Goal: Information Seeking & Learning: Learn about a topic

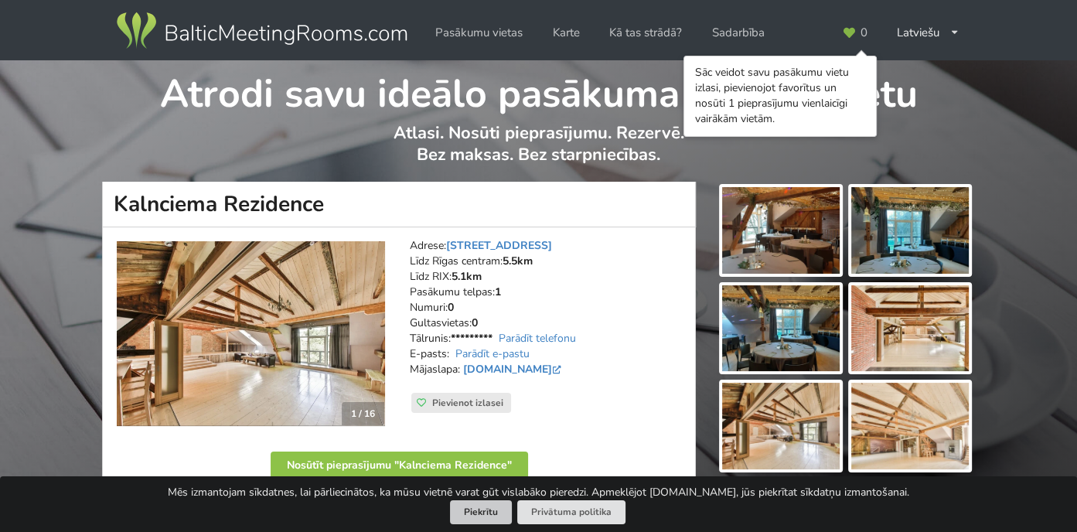
click at [471, 507] on button "Piekrītu" at bounding box center [481, 512] width 62 height 24
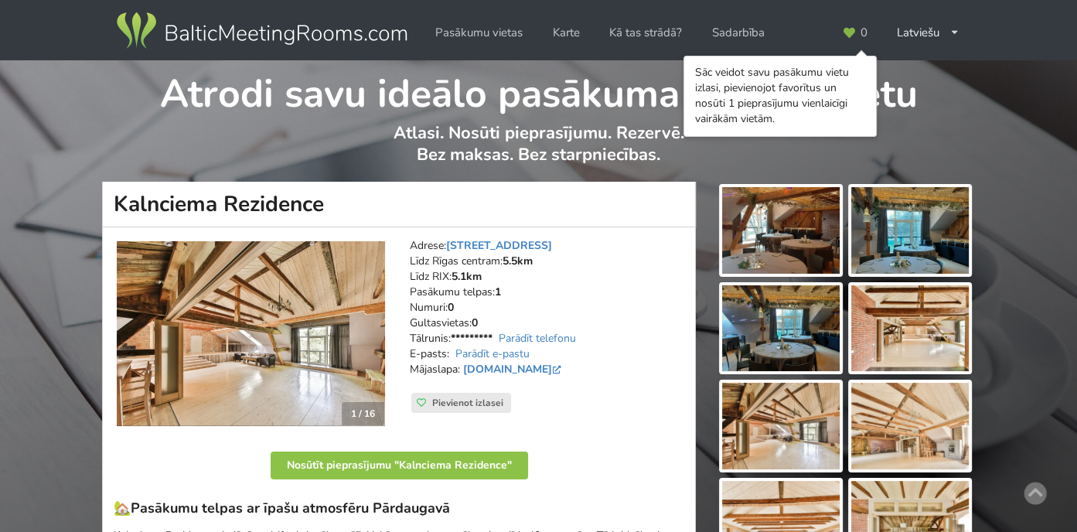
click at [326, 349] on img at bounding box center [251, 334] width 268 height 186
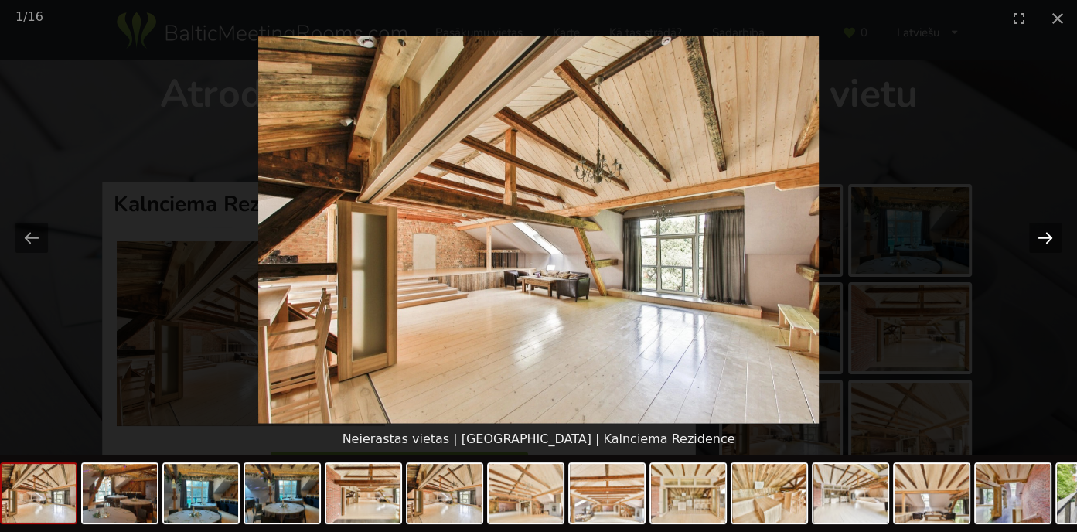
click at [1044, 240] on button "Next slide" at bounding box center [1045, 238] width 32 height 30
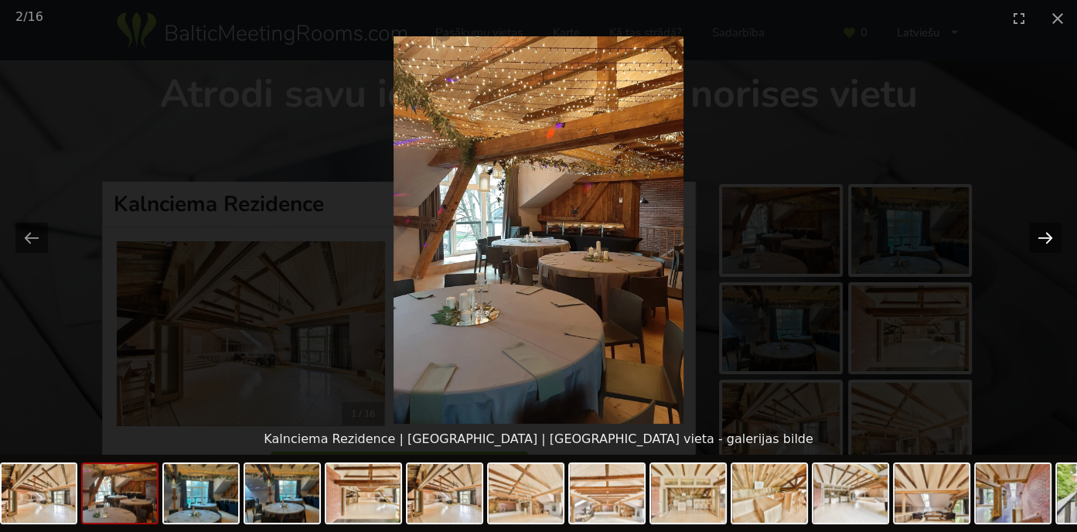
click at [1044, 240] on button "Next slide" at bounding box center [1045, 238] width 32 height 30
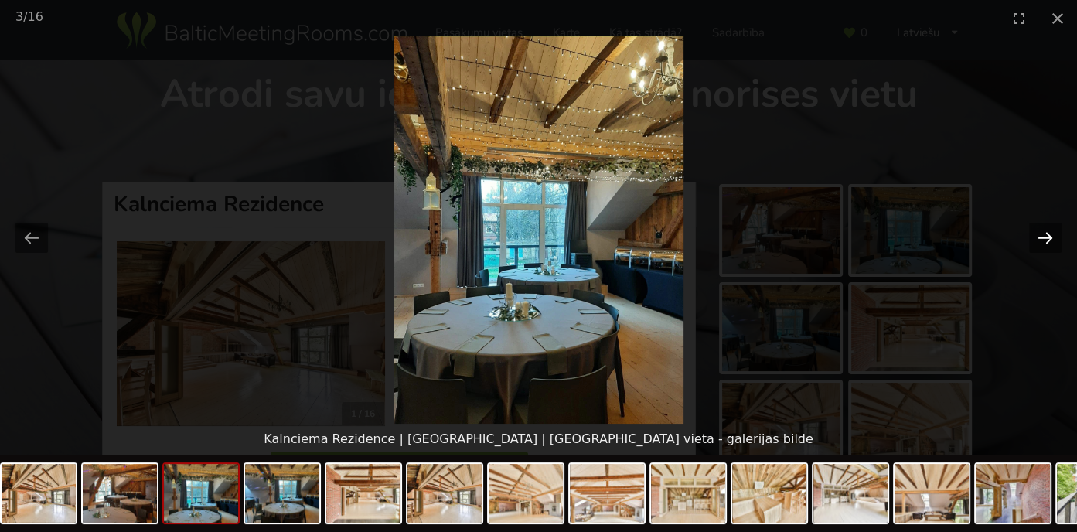
click at [1044, 240] on button "Next slide" at bounding box center [1045, 238] width 32 height 30
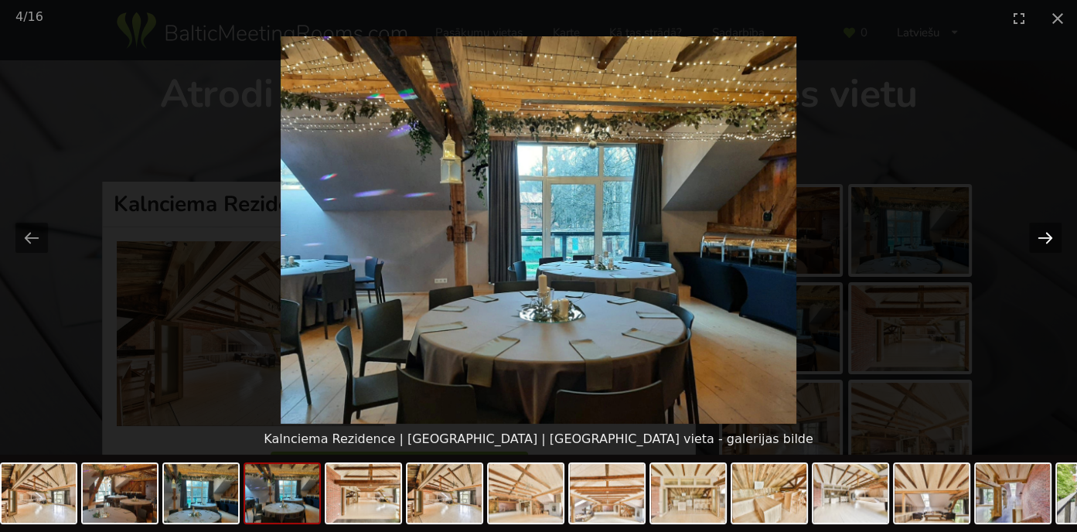
click at [1044, 240] on button "Next slide" at bounding box center [1045, 238] width 32 height 30
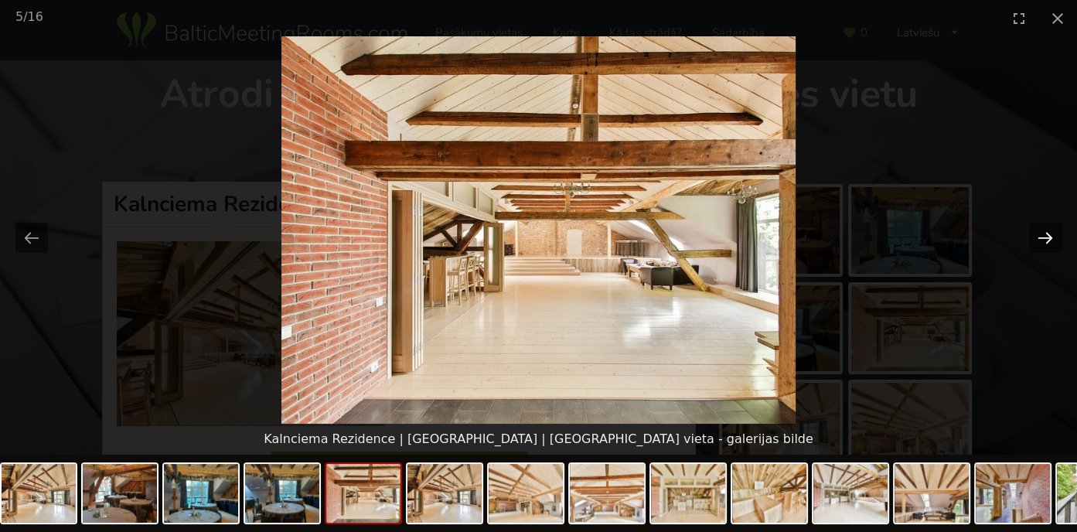
click at [1044, 240] on button "Next slide" at bounding box center [1045, 238] width 32 height 30
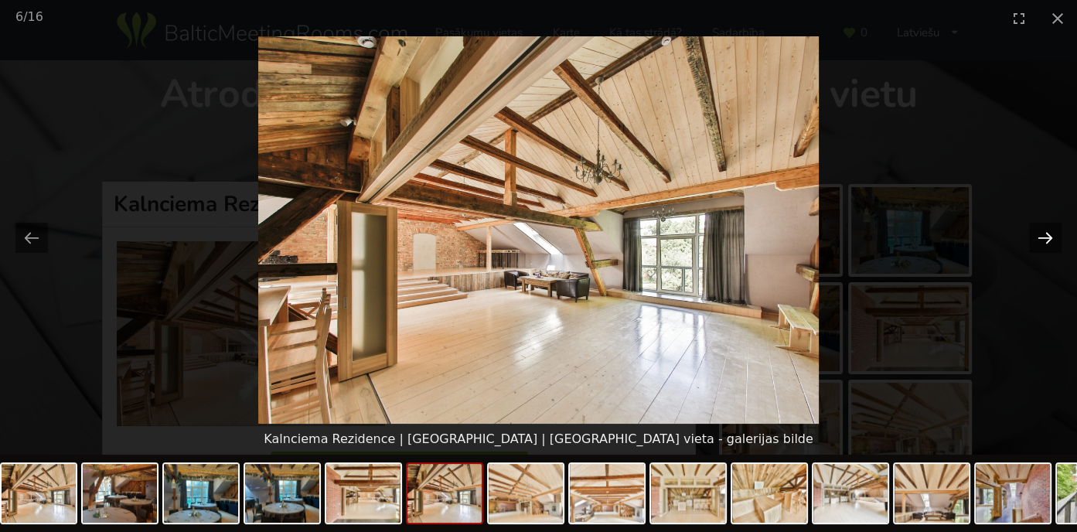
click at [1044, 240] on button "Next slide" at bounding box center [1045, 238] width 32 height 30
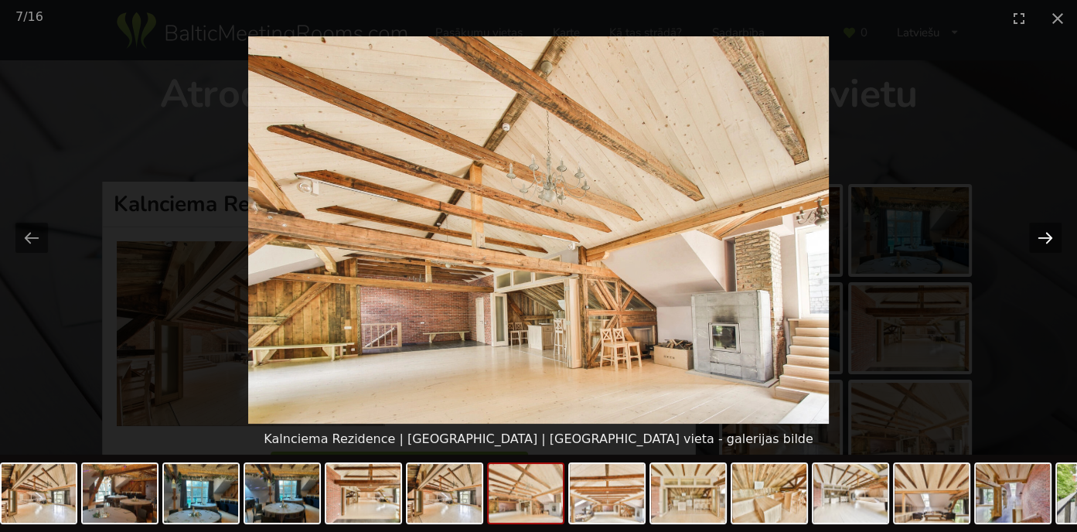
click at [1044, 240] on button "Next slide" at bounding box center [1045, 238] width 32 height 30
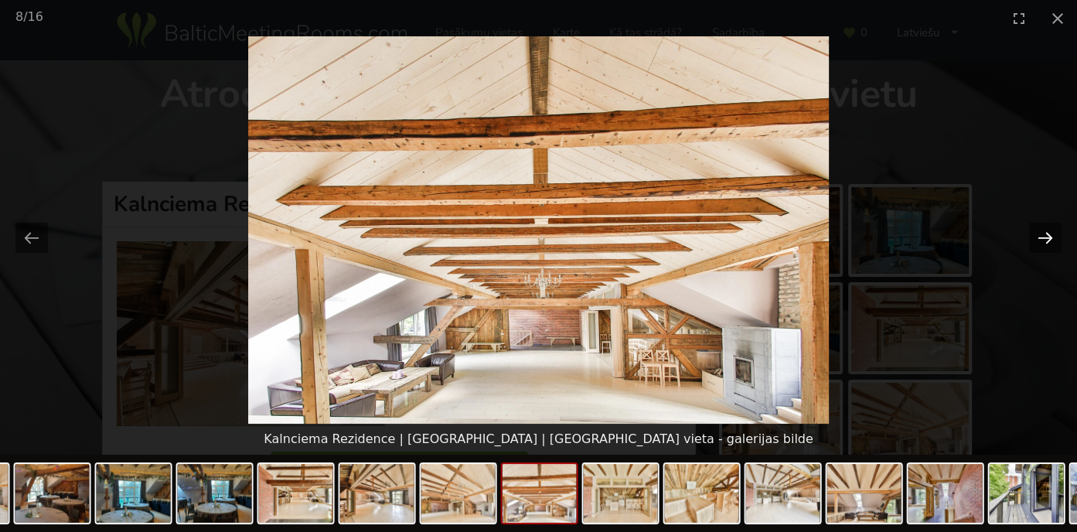
click at [1044, 240] on button "Next slide" at bounding box center [1045, 238] width 32 height 30
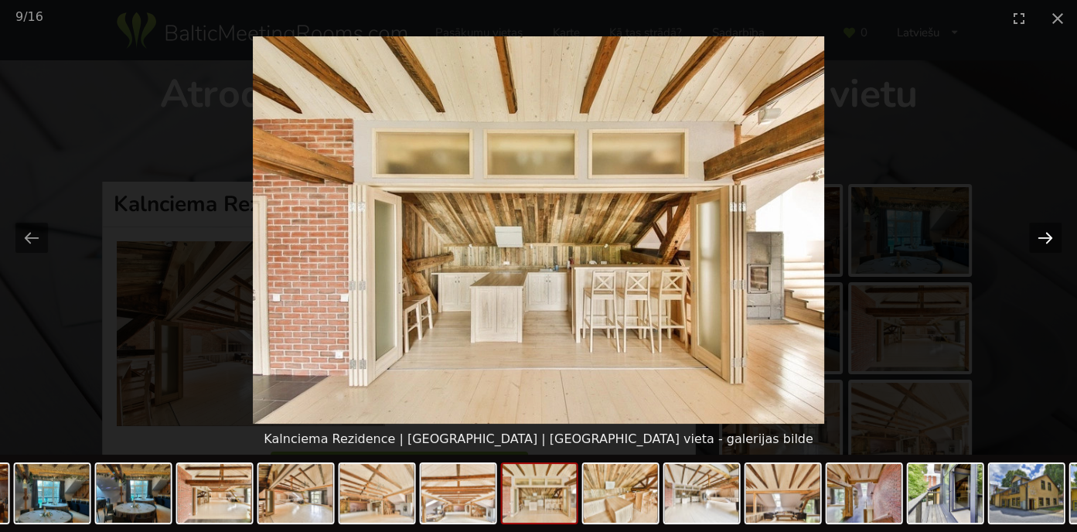
click at [1044, 240] on button "Next slide" at bounding box center [1045, 238] width 32 height 30
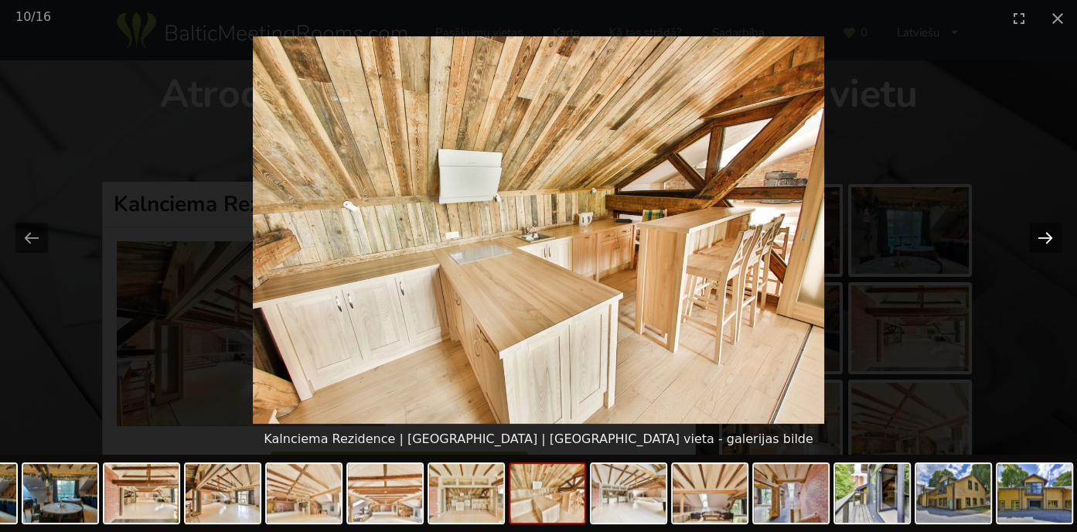
click at [1044, 240] on button "Next slide" at bounding box center [1045, 238] width 32 height 30
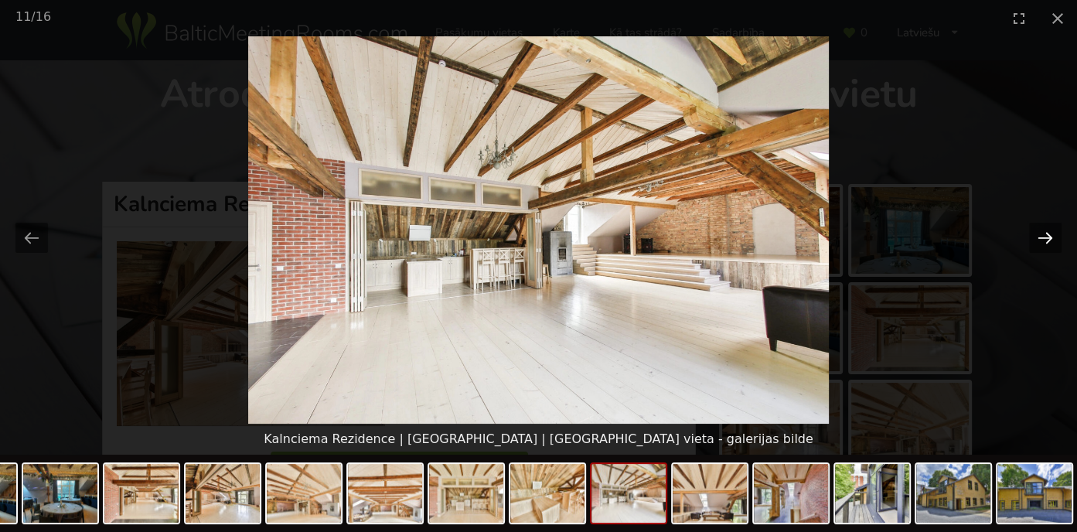
click at [1044, 240] on button "Next slide" at bounding box center [1045, 238] width 32 height 30
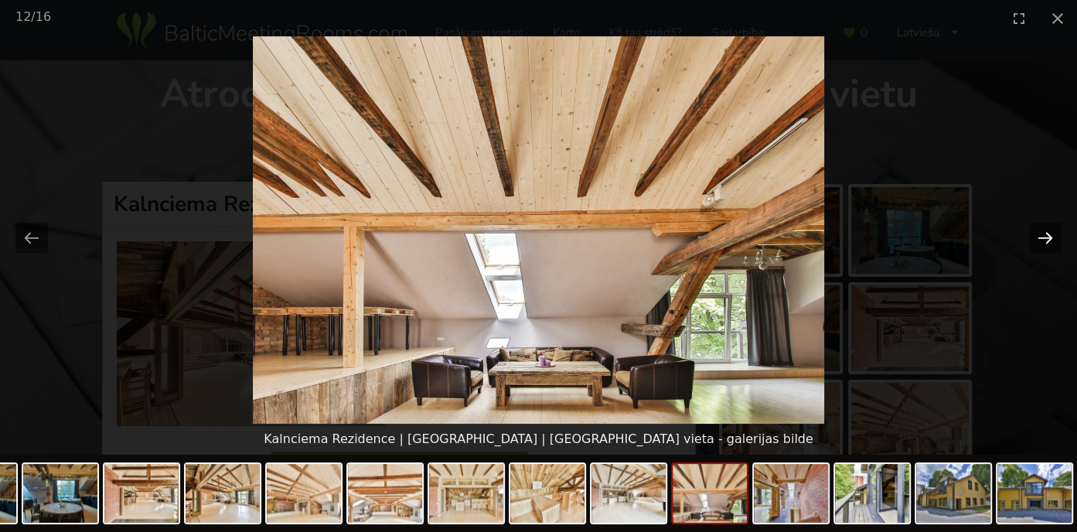
click at [1044, 240] on button "Next slide" at bounding box center [1045, 238] width 32 height 30
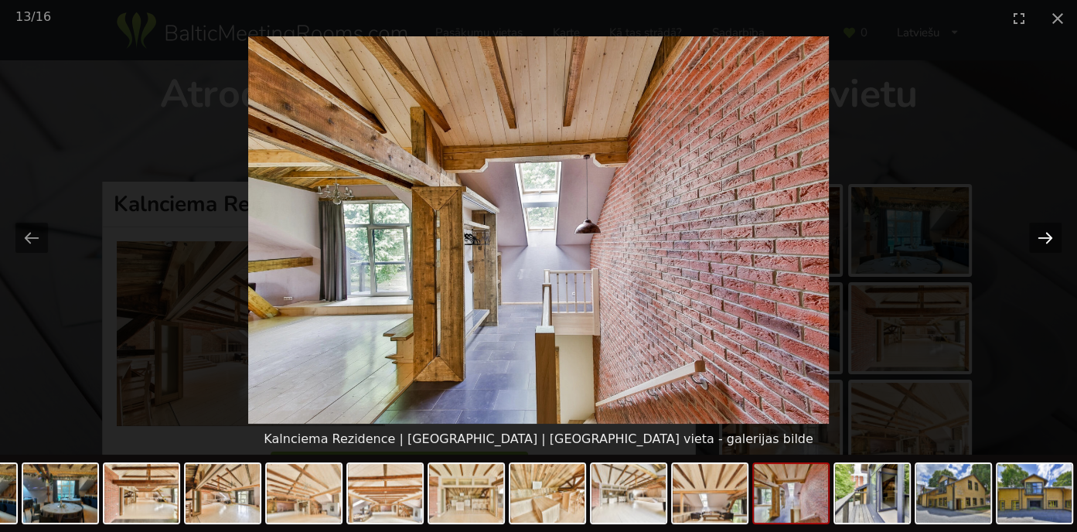
click at [1044, 240] on button "Next slide" at bounding box center [1045, 238] width 32 height 30
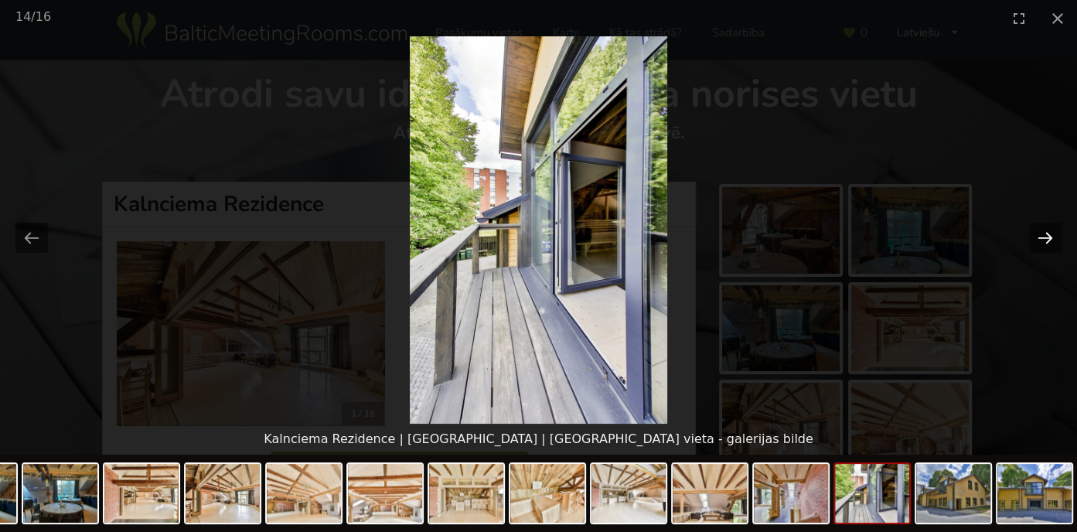
click at [1044, 240] on button "Next slide" at bounding box center [1045, 238] width 32 height 30
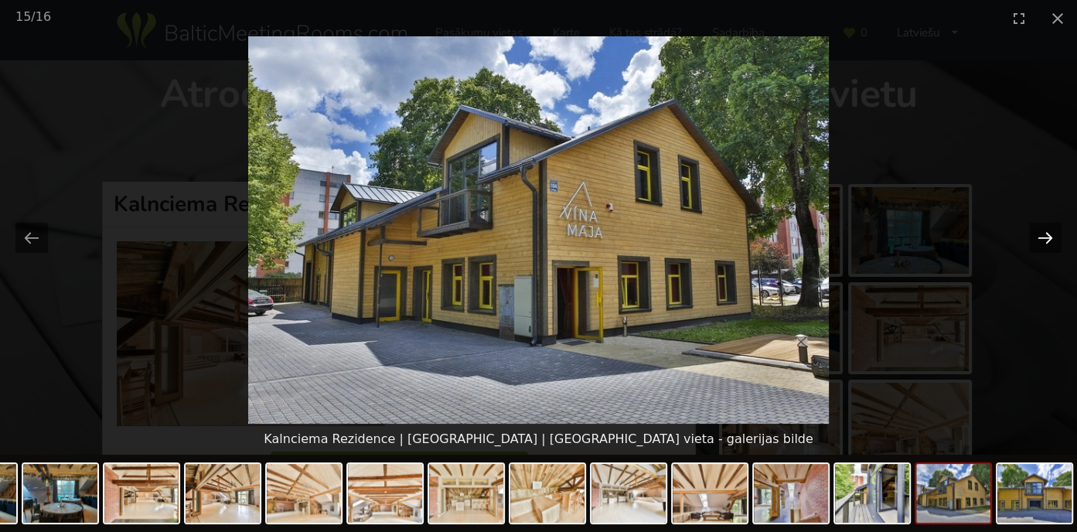
click at [1045, 237] on button "Next slide" at bounding box center [1045, 238] width 32 height 30
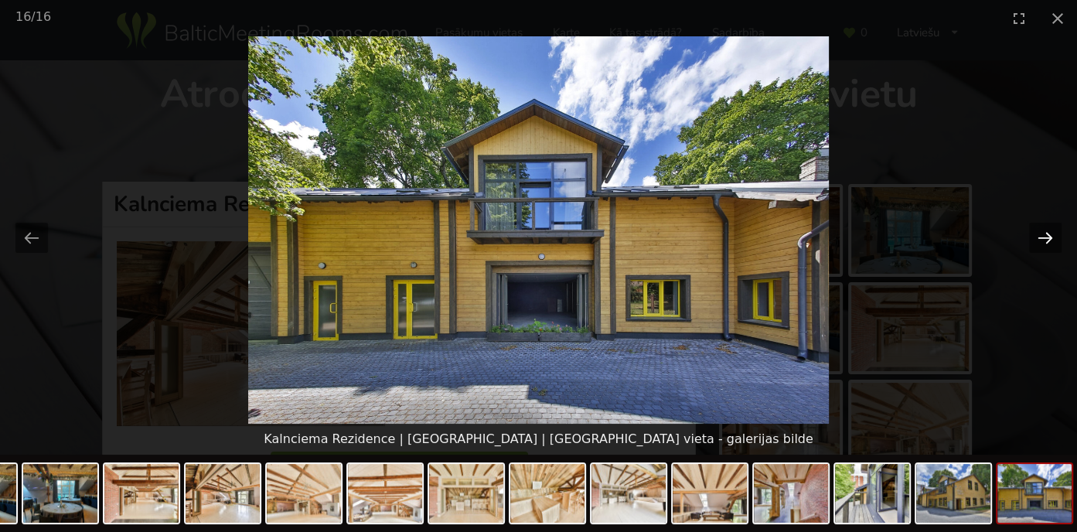
click at [1045, 237] on button "Next slide" at bounding box center [1045, 238] width 32 height 30
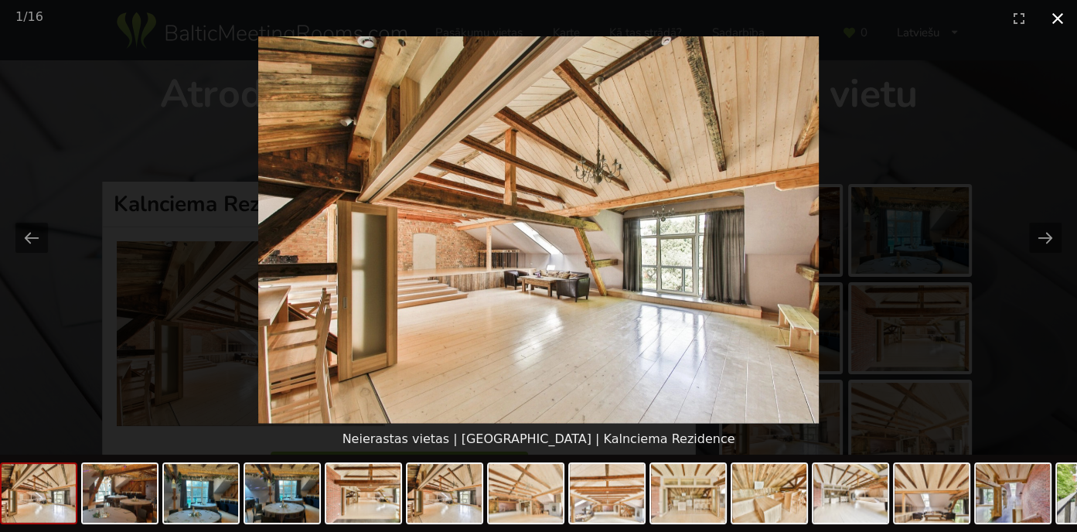
click at [1054, 17] on button "Close gallery" at bounding box center [1057, 18] width 39 height 36
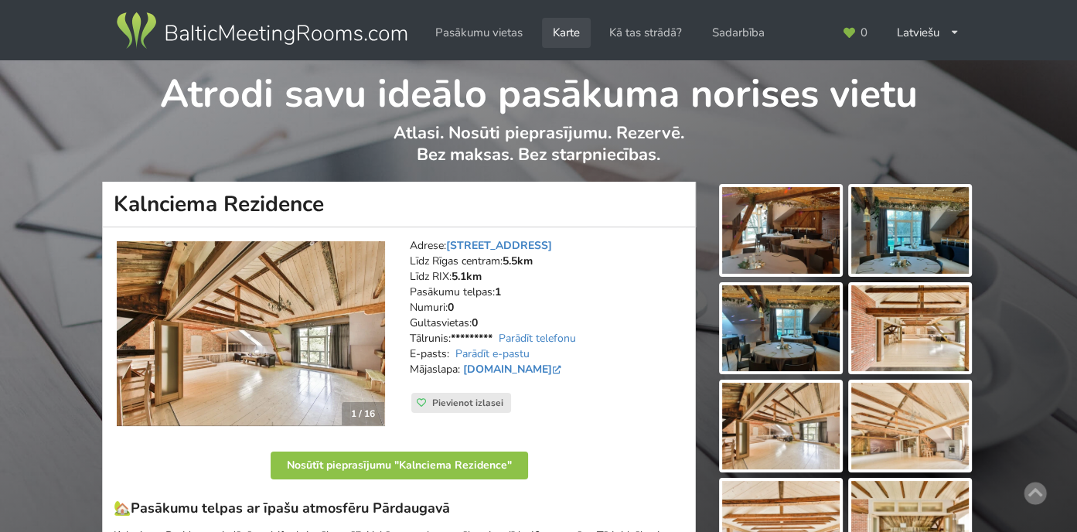
click at [570, 33] on link "Karte" at bounding box center [566, 33] width 49 height 30
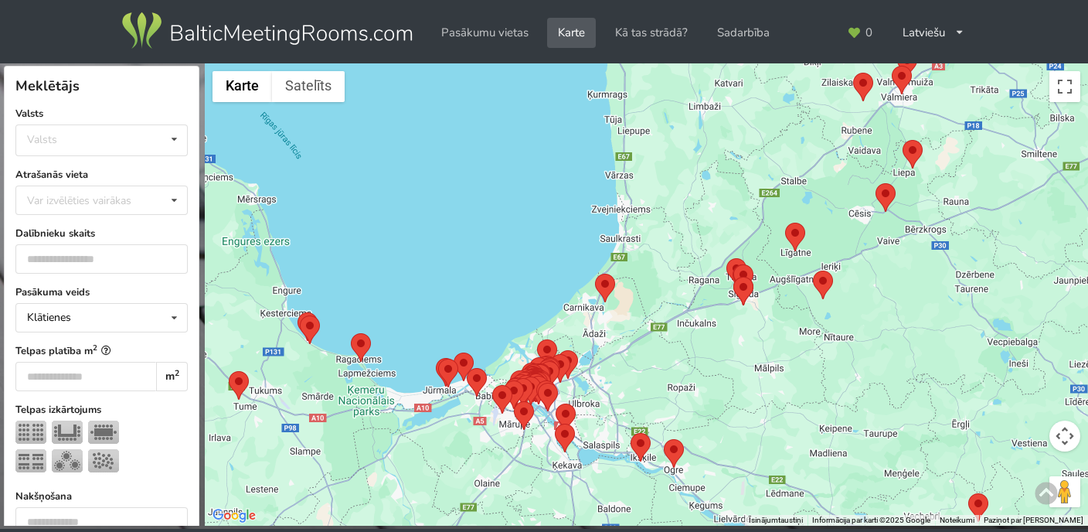
drag, startPoint x: 563, startPoint y: 431, endPoint x: 634, endPoint y: 363, distance: 97.9
click at [634, 363] on div at bounding box center [646, 294] width 883 height 463
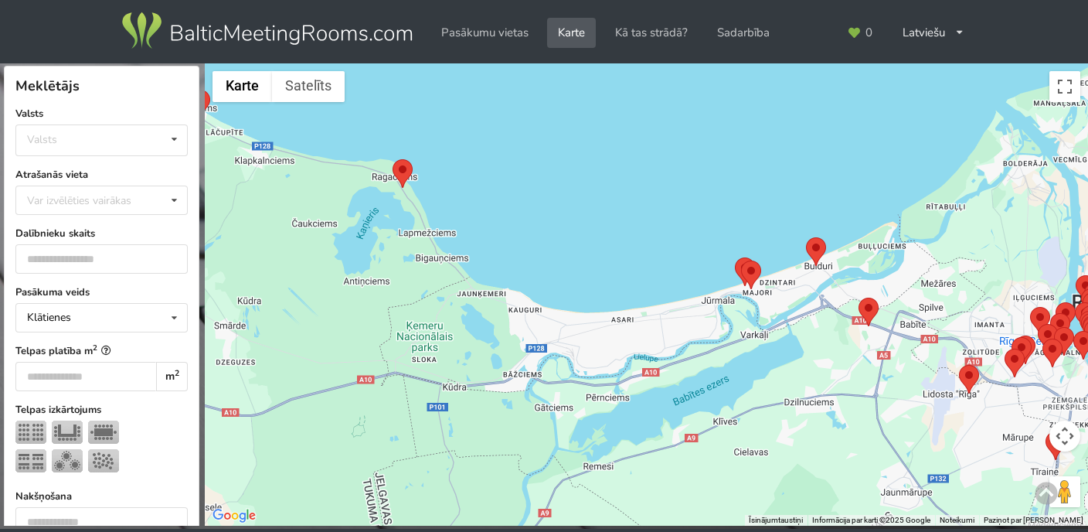
drag, startPoint x: 343, startPoint y: 369, endPoint x: 495, endPoint y: 401, distance: 154.9
click at [495, 401] on div at bounding box center [646, 294] width 883 height 463
click at [393, 159] on area at bounding box center [393, 159] width 0 height 0
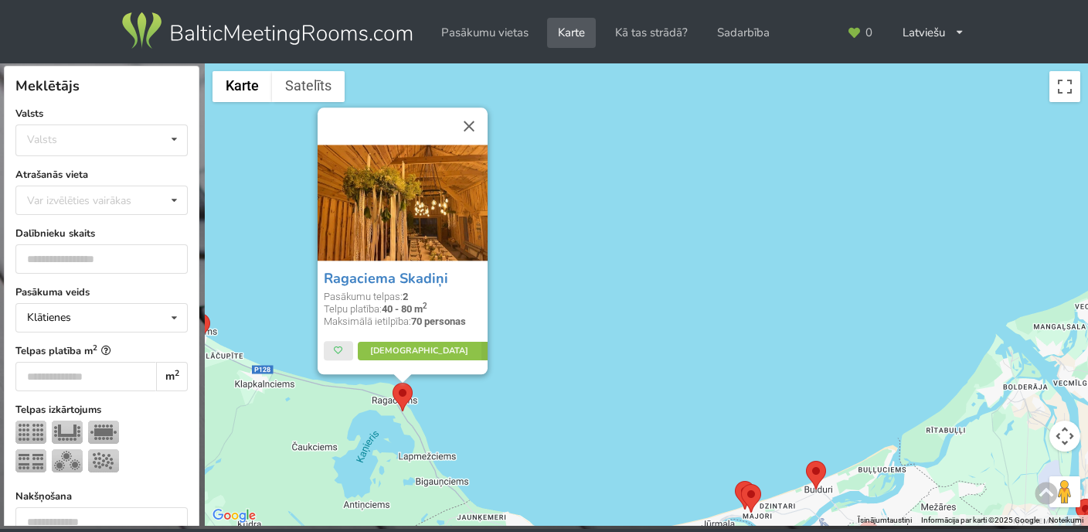
click at [393, 213] on img at bounding box center [403, 203] width 170 height 116
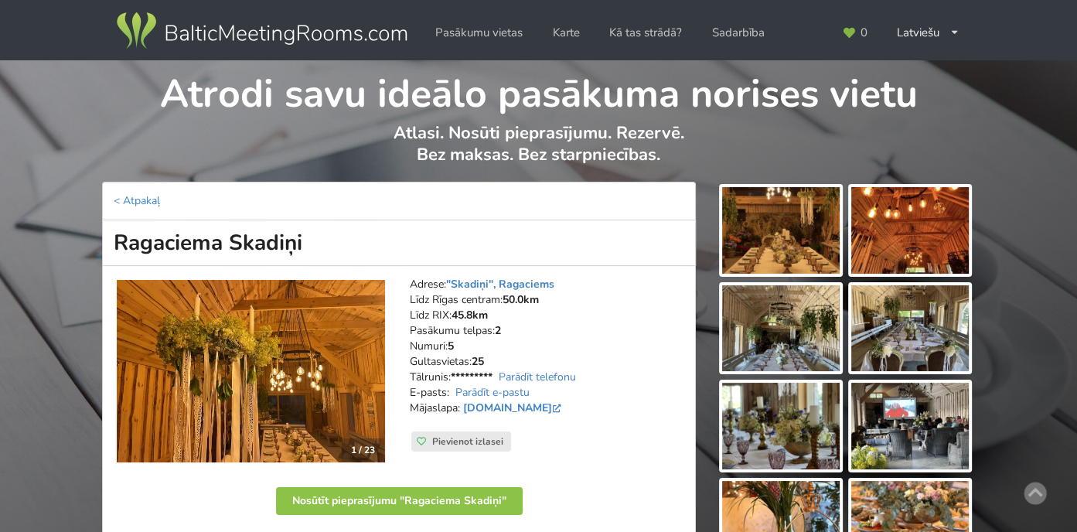
click at [233, 333] on img at bounding box center [251, 371] width 268 height 182
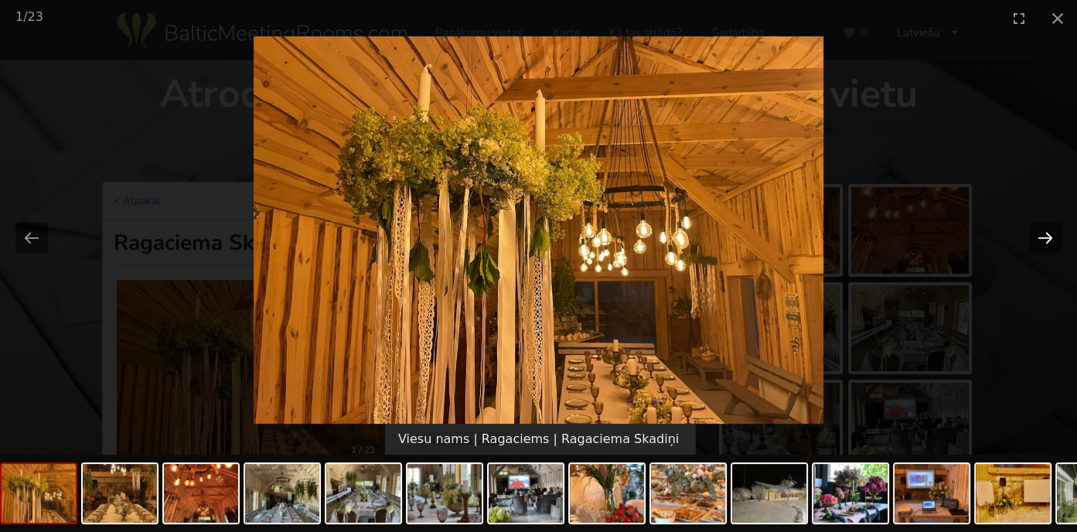
click at [1045, 239] on button "Next slide" at bounding box center [1045, 238] width 32 height 30
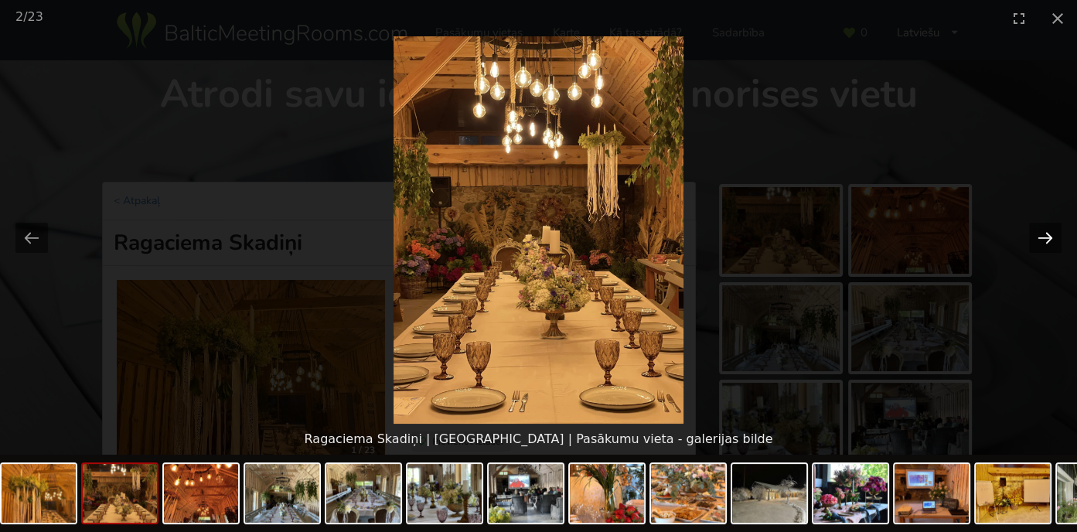
click at [1045, 239] on button "Next slide" at bounding box center [1045, 238] width 32 height 30
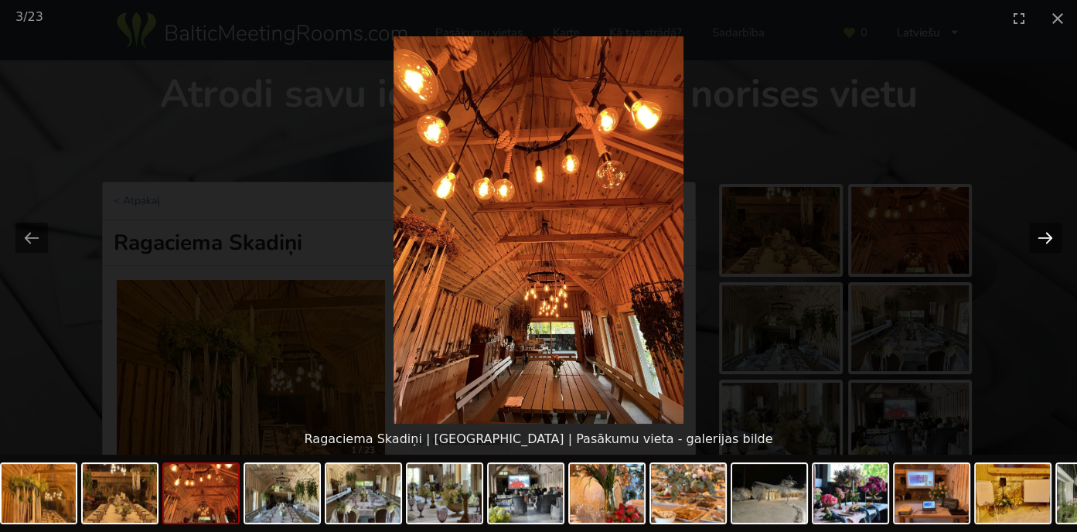
click at [1045, 239] on button "Next slide" at bounding box center [1045, 238] width 32 height 30
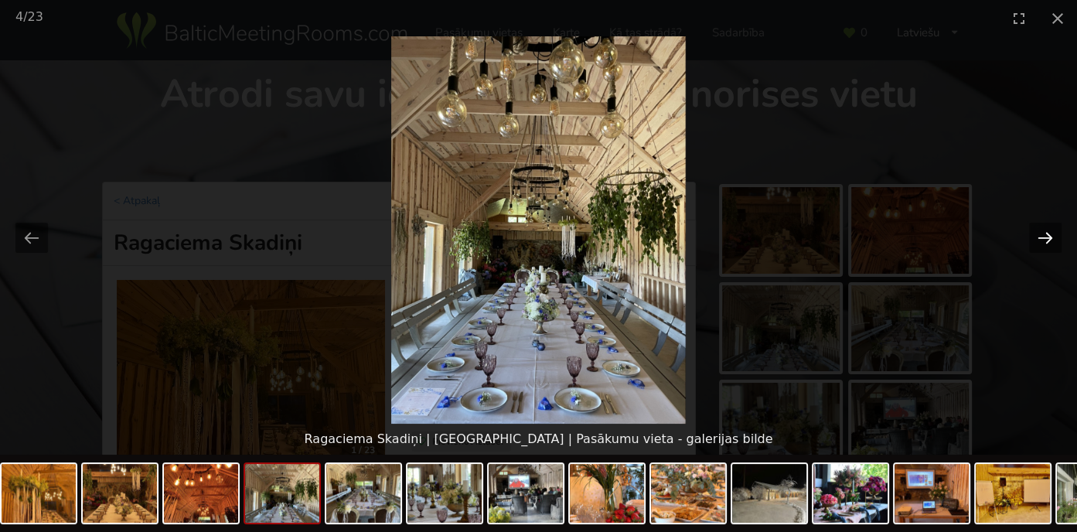
click at [1046, 239] on button "Next slide" at bounding box center [1045, 238] width 32 height 30
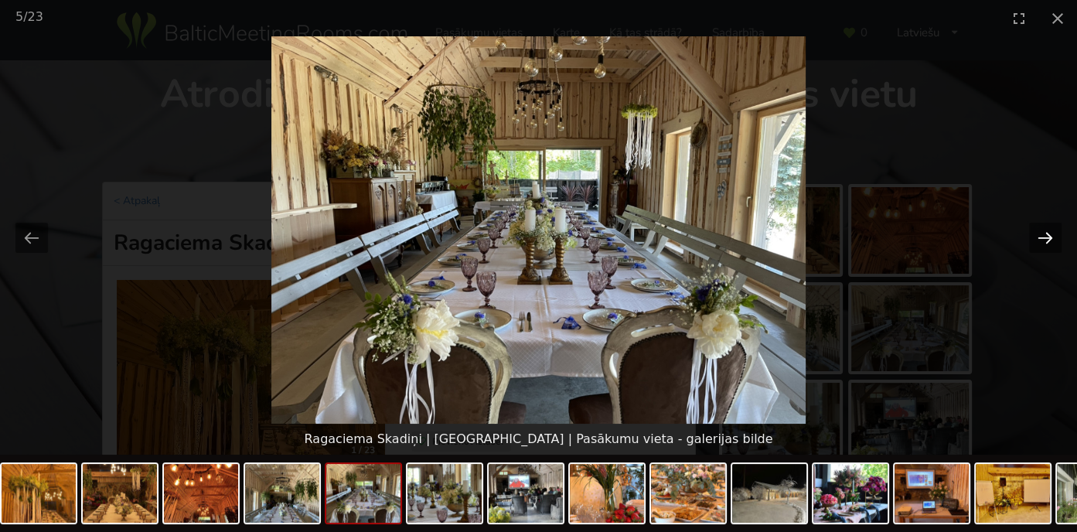
click at [1045, 237] on button "Next slide" at bounding box center [1045, 238] width 32 height 30
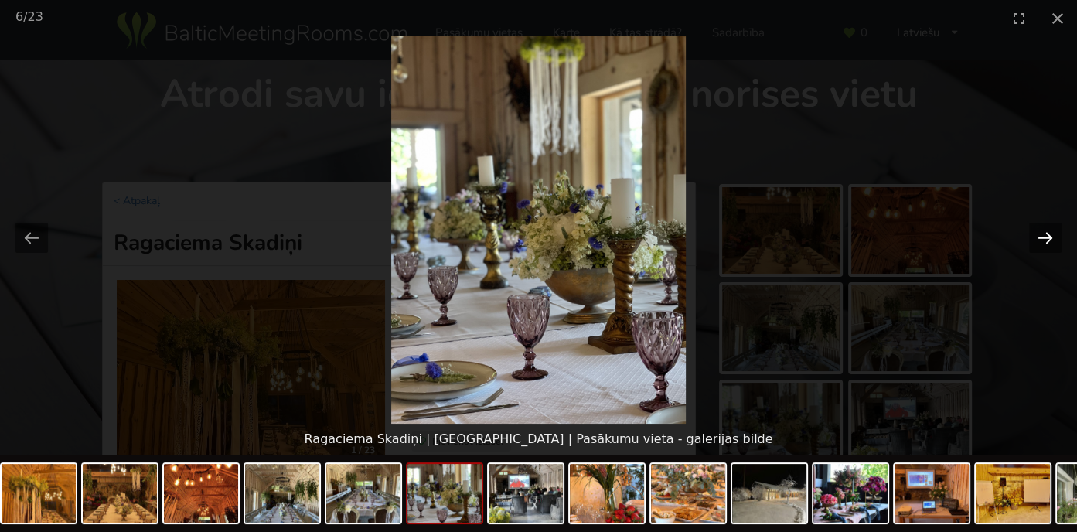
click at [1045, 237] on button "Next slide" at bounding box center [1045, 238] width 32 height 30
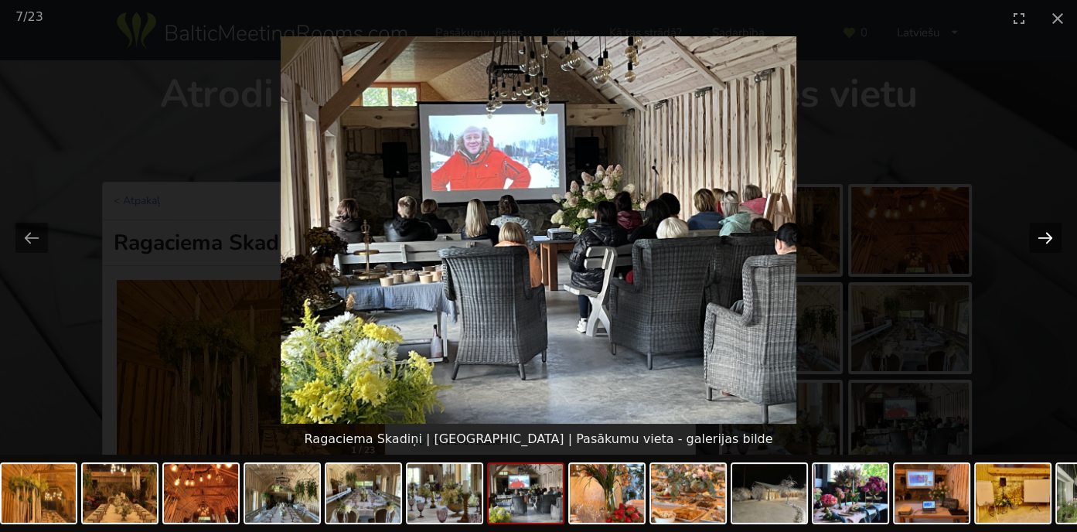
click at [1037, 240] on button "Next slide" at bounding box center [1045, 238] width 32 height 30
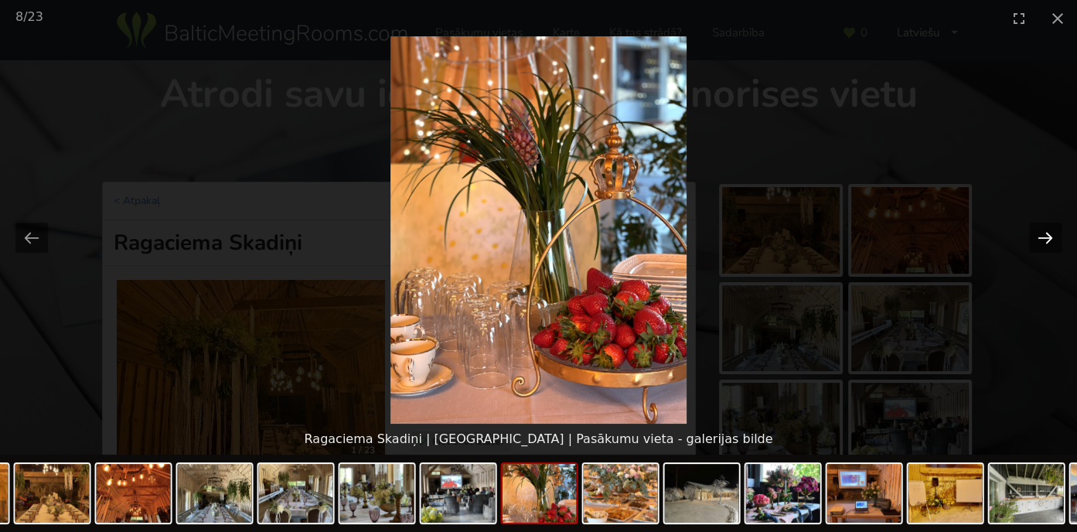
click at [1037, 240] on button "Next slide" at bounding box center [1045, 238] width 32 height 30
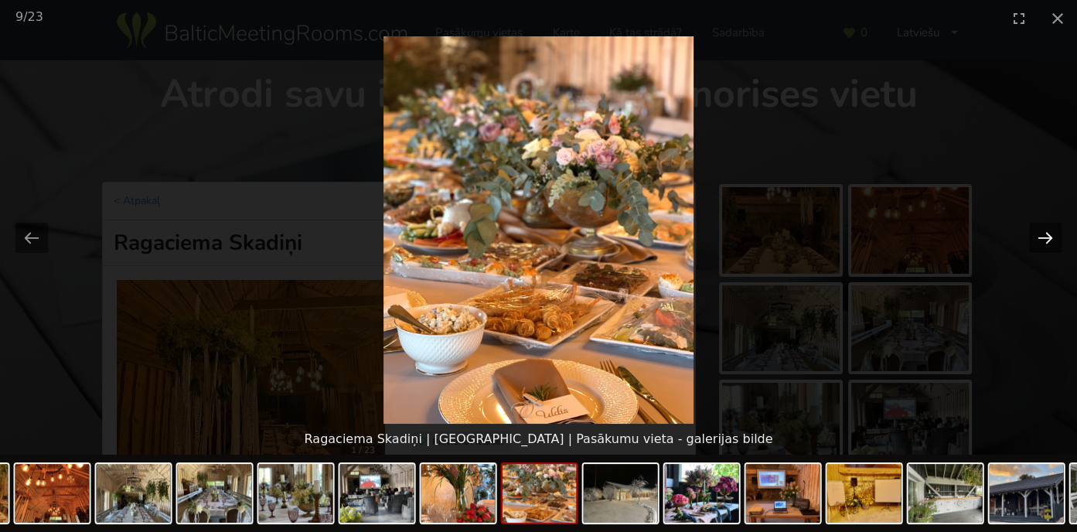
click at [1037, 240] on button "Next slide" at bounding box center [1045, 238] width 32 height 30
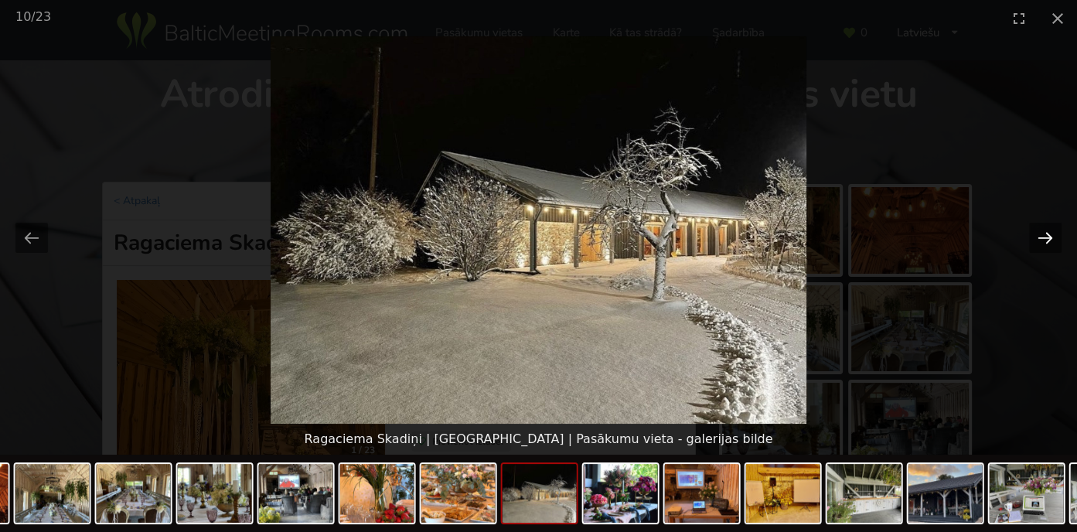
click at [1047, 235] on button "Next slide" at bounding box center [1045, 238] width 32 height 30
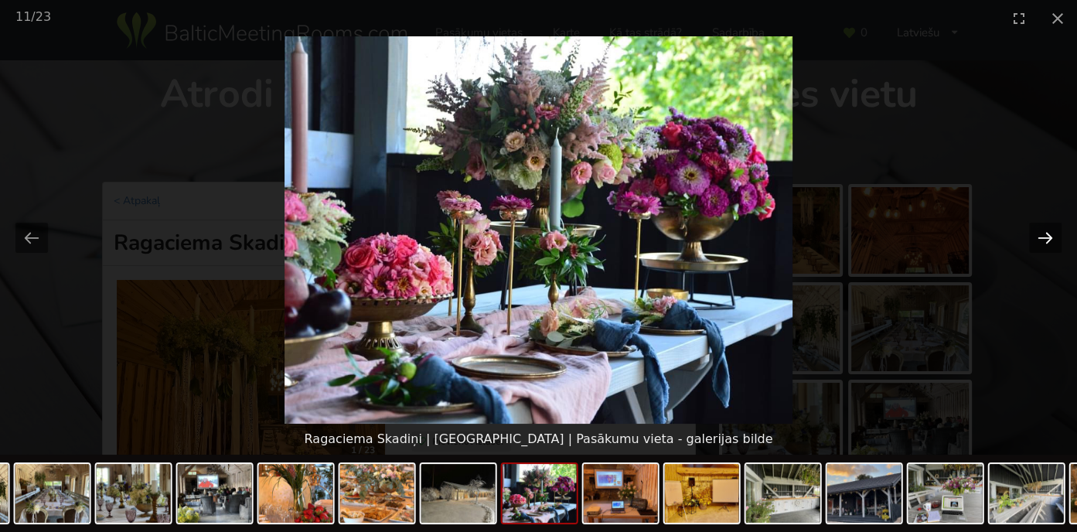
click at [1047, 236] on button "Next slide" at bounding box center [1045, 238] width 32 height 30
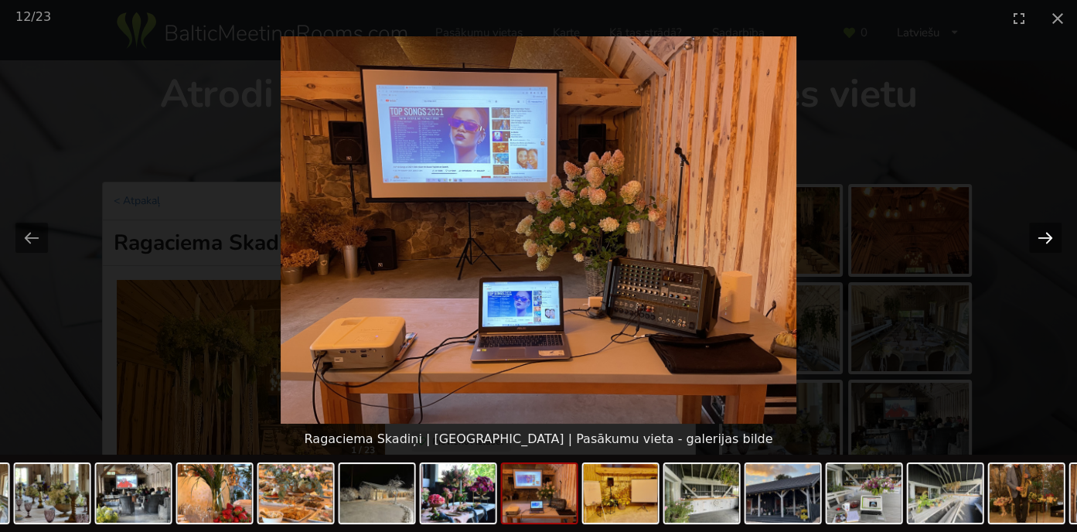
click at [1047, 234] on button "Next slide" at bounding box center [1045, 238] width 32 height 30
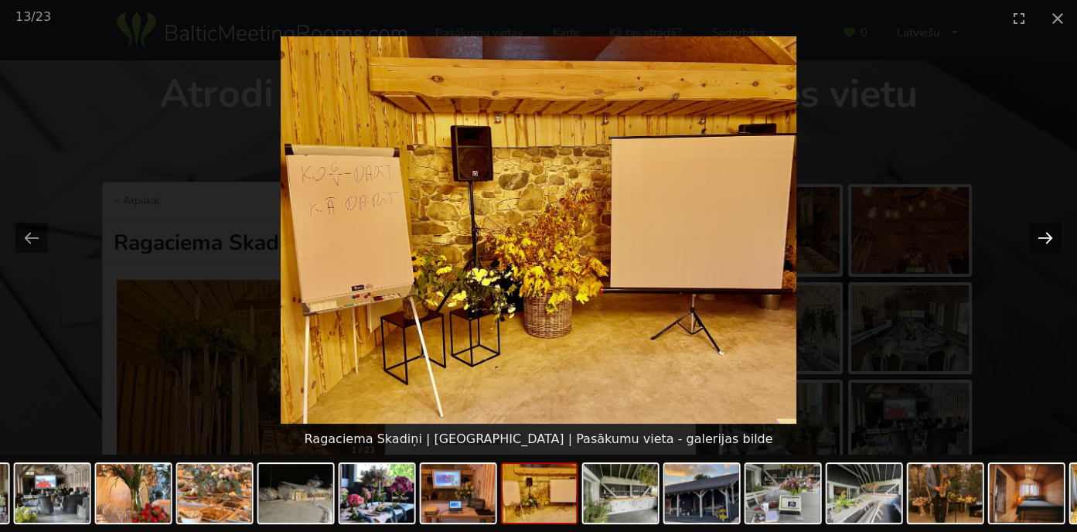
click at [1047, 234] on button "Next slide" at bounding box center [1045, 238] width 32 height 30
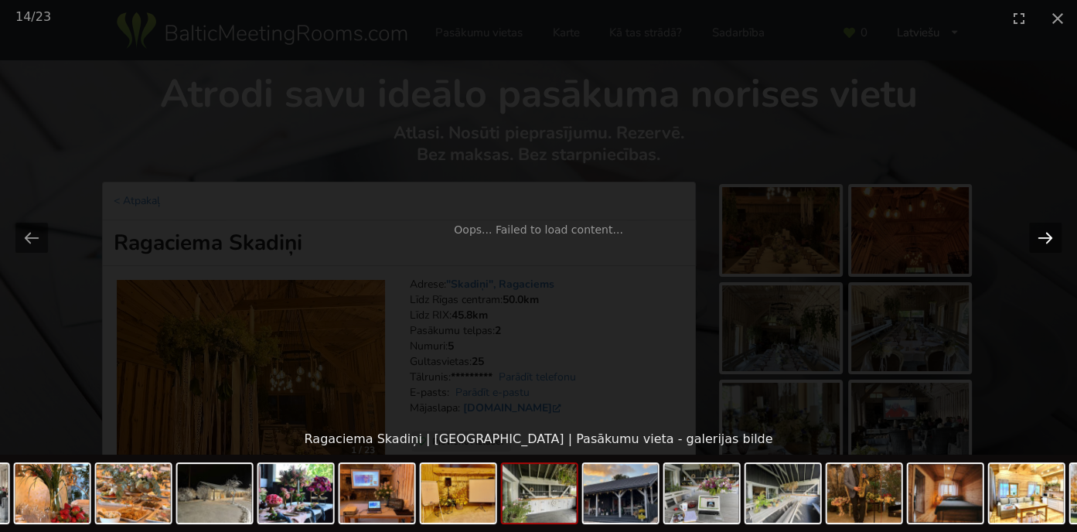
click at [1047, 234] on button "Next slide" at bounding box center [1045, 238] width 32 height 30
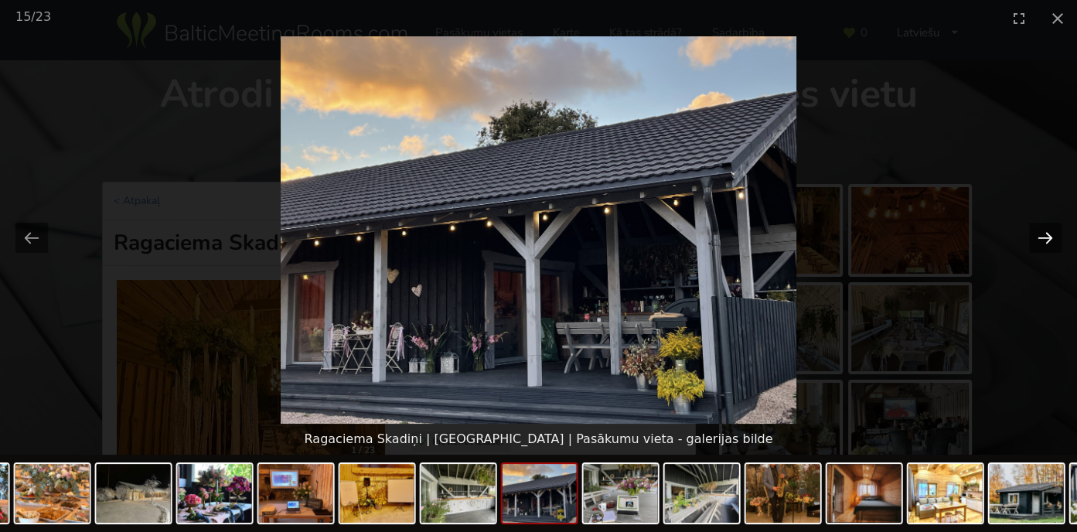
click at [1047, 234] on button "Next slide" at bounding box center [1045, 238] width 32 height 30
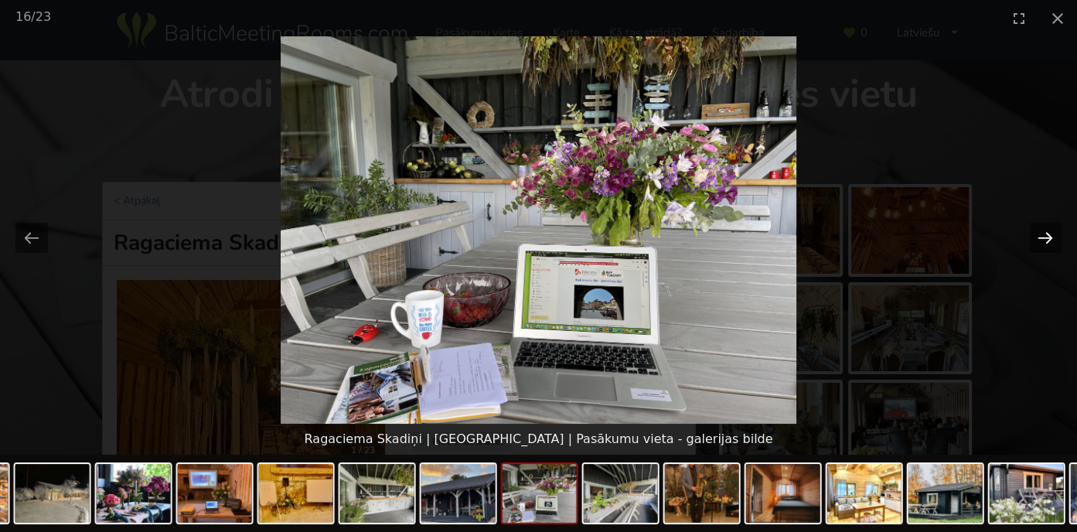
click at [1047, 234] on button "Next slide" at bounding box center [1045, 238] width 32 height 30
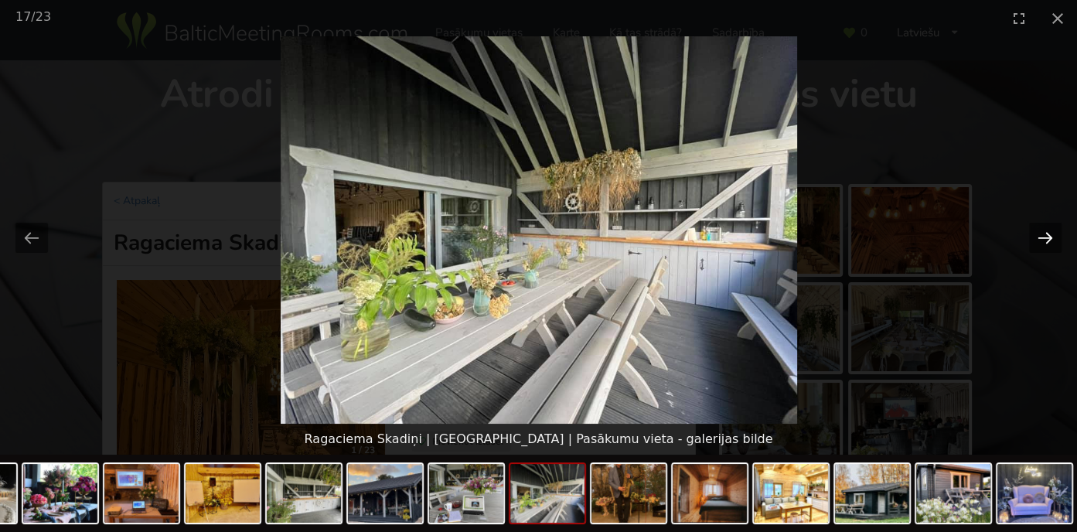
click at [1047, 234] on button "Next slide" at bounding box center [1045, 238] width 32 height 30
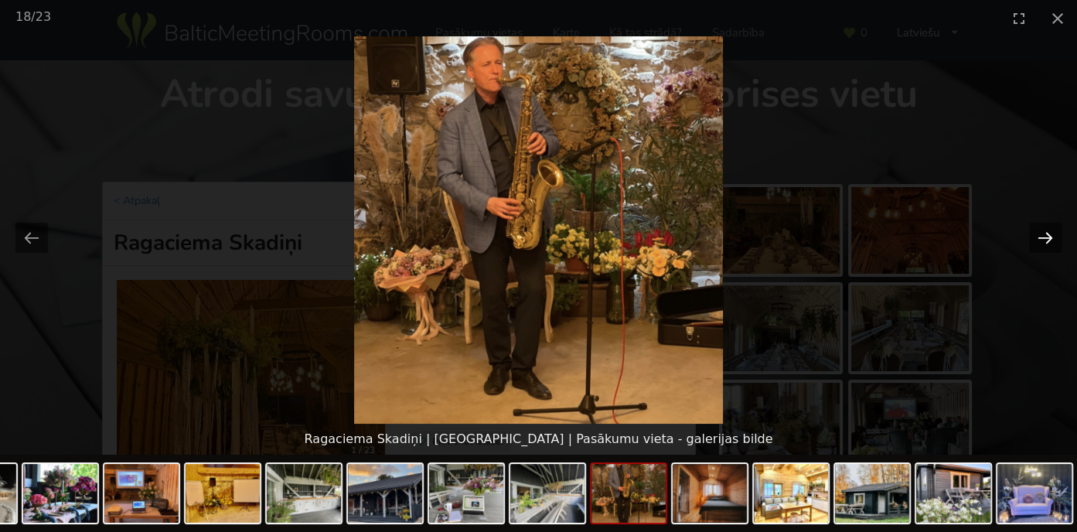
click at [1047, 234] on button "Next slide" at bounding box center [1045, 238] width 32 height 30
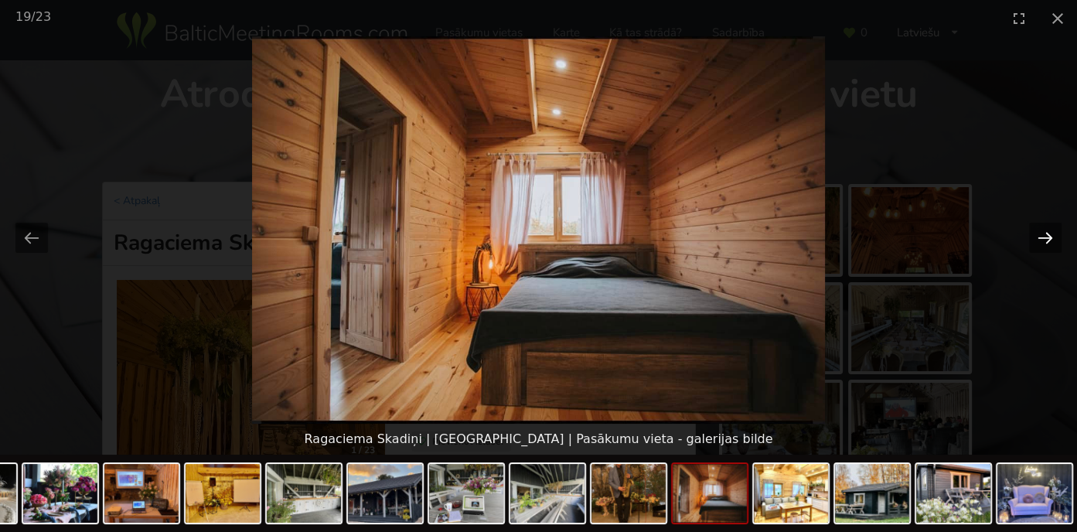
click at [1047, 234] on button "Next slide" at bounding box center [1045, 238] width 32 height 30
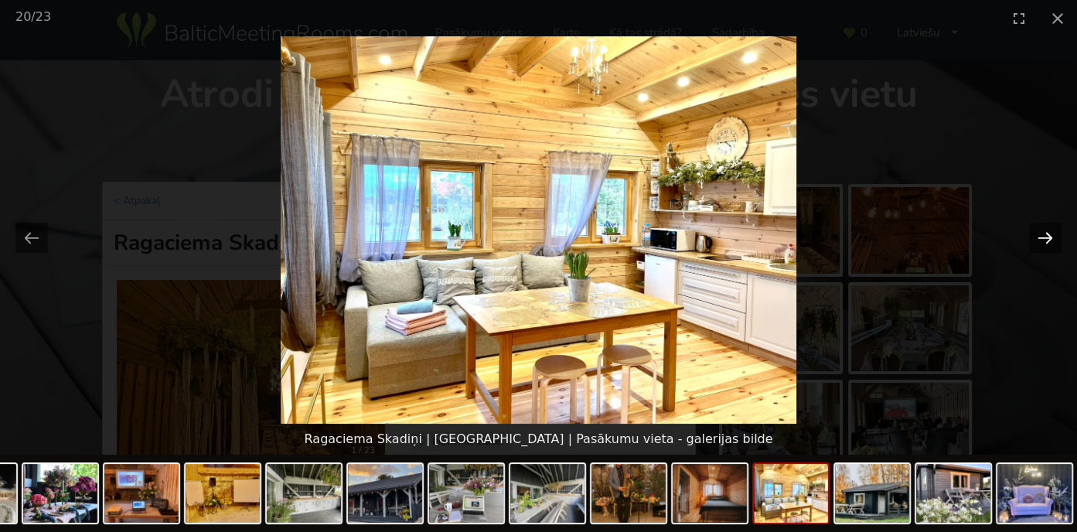
click at [1047, 234] on button "Next slide" at bounding box center [1045, 238] width 32 height 30
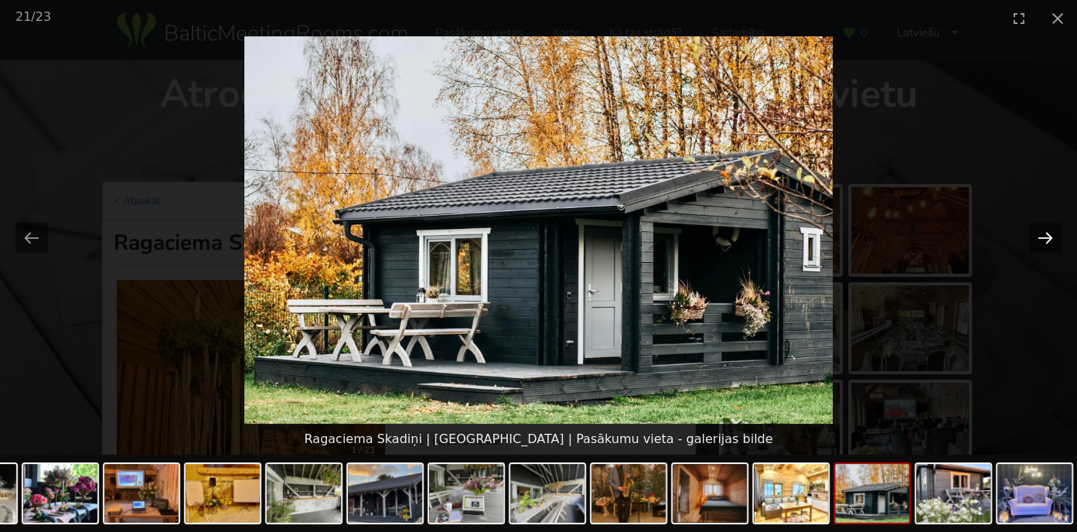
click at [1047, 234] on button "Next slide" at bounding box center [1045, 238] width 32 height 30
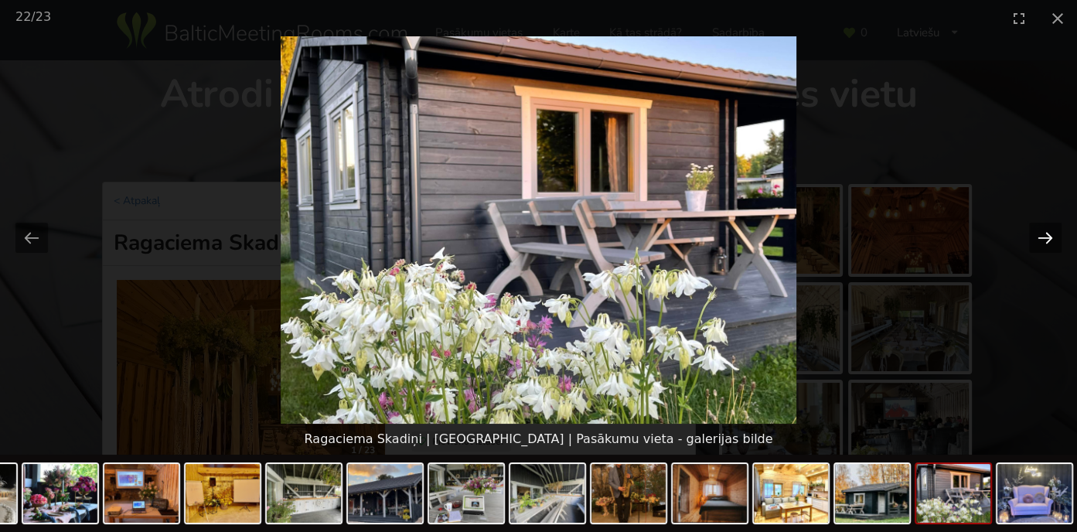
click at [1047, 234] on button "Next slide" at bounding box center [1045, 238] width 32 height 30
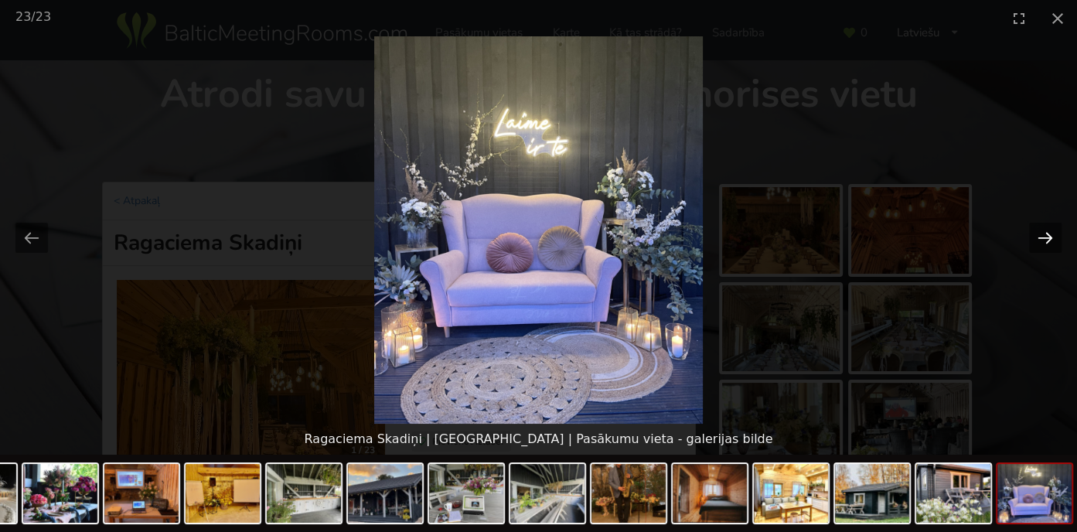
click at [1047, 234] on button "Next slide" at bounding box center [1045, 238] width 32 height 30
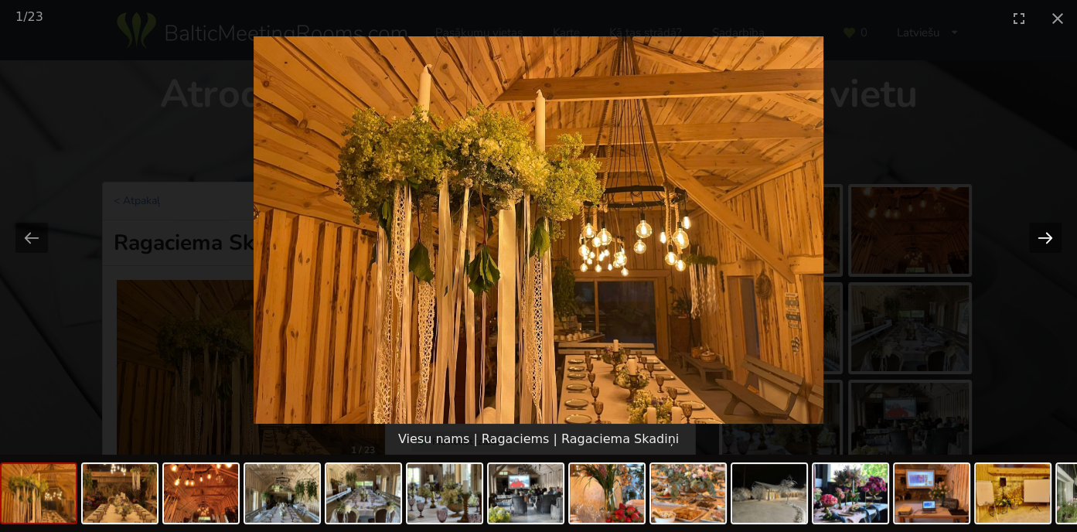
click at [1047, 234] on button "Next slide" at bounding box center [1045, 238] width 32 height 30
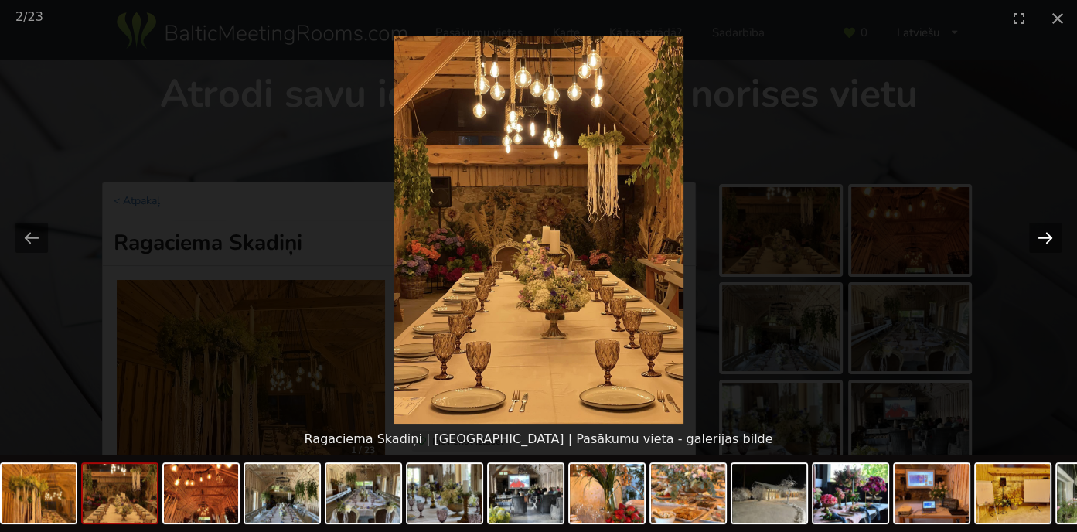
click at [1047, 234] on button "Next slide" at bounding box center [1045, 238] width 32 height 30
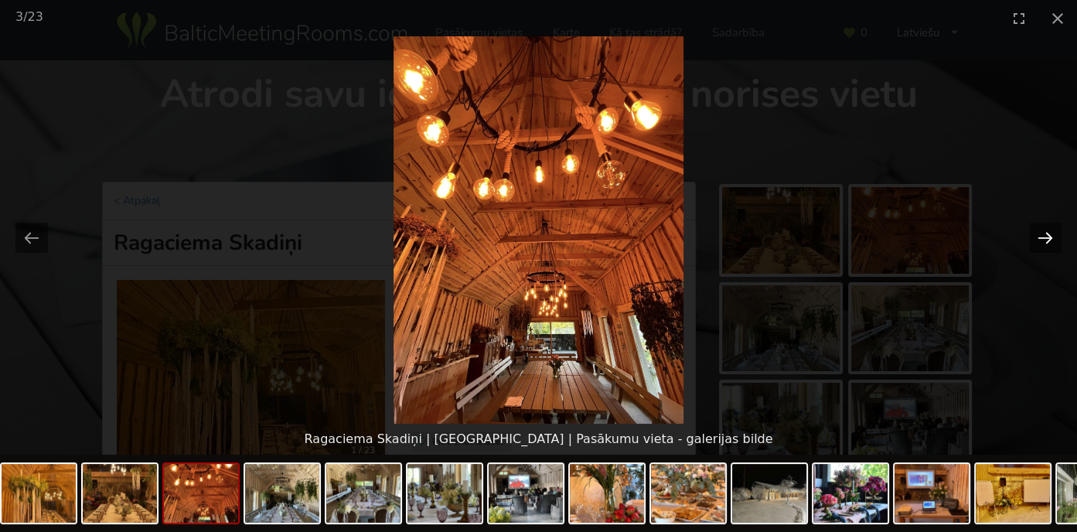
click at [1047, 234] on button "Next slide" at bounding box center [1045, 238] width 32 height 30
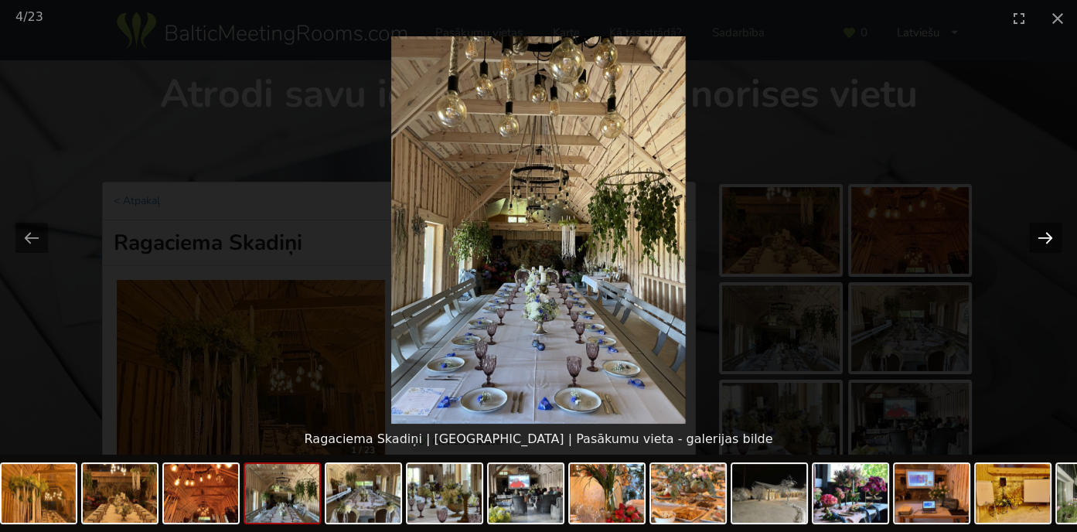
click at [1047, 234] on button "Next slide" at bounding box center [1045, 238] width 32 height 30
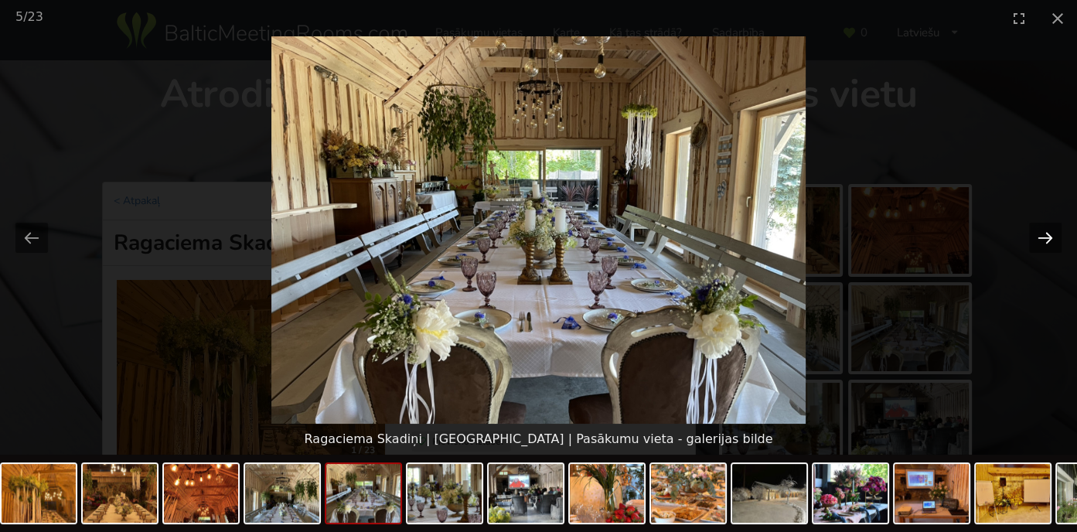
click at [1047, 234] on button "Next slide" at bounding box center [1045, 238] width 32 height 30
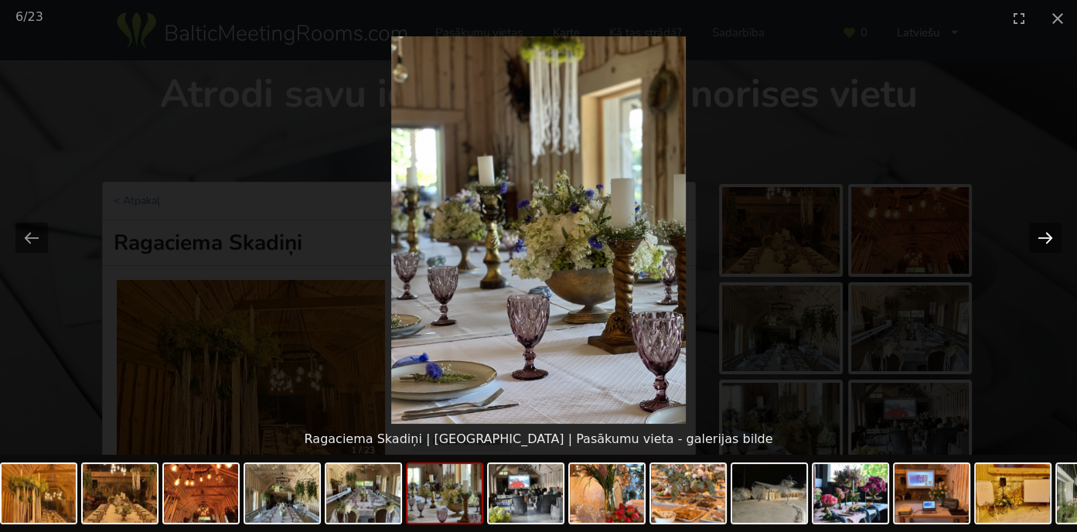
click at [1047, 234] on button "Next slide" at bounding box center [1045, 238] width 32 height 30
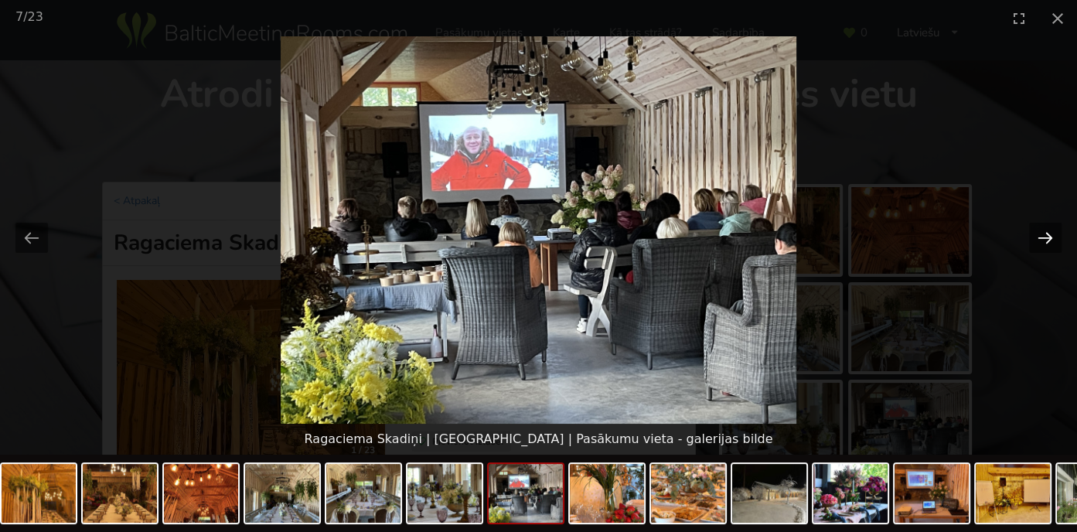
click at [1047, 234] on button "Next slide" at bounding box center [1045, 238] width 32 height 30
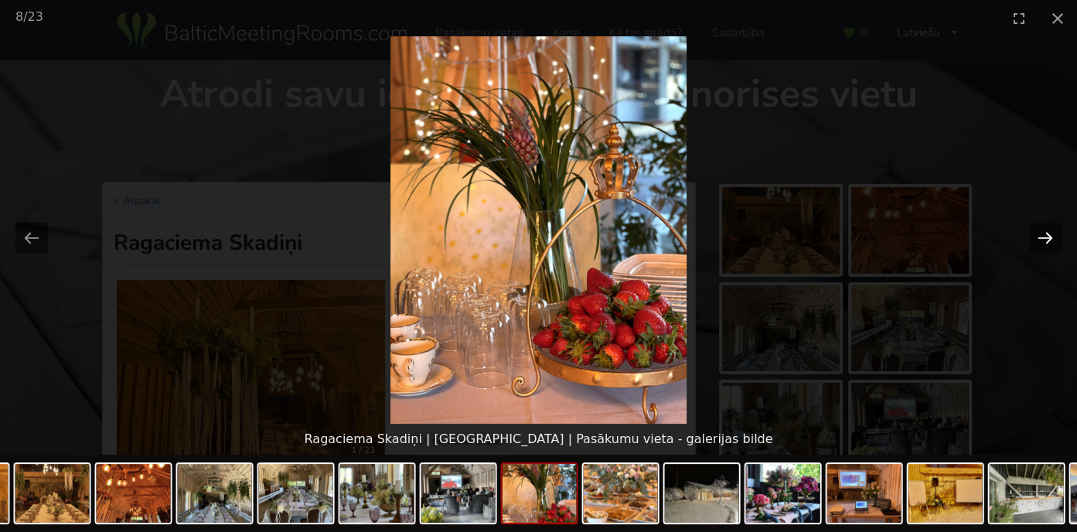
click at [1042, 234] on button "Next slide" at bounding box center [1045, 238] width 32 height 30
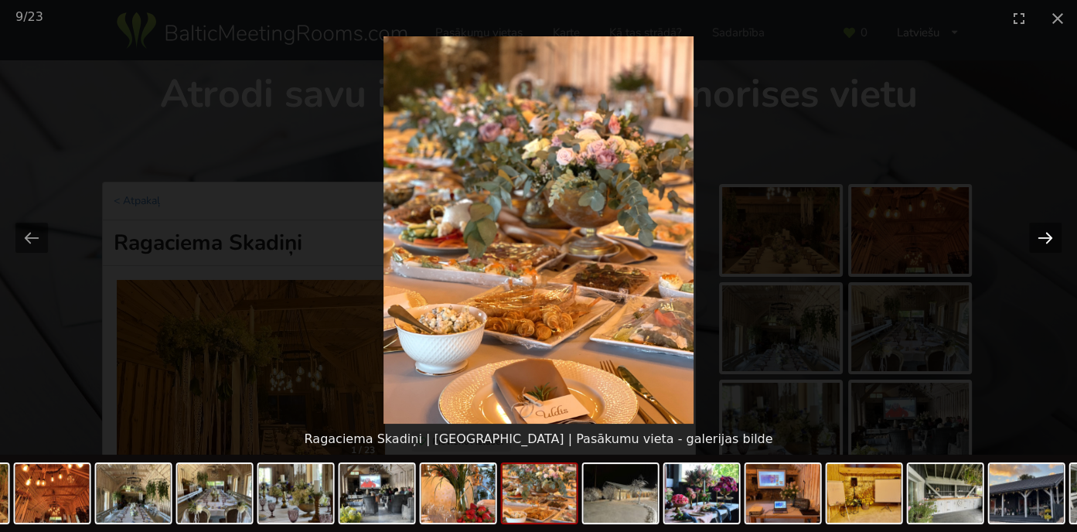
click at [1042, 234] on button "Next slide" at bounding box center [1045, 238] width 32 height 30
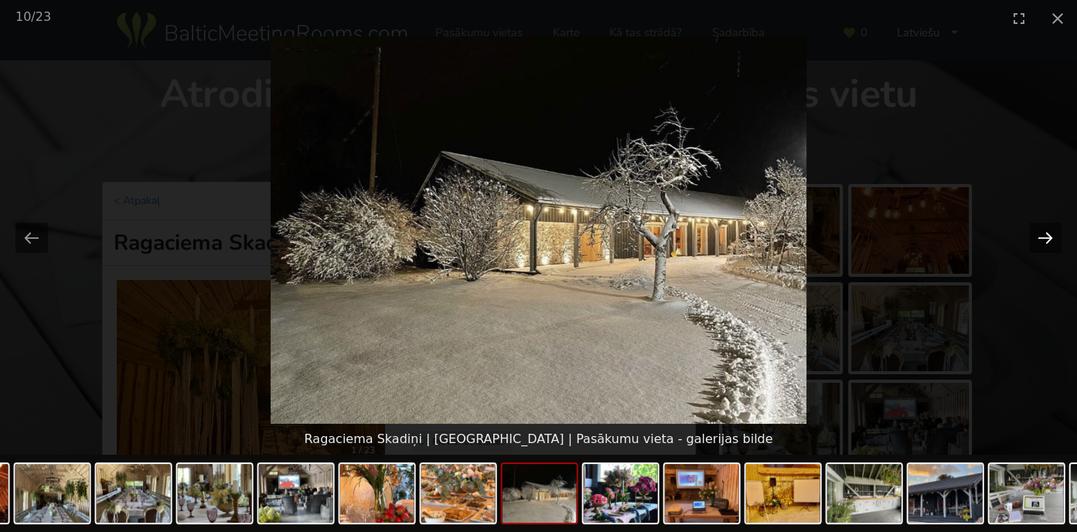
click at [1042, 234] on button "Next slide" at bounding box center [1045, 238] width 32 height 30
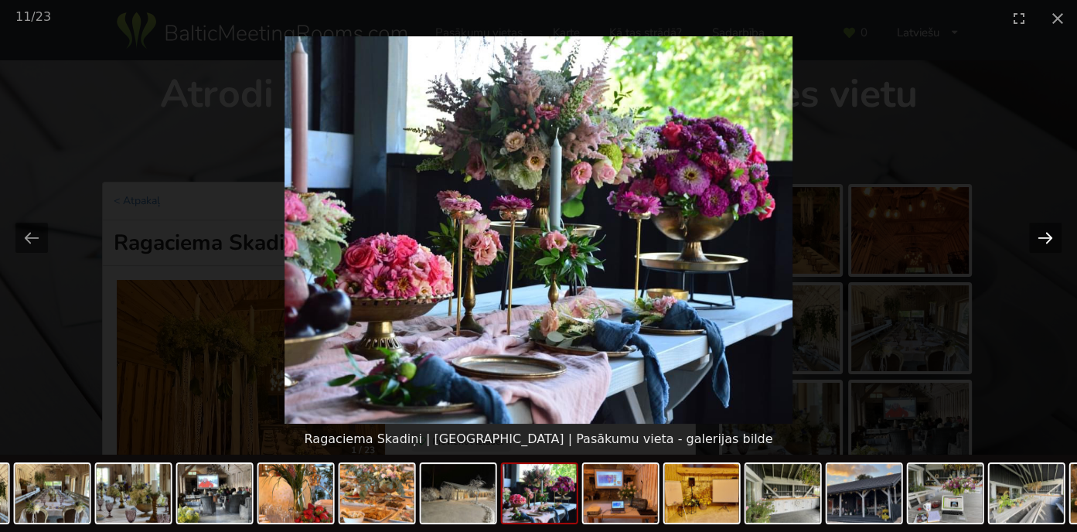
click at [1042, 234] on button "Next slide" at bounding box center [1045, 238] width 32 height 30
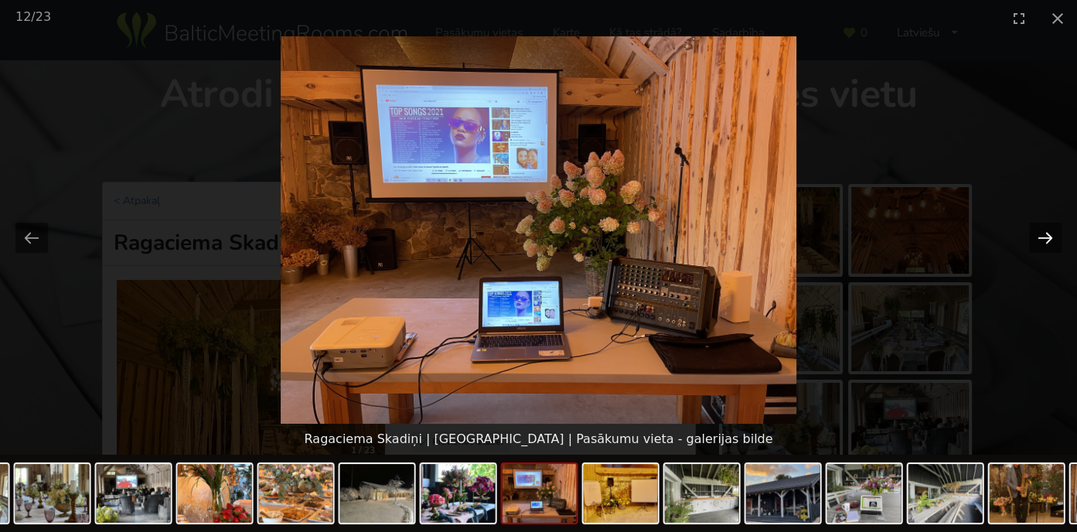
click at [1042, 234] on button "Next slide" at bounding box center [1045, 238] width 32 height 30
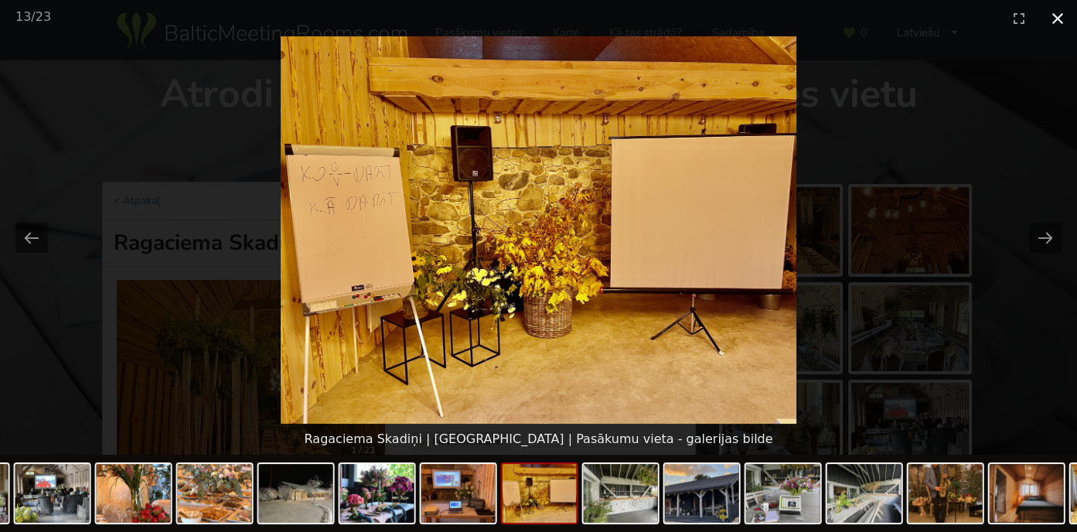
click at [1054, 12] on button "Close gallery" at bounding box center [1057, 18] width 39 height 36
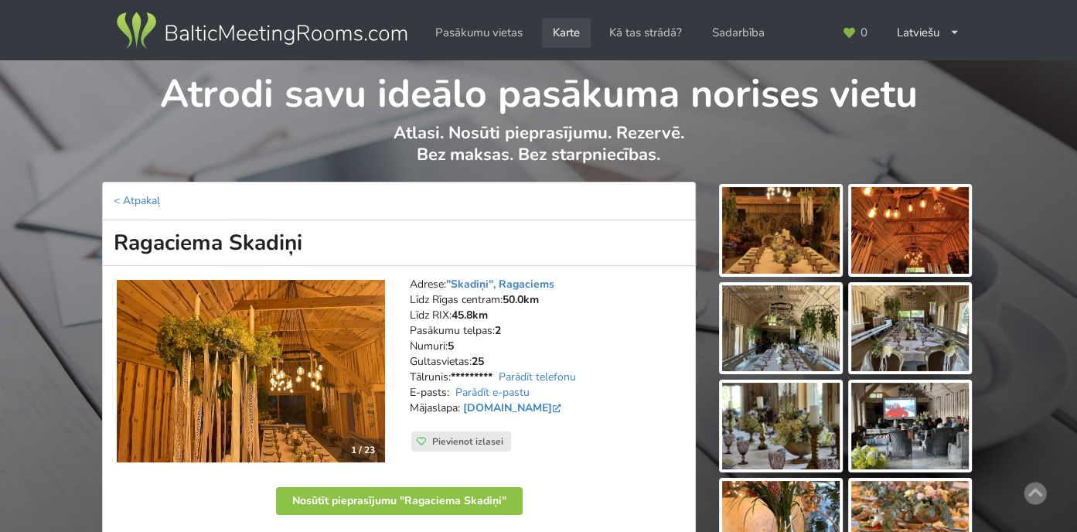
click at [566, 32] on link "Karte" at bounding box center [566, 33] width 49 height 30
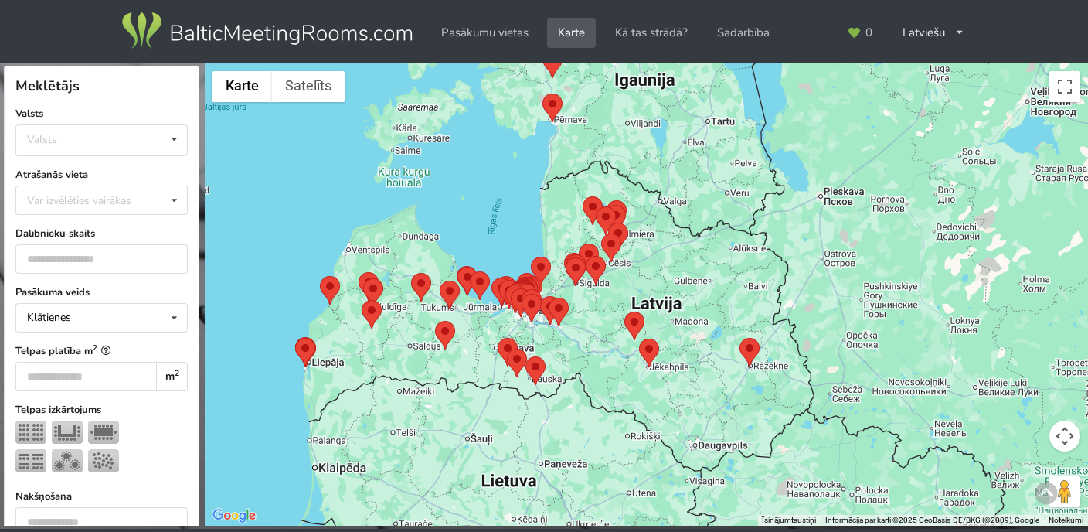
drag, startPoint x: 315, startPoint y: 311, endPoint x: 451, endPoint y: 563, distance: 285.7
click at [451, 531] on html "Pasākumu vietas Karte Kā tas strādā? Sadarbība Latviešu English Русский Pēdējās…" at bounding box center [544, 266] width 1088 height 532
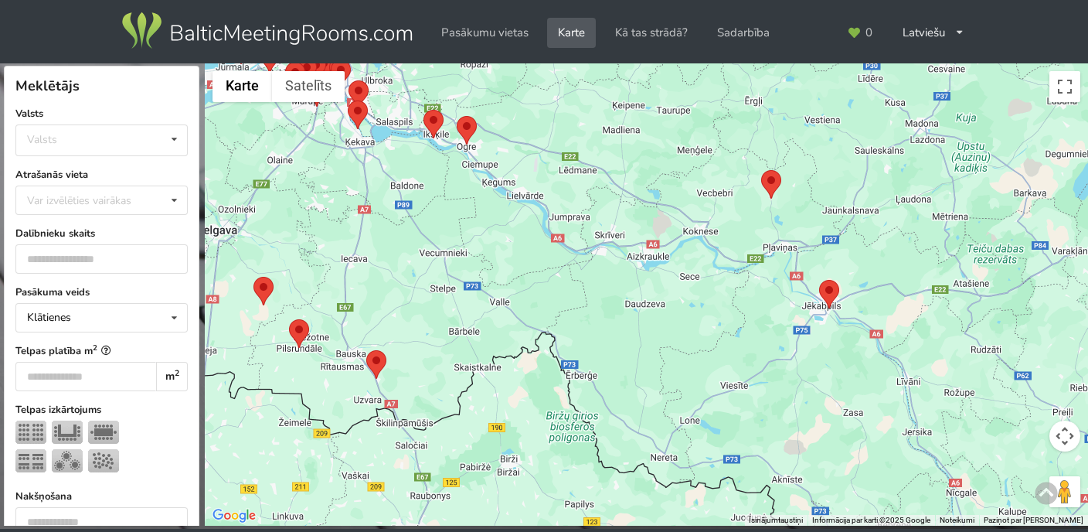
drag, startPoint x: 526, startPoint y: 367, endPoint x: 492, endPoint y: 496, distance: 133.5
click at [502, 531] on html "Pasākumu vietas Karte Kā tas strādā? Sadarbība Latviešu English Русский Pēdējās…" at bounding box center [544, 266] width 1088 height 532
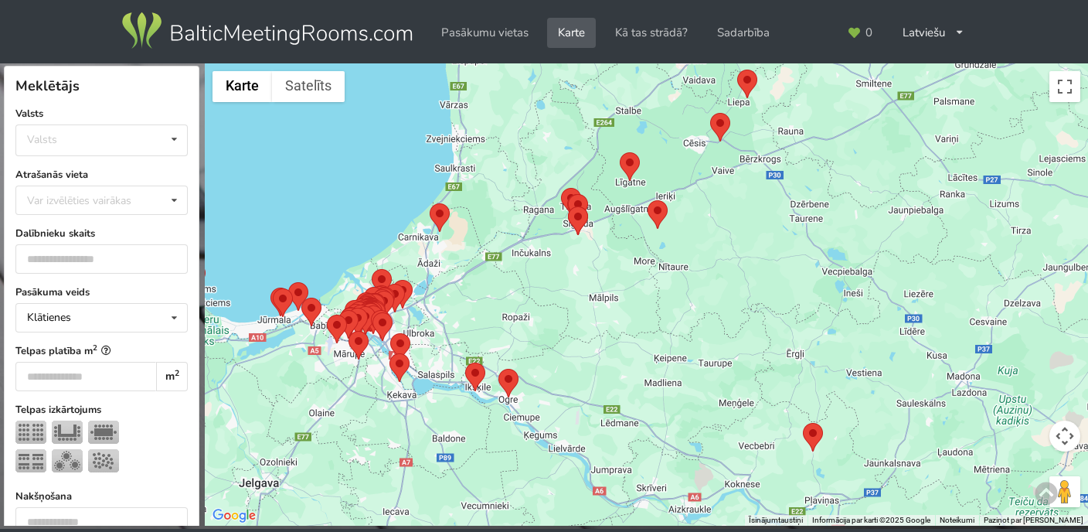
drag, startPoint x: 396, startPoint y: 278, endPoint x: 436, endPoint y: 563, distance: 287.3
click at [436, 531] on html "Pasākumu vietas Karte Kā tas strādā? Sadarbība Latviešu English Русский Pēdējās…" at bounding box center [544, 266] width 1088 height 532
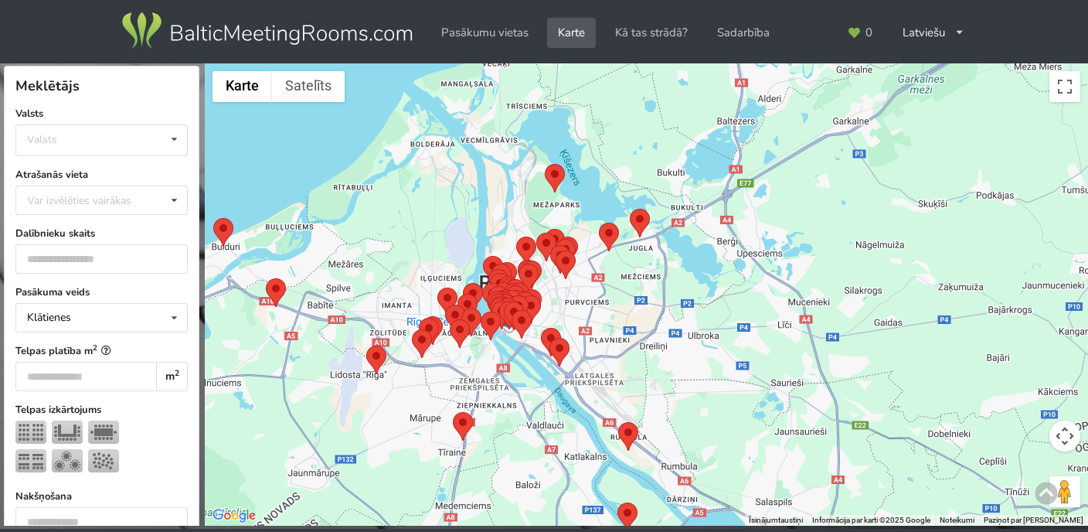
drag, startPoint x: 563, startPoint y: 325, endPoint x: 416, endPoint y: 410, distance: 169.7
click at [416, 410] on div at bounding box center [646, 294] width 883 height 463
click at [366, 346] on area at bounding box center [366, 346] width 0 height 0
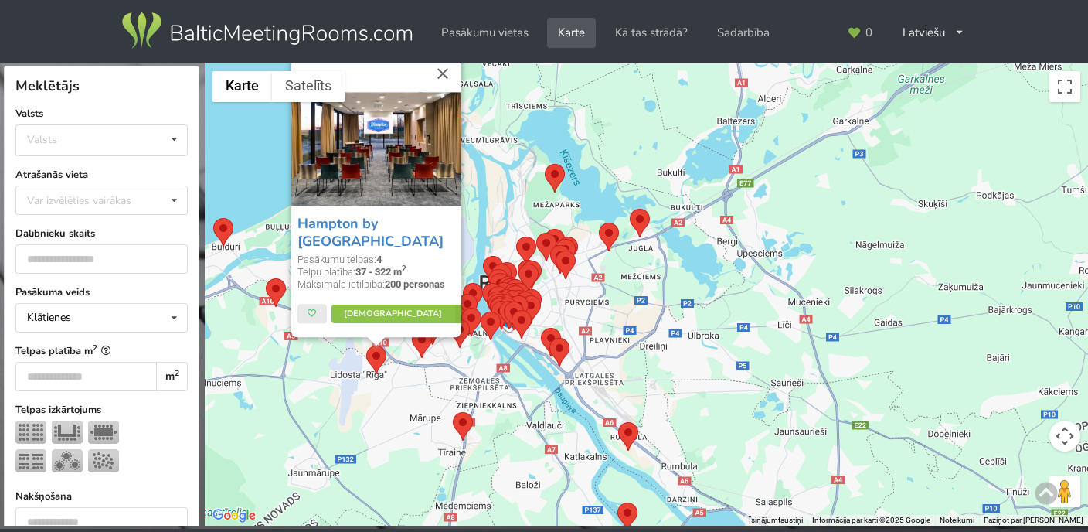
click at [266, 278] on area at bounding box center [266, 278] width 0 height 0
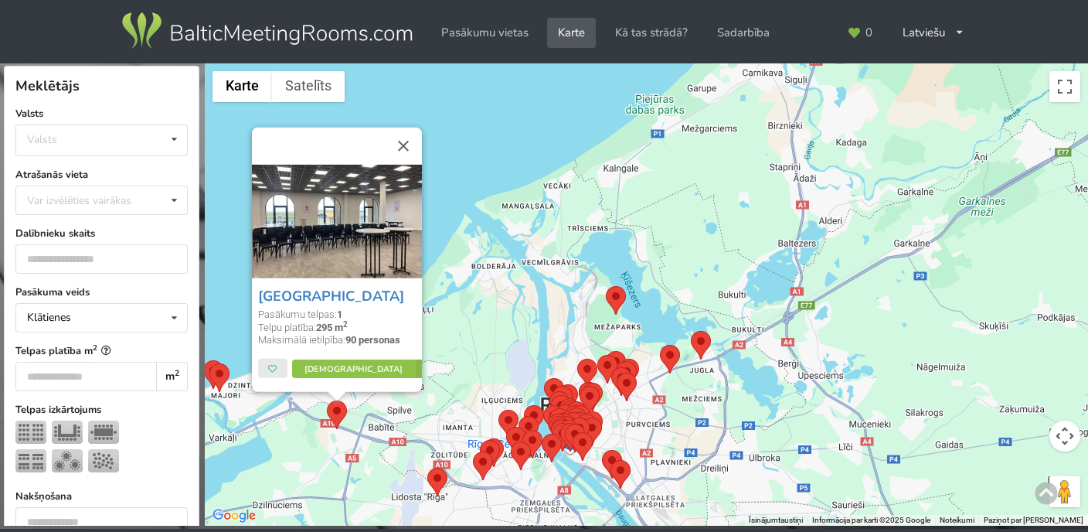
click at [257, 435] on div "Via Jurmala Outlet Village Pasākumu telpas: 1 Telpu platība: 295 m 2 Maksimālā …" at bounding box center [646, 294] width 883 height 463
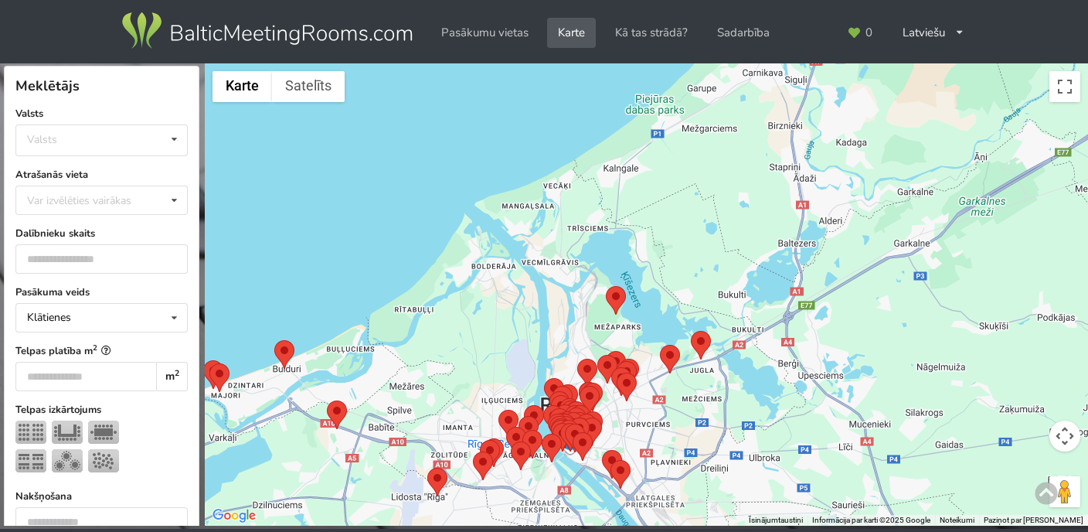
click at [274, 340] on area at bounding box center [274, 340] width 0 height 0
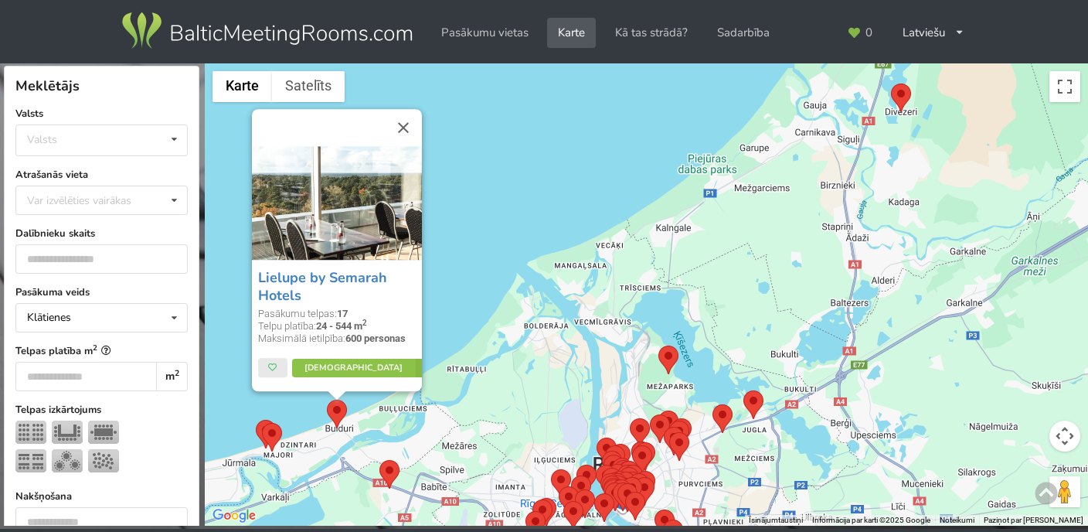
click at [262, 423] on area at bounding box center [262, 423] width 0 height 0
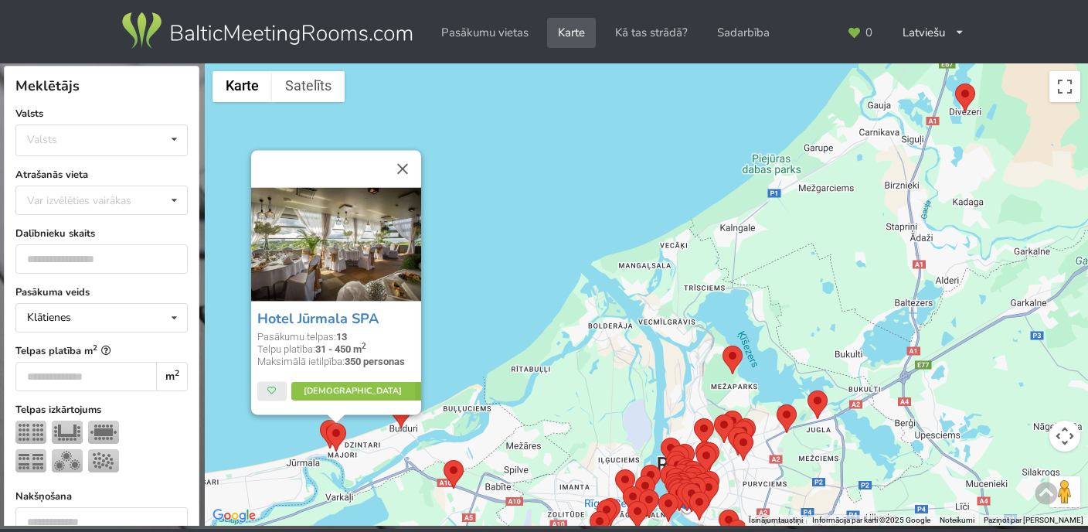
click at [320, 420] on area at bounding box center [320, 420] width 0 height 0
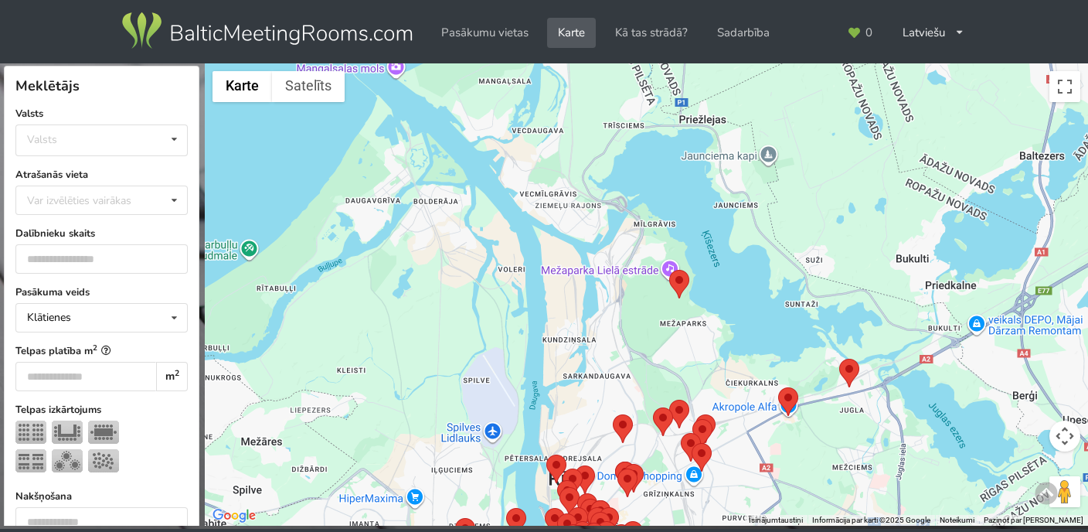
drag, startPoint x: 729, startPoint y: 419, endPoint x: 510, endPoint y: 351, distance: 229.1
click at [510, 351] on div "Baltic Beach Hotel & SPA Pasākumu telpas: 13 Telpu platība: 39 - 355 m 2 Maksim…" at bounding box center [646, 294] width 883 height 463
click at [669, 270] on area at bounding box center [669, 270] width 0 height 0
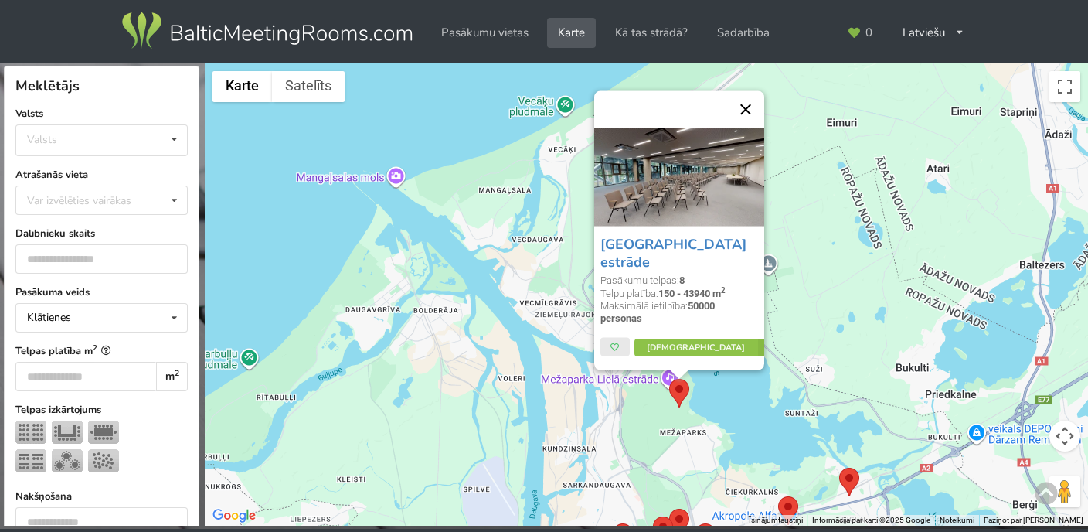
click at [746, 123] on button "Aizvērt" at bounding box center [745, 108] width 37 height 37
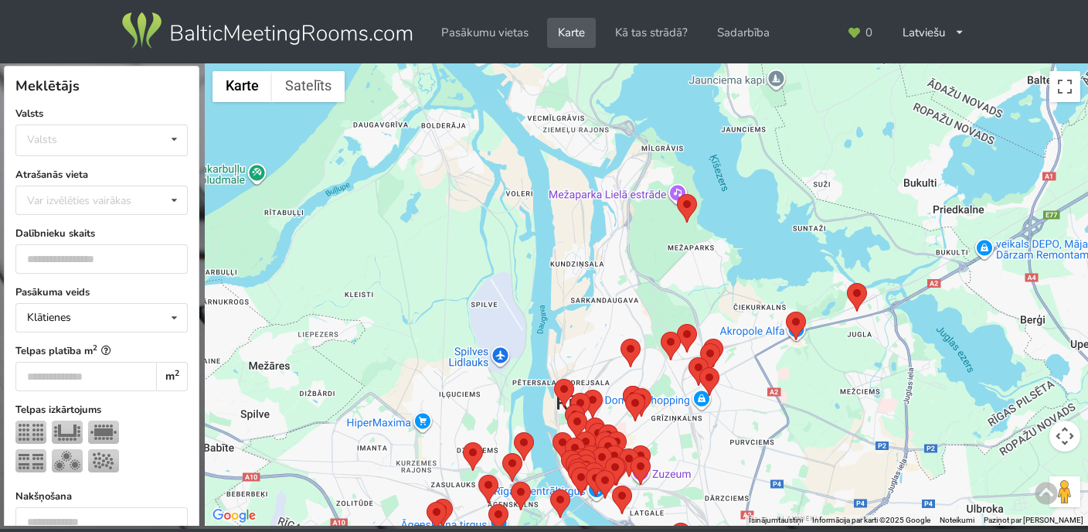
drag, startPoint x: 461, startPoint y: 376, endPoint x: 470, endPoint y: 188, distance: 188.0
click at [470, 188] on div at bounding box center [646, 294] width 883 height 463
click at [846, 282] on area at bounding box center [846, 282] width 0 height 0
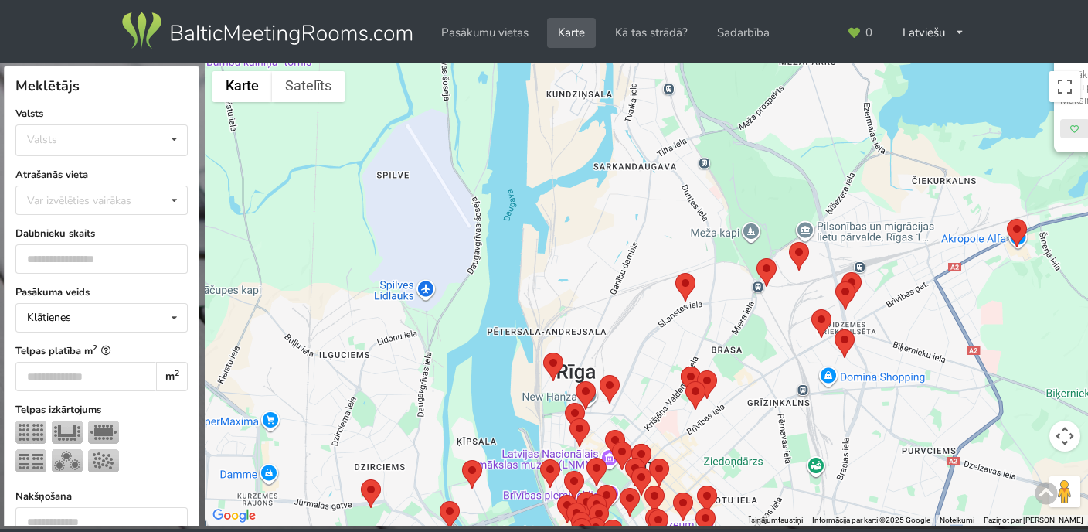
drag, startPoint x: 604, startPoint y: 490, endPoint x: 561, endPoint y: 240, distance: 253.3
click at [561, 240] on div "BEHINDthedoors Pasākumu telpas: 1 Telpu platība: 280 m 2 Maksimālā ietilpība: 2…" at bounding box center [646, 294] width 883 height 463
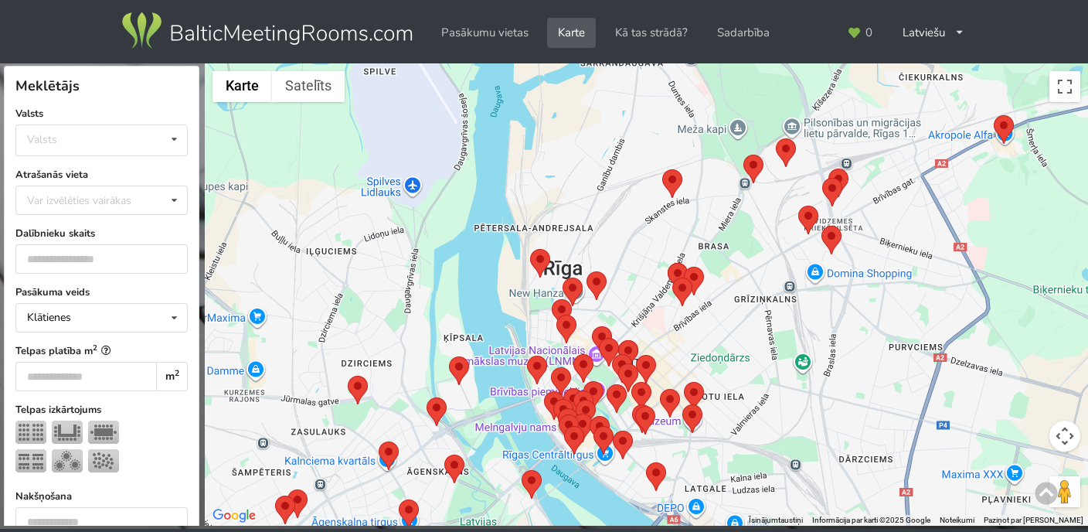
drag, startPoint x: 513, startPoint y: 401, endPoint x: 496, endPoint y: 299, distance: 103.4
click at [499, 296] on div "BEHINDthedoors Pasākumu telpas: 1 Telpu platība: 280 m 2 Maksimālā ietilpība: 2…" at bounding box center [646, 294] width 883 height 463
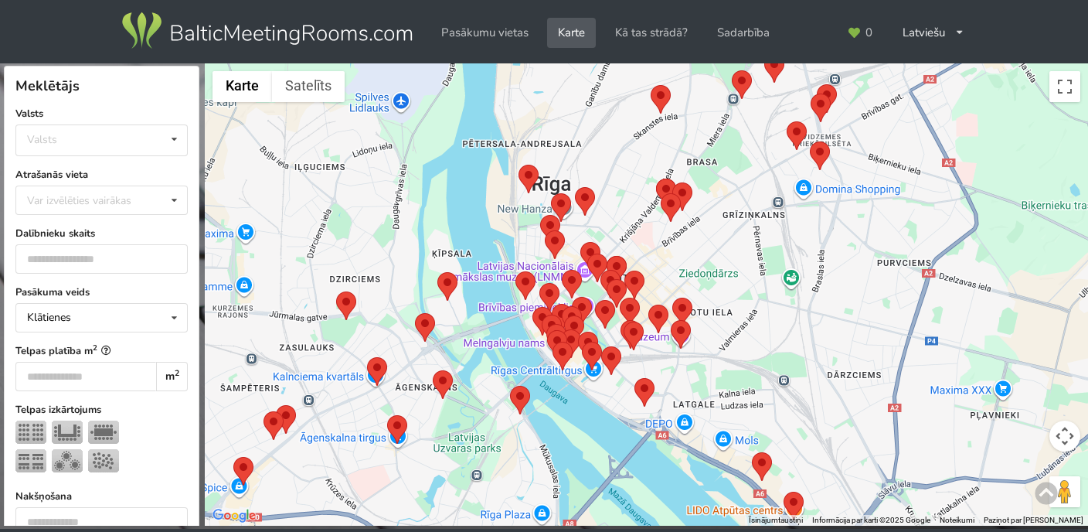
drag, startPoint x: 414, startPoint y: 417, endPoint x: 410, endPoint y: 350, distance: 67.4
click at [410, 350] on div "BEHINDthedoors Pasākumu telpas: 1 Telpu platība: 280 m 2 Maksimālā ietilpība: 2…" at bounding box center [646, 294] width 883 height 463
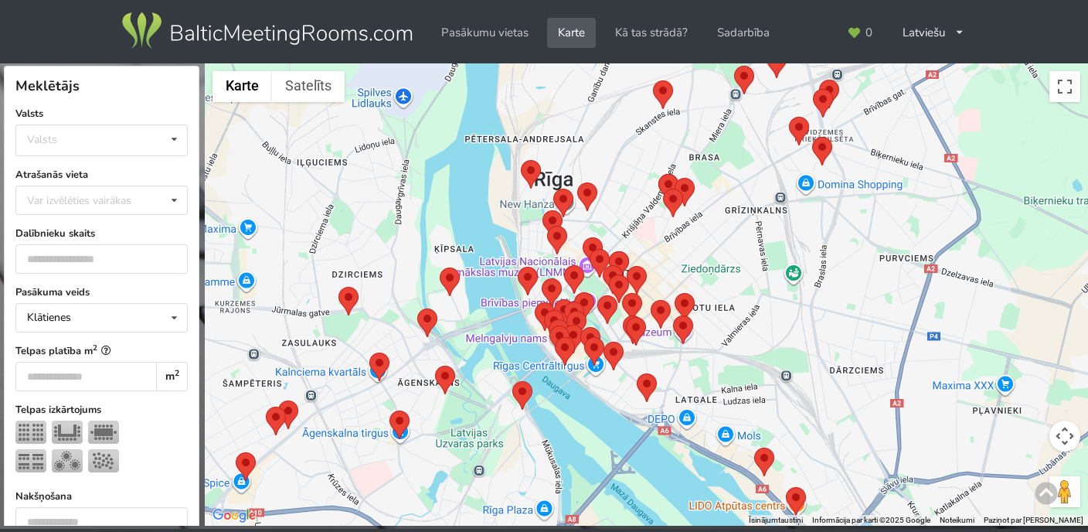
click at [369, 352] on area at bounding box center [369, 352] width 0 height 0
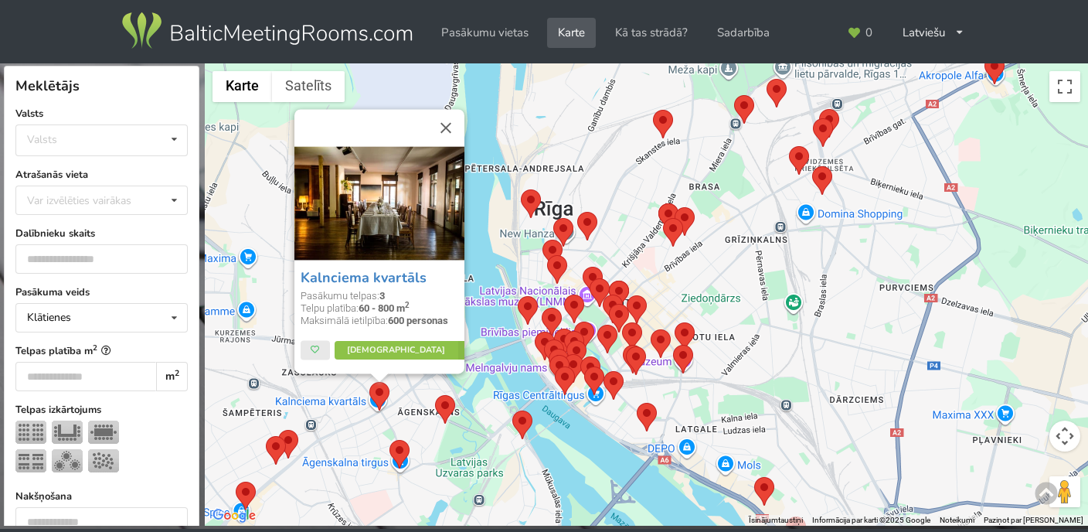
click at [390, 212] on img at bounding box center [379, 203] width 170 height 114
click at [445, 126] on button "Aizvērt" at bounding box center [445, 127] width 37 height 37
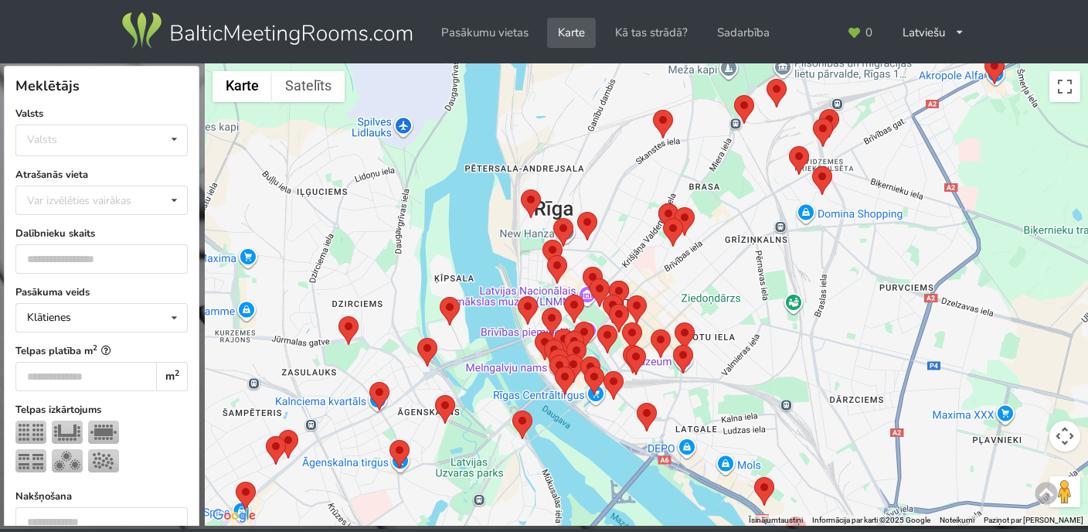
click at [435, 395] on area at bounding box center [435, 395] width 0 height 0
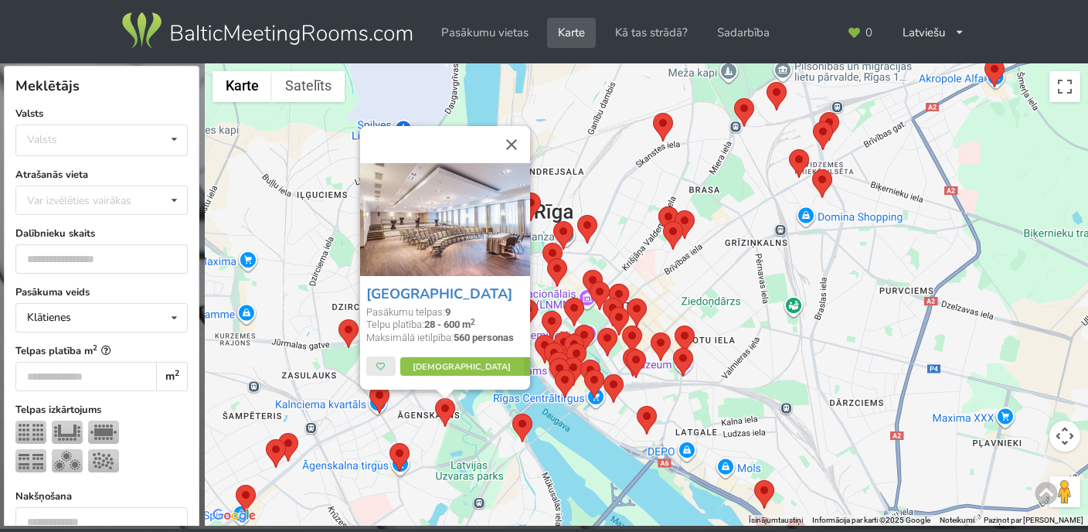
click at [390, 443] on area at bounding box center [390, 443] width 0 height 0
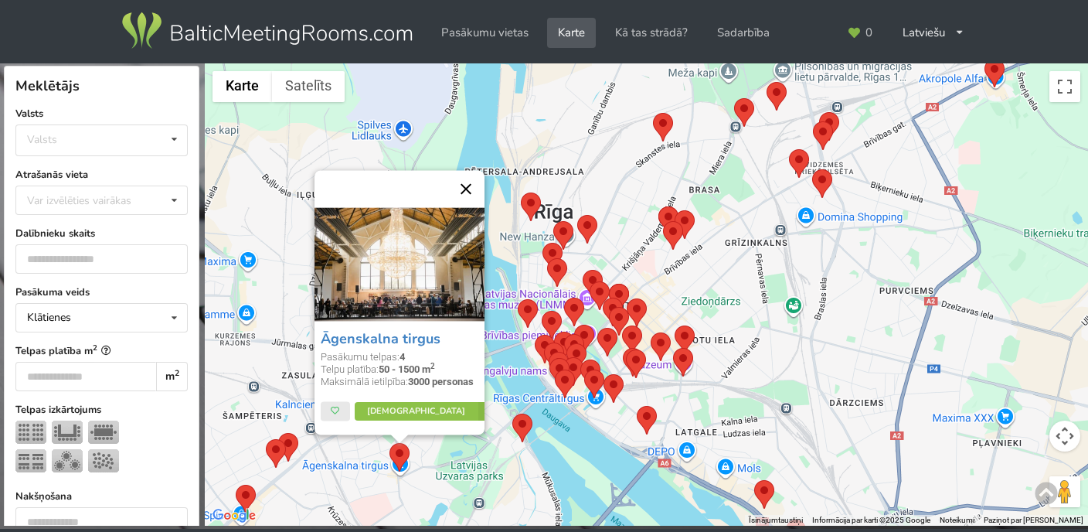
click at [465, 191] on button "Aizvērt" at bounding box center [466, 188] width 37 height 37
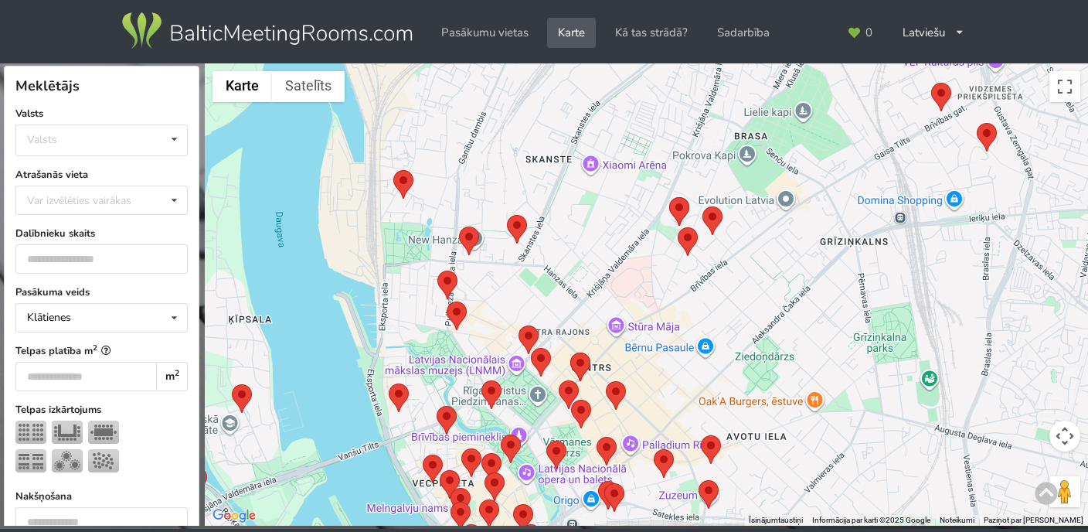
click at [393, 170] on area at bounding box center [393, 170] width 0 height 0
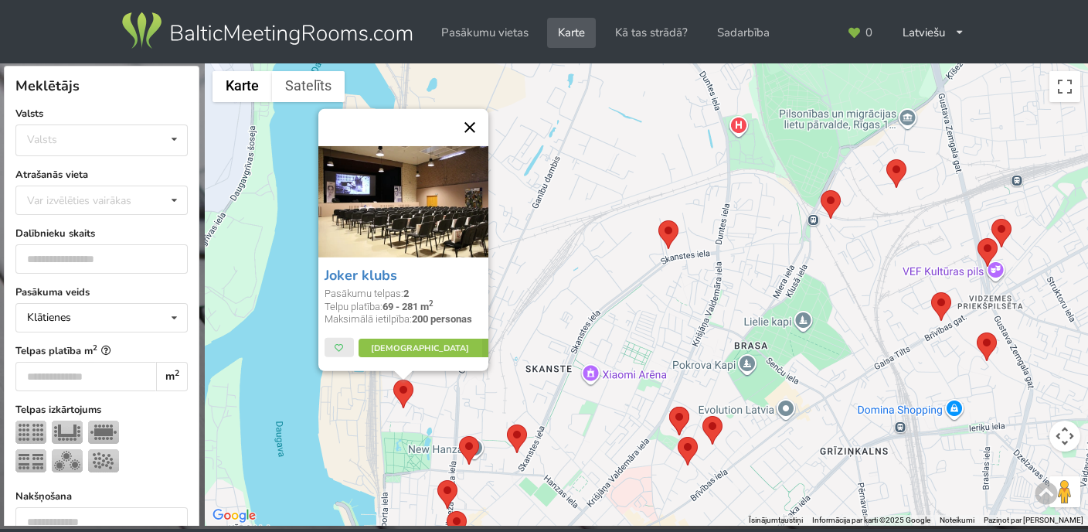
click at [468, 131] on button "Aizvērt" at bounding box center [469, 127] width 37 height 37
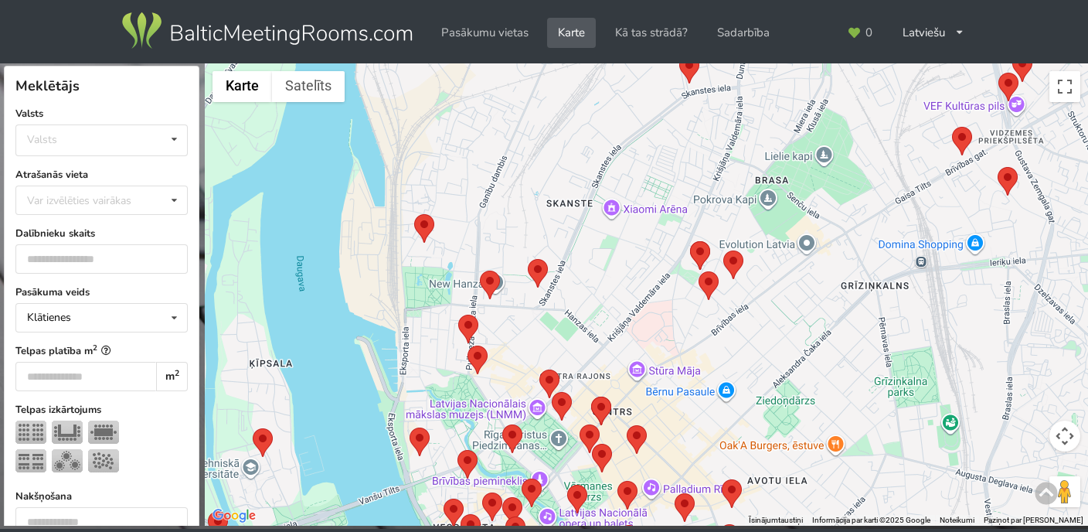
drag, startPoint x: 495, startPoint y: 329, endPoint x: 516, endPoint y: 162, distance: 168.3
click at [516, 162] on div at bounding box center [646, 294] width 883 height 463
click at [480, 271] on area at bounding box center [480, 271] width 0 height 0
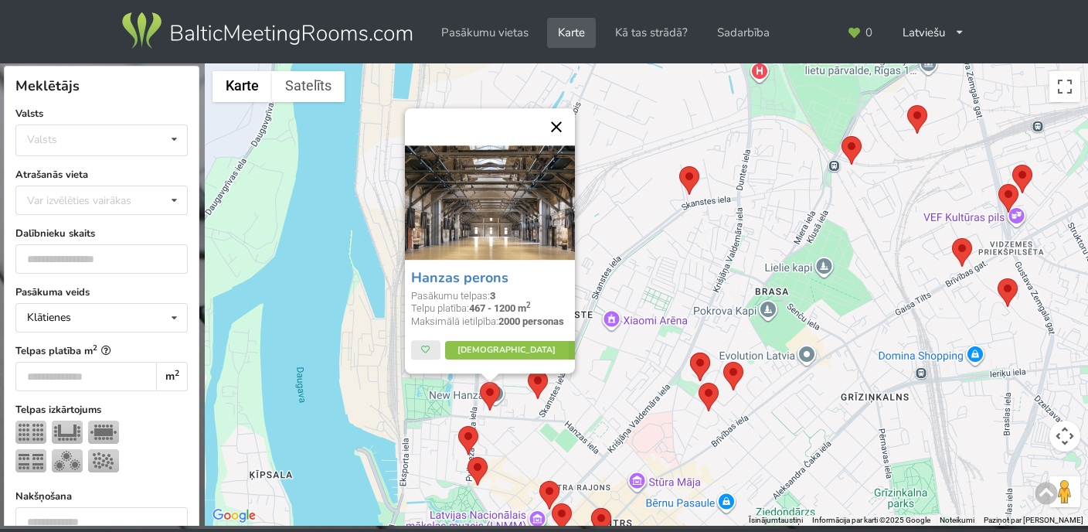
click at [552, 120] on button "Aizvērt" at bounding box center [556, 126] width 37 height 37
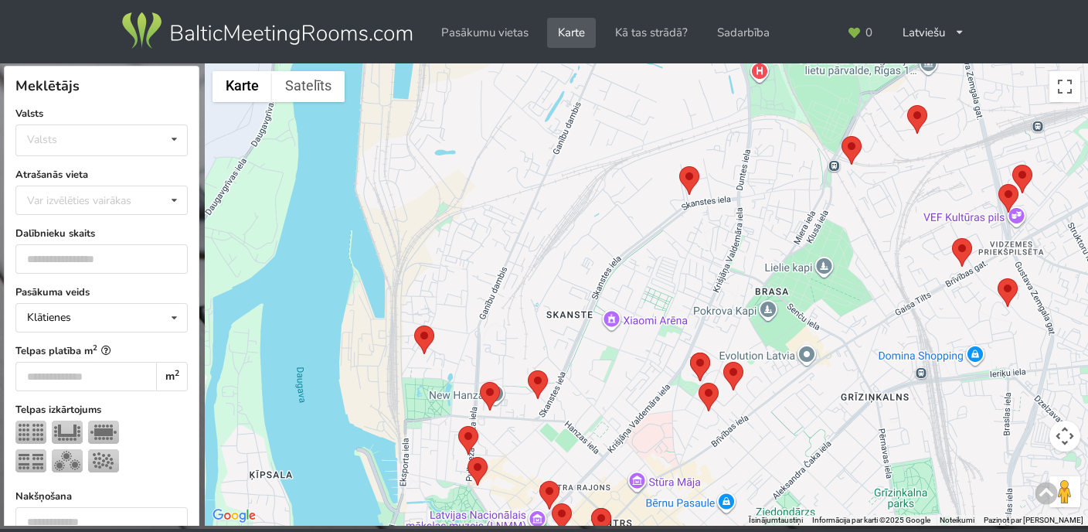
click at [528, 370] on area at bounding box center [528, 370] width 0 height 0
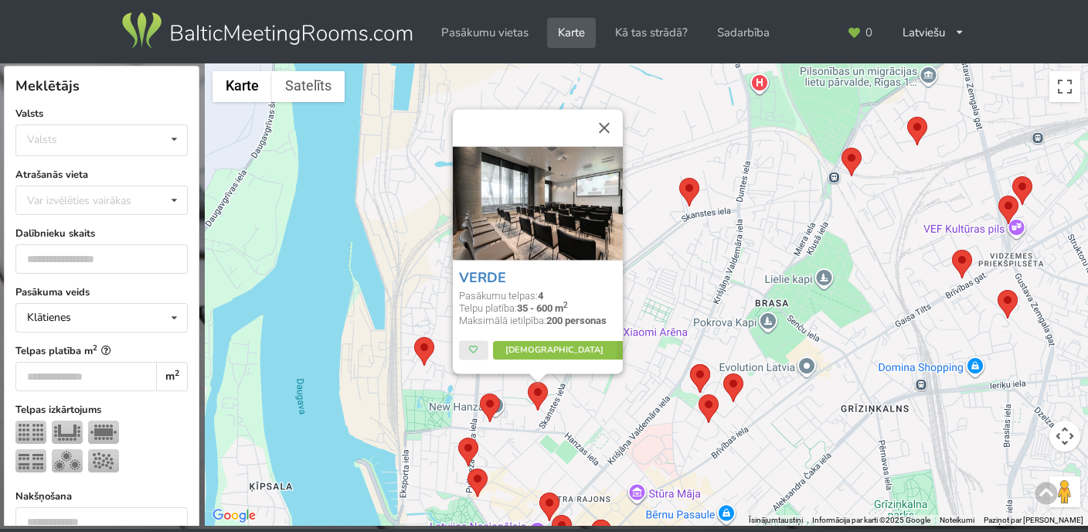
click at [602, 124] on button "Aizvērt" at bounding box center [604, 127] width 37 height 37
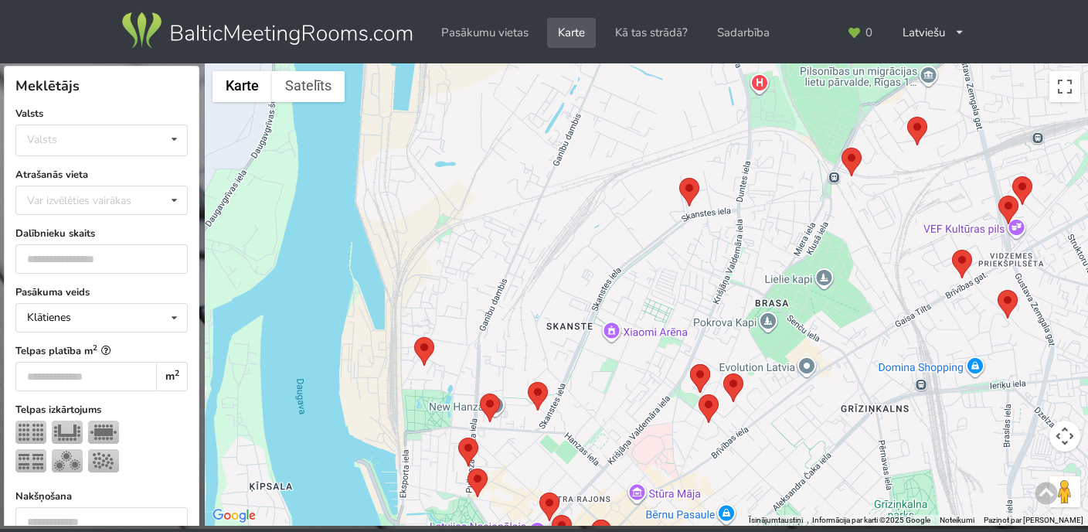
click at [458, 437] on area at bounding box center [458, 437] width 0 height 0
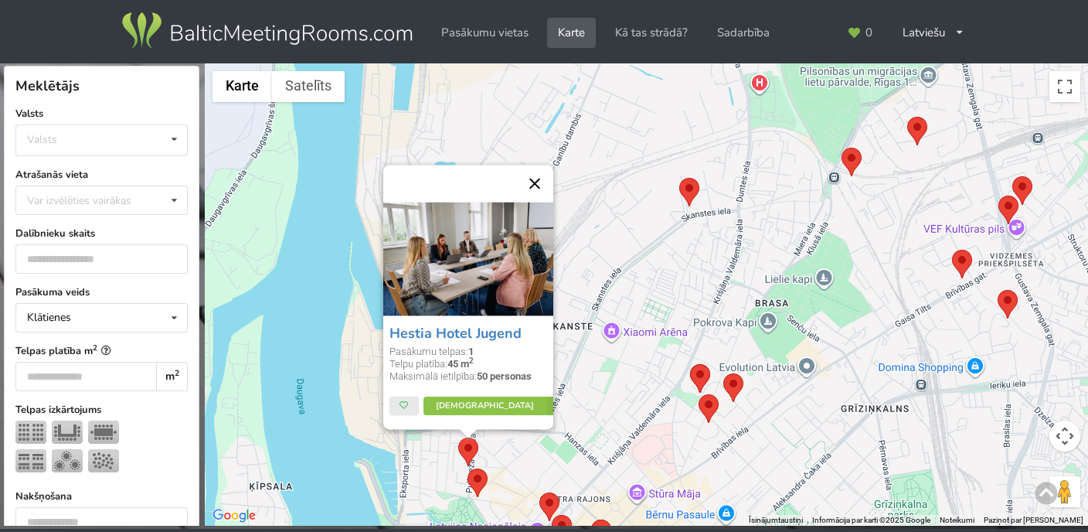
click at [529, 180] on button "Aizvērt" at bounding box center [534, 183] width 37 height 37
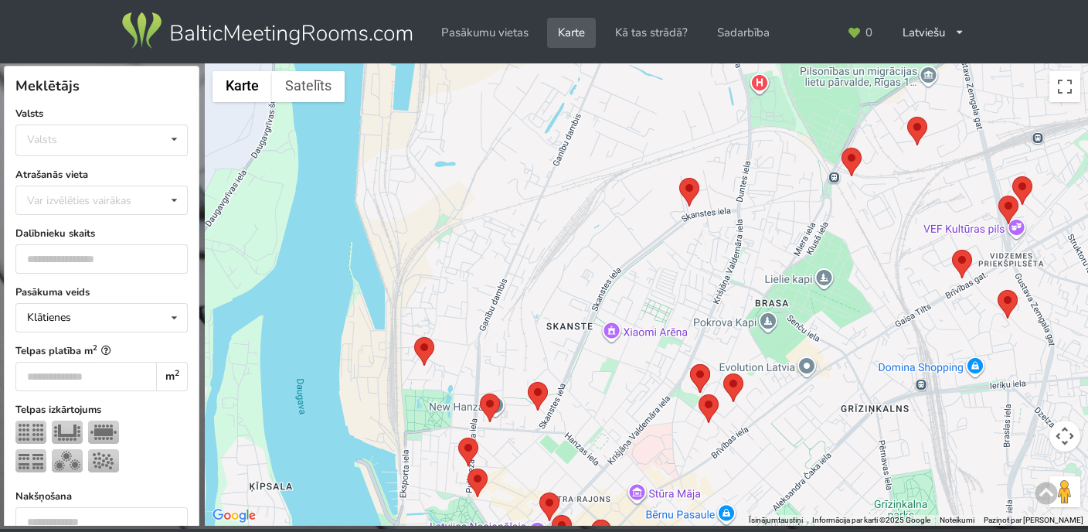
click at [468, 468] on area at bounding box center [468, 468] width 0 height 0
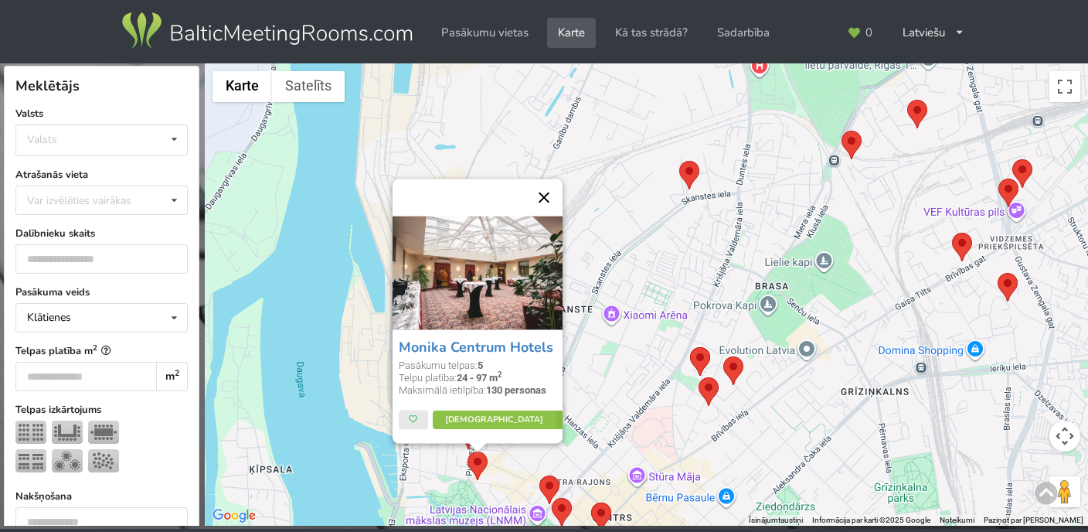
click at [546, 197] on button "Aizvērt" at bounding box center [544, 197] width 37 height 37
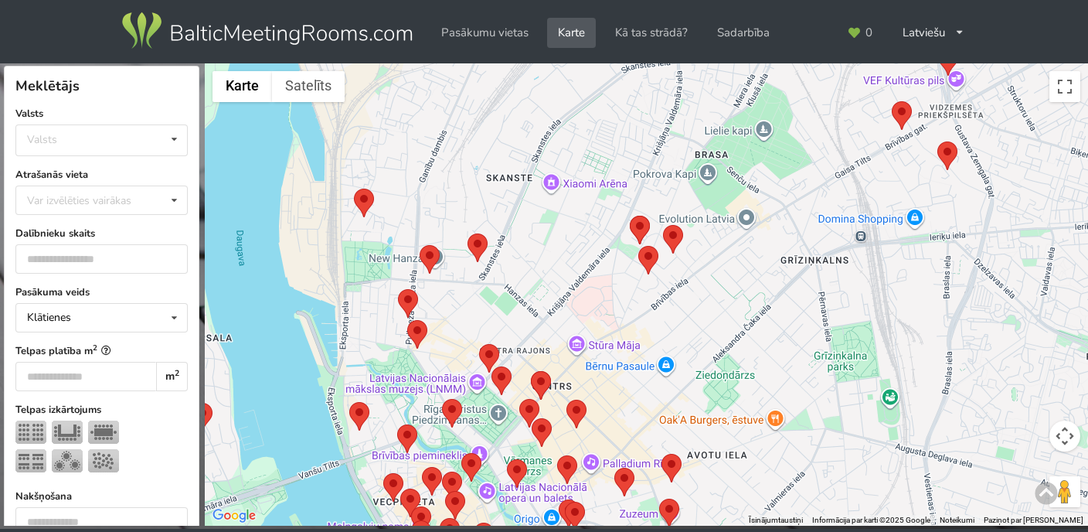
drag, startPoint x: 669, startPoint y: 368, endPoint x: 609, endPoint y: 234, distance: 146.7
click at [609, 234] on div at bounding box center [646, 294] width 883 height 463
click at [630, 216] on area at bounding box center [630, 216] width 0 height 0
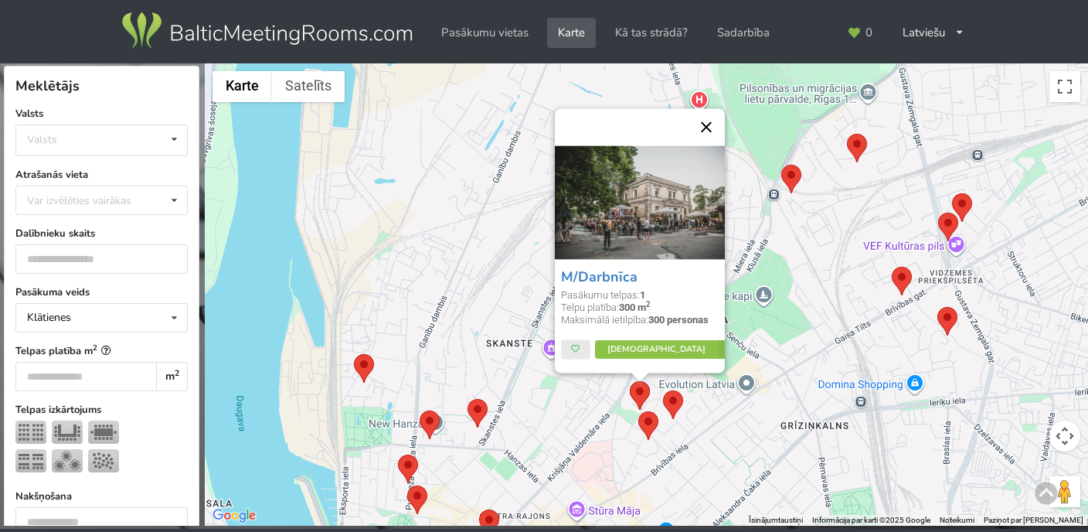
click at [704, 123] on button "Aizvērt" at bounding box center [706, 126] width 37 height 37
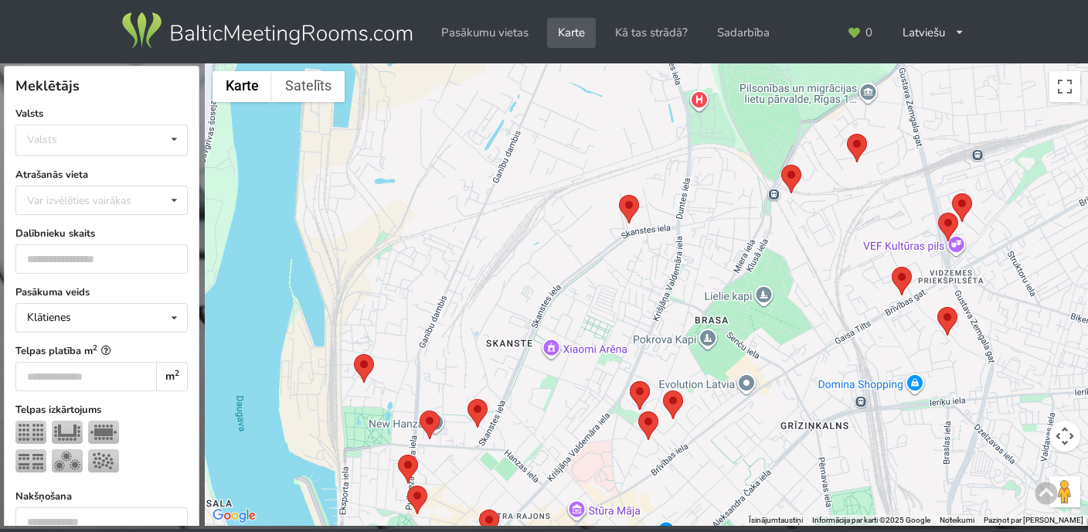
click at [663, 390] on area at bounding box center [663, 390] width 0 height 0
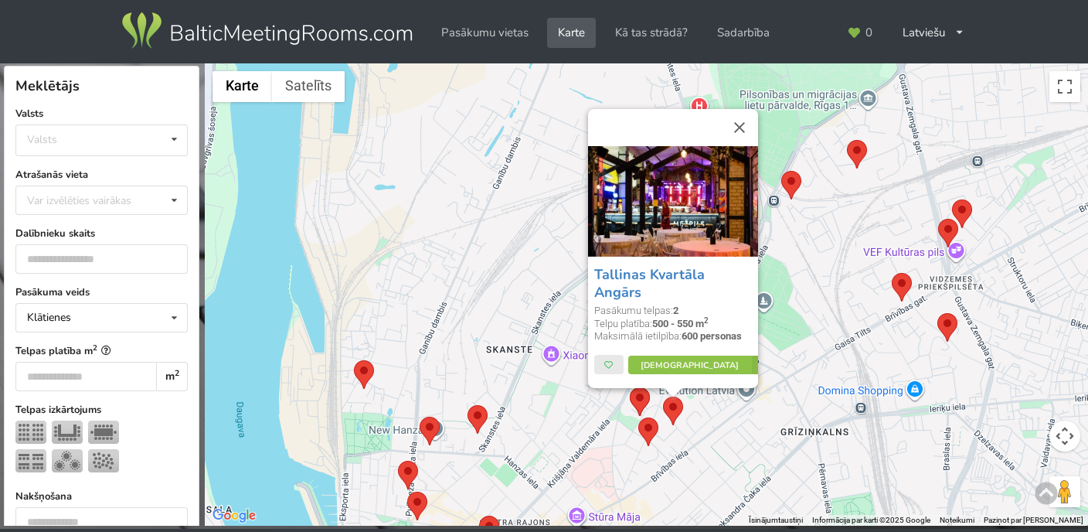
click at [638, 417] on area at bounding box center [638, 417] width 0 height 0
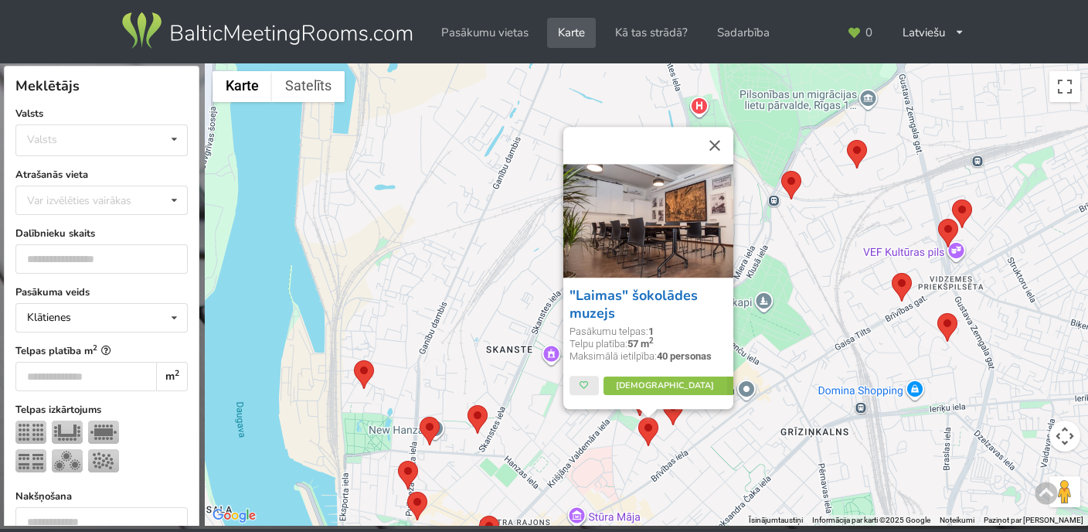
click at [597, 296] on link ""Laimas" šokolādes muzejs" at bounding box center [634, 304] width 128 height 36
click at [714, 141] on button "Aizvērt" at bounding box center [714, 145] width 37 height 37
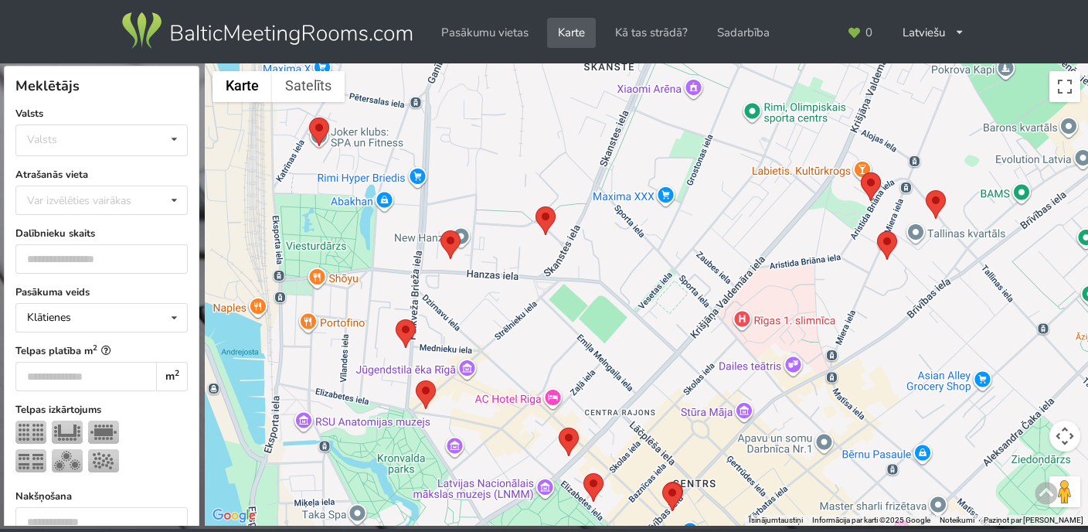
drag, startPoint x: 448, startPoint y: 417, endPoint x: 544, endPoint y: 217, distance: 222.0
click at [536, 206] on area at bounding box center [536, 206] width 0 height 0
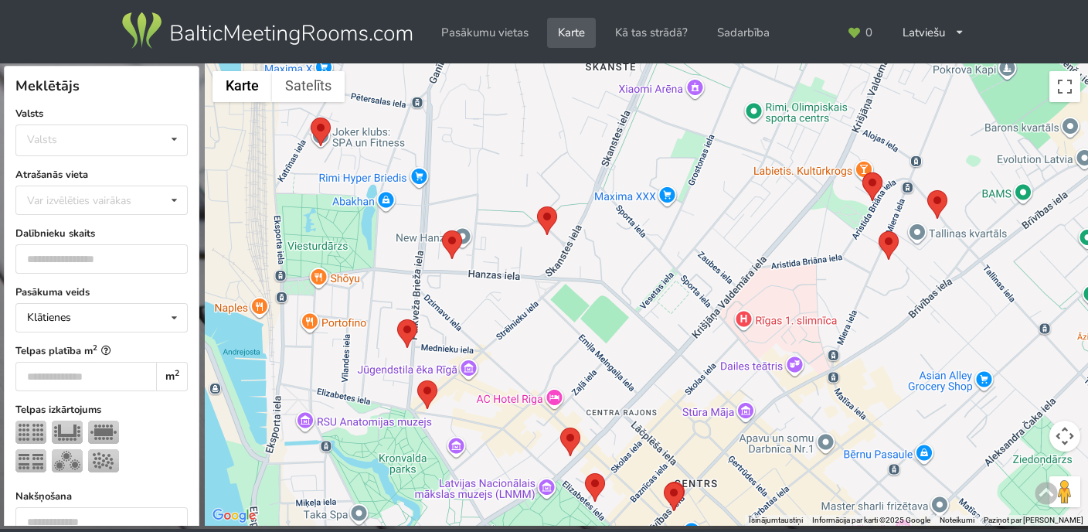
click at [397, 319] on area at bounding box center [397, 319] width 0 height 0
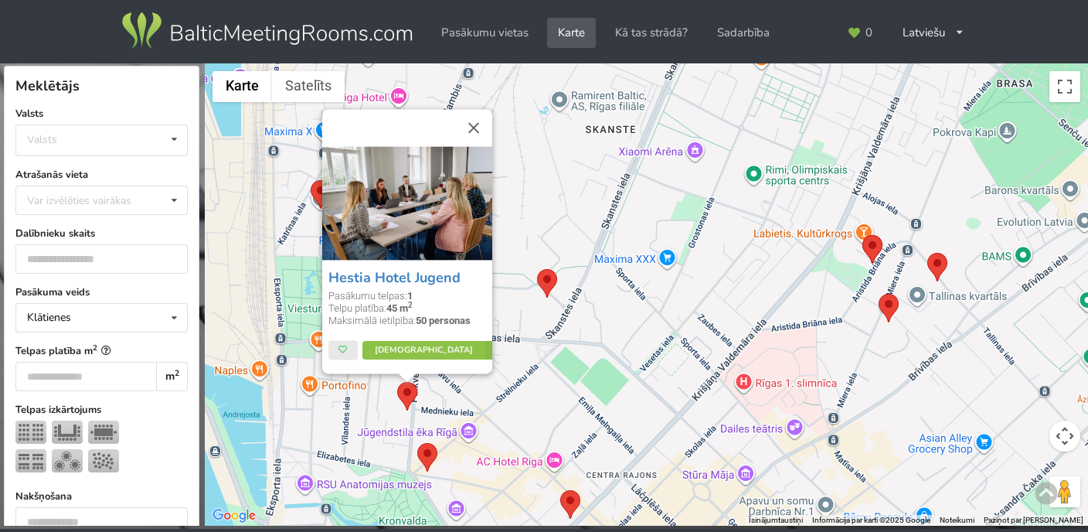
click at [417, 443] on area at bounding box center [417, 443] width 0 height 0
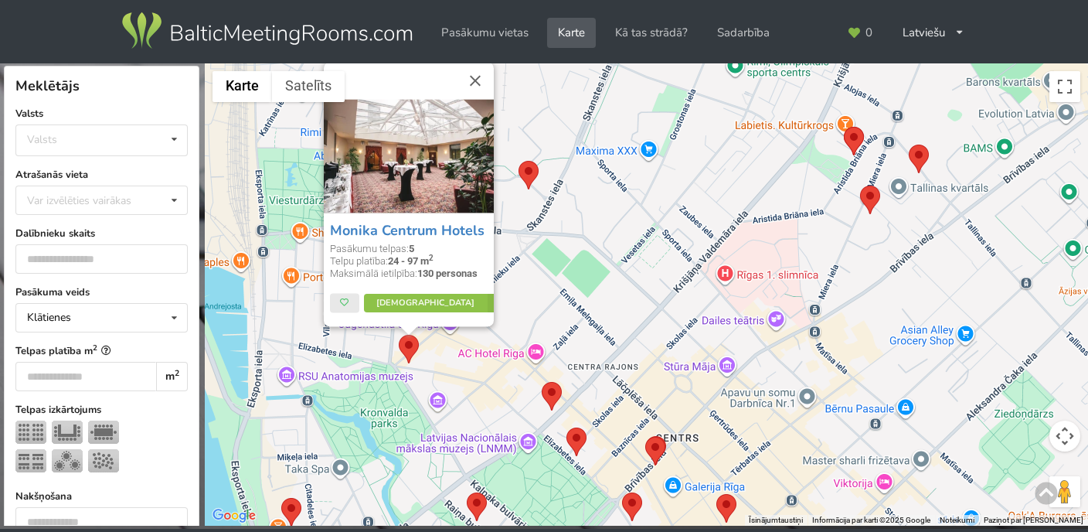
drag, startPoint x: 466, startPoint y: 466, endPoint x: 440, endPoint y: 342, distance: 127.2
click at [440, 342] on div "Monika Centrum Hotels Pasākumu telpas: 5 Telpu platība: 24 - 97 m 2 Maksimālā i…" at bounding box center [646, 294] width 883 height 463
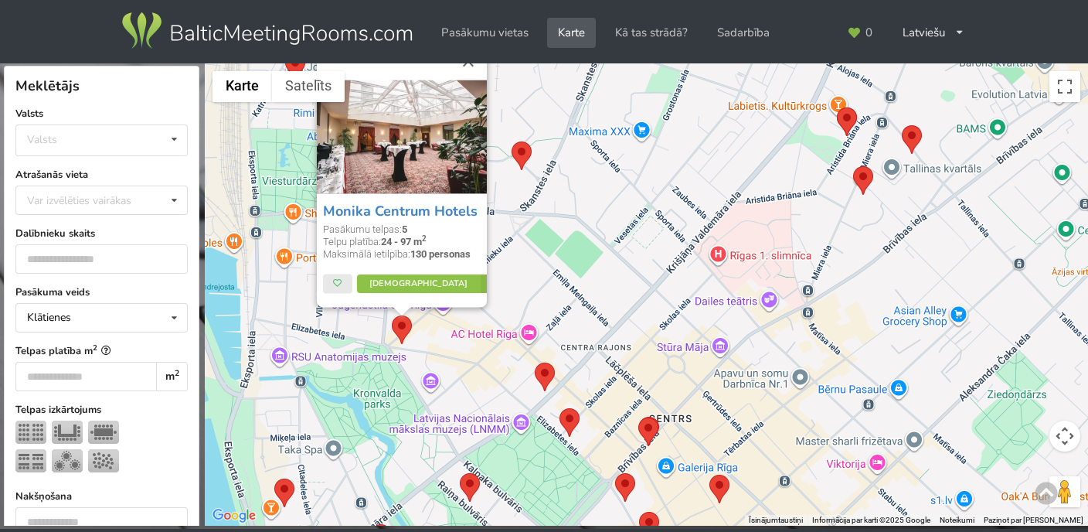
click at [535, 363] on area at bounding box center [535, 363] width 0 height 0
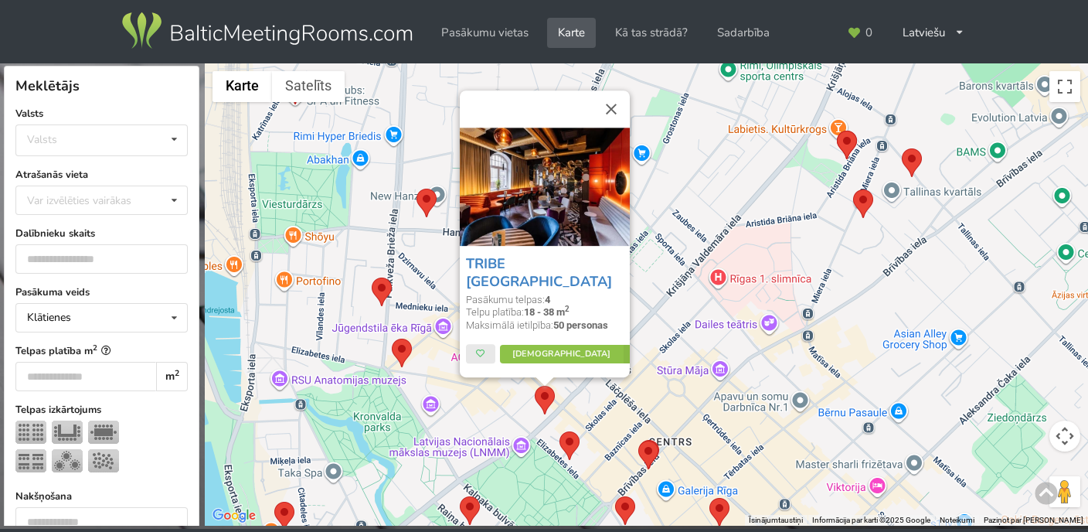
click at [495, 230] on img at bounding box center [545, 187] width 170 height 118
click at [608, 121] on button "Aizvērt" at bounding box center [611, 108] width 37 height 37
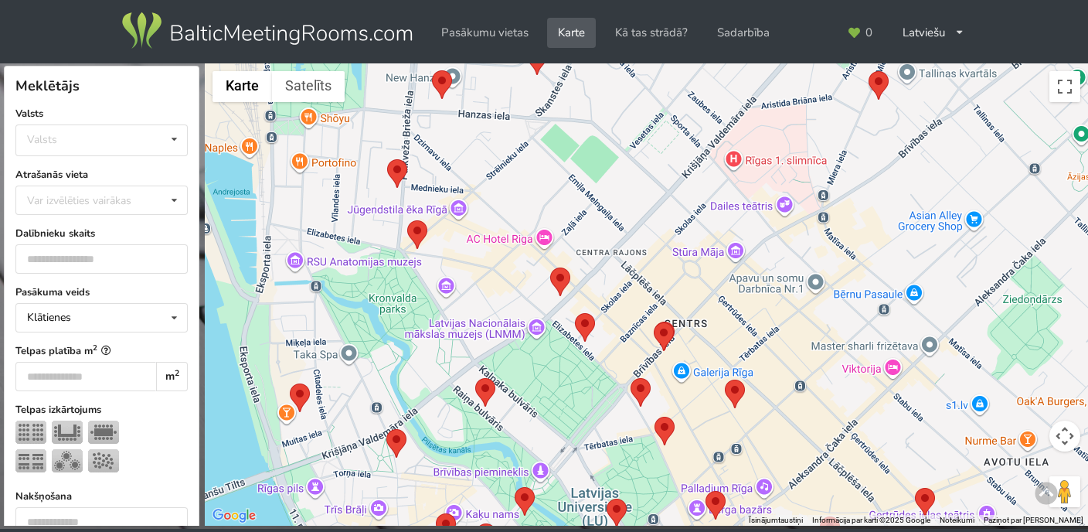
drag, startPoint x: 580, startPoint y: 355, endPoint x: 594, endPoint y: 226, distance: 129.1
click at [594, 226] on div at bounding box center [646, 294] width 883 height 463
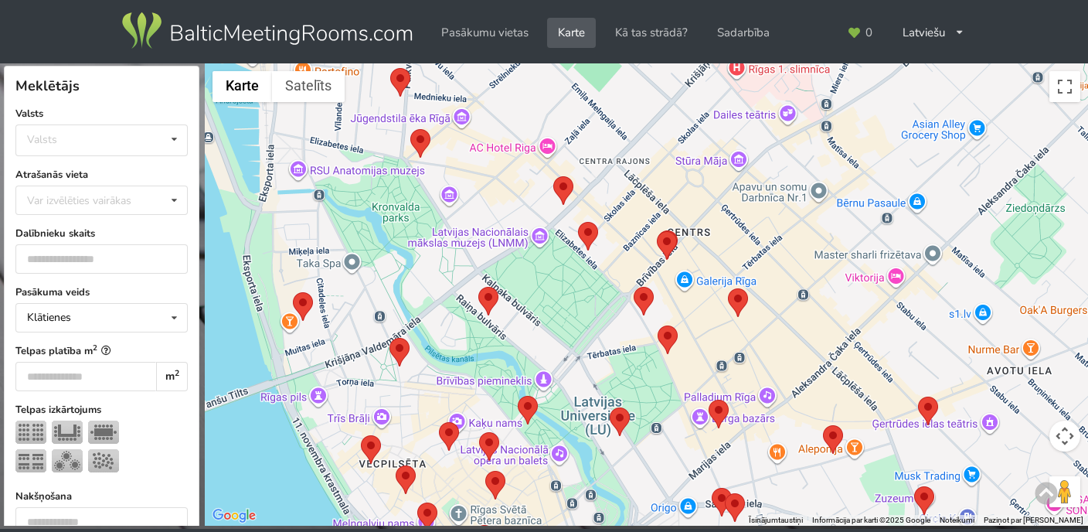
drag, startPoint x: 516, startPoint y: 413, endPoint x: 523, endPoint y: 332, distance: 81.5
click at [523, 332] on div at bounding box center [646, 294] width 883 height 463
click at [708, 400] on area at bounding box center [708, 400] width 0 height 0
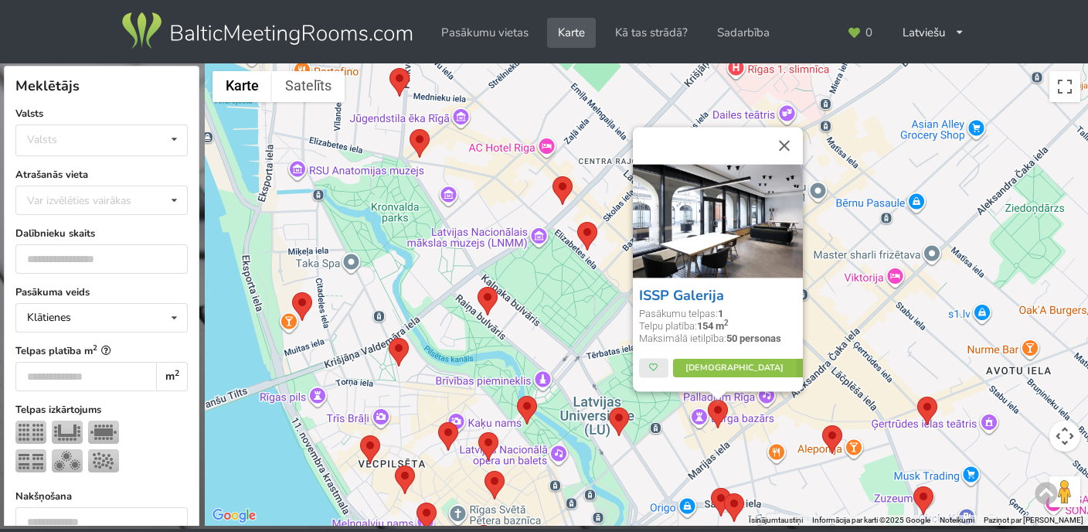
click at [660, 290] on link "ISSP Galerija" at bounding box center [681, 295] width 85 height 19
click at [784, 138] on button "Aizvērt" at bounding box center [784, 145] width 37 height 37
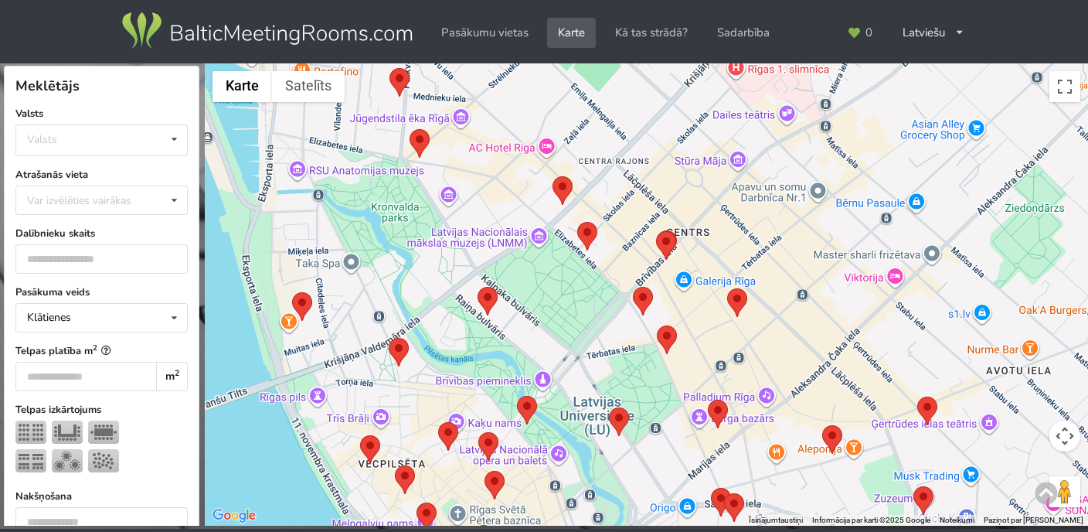
click at [917, 397] on area at bounding box center [917, 397] width 0 height 0
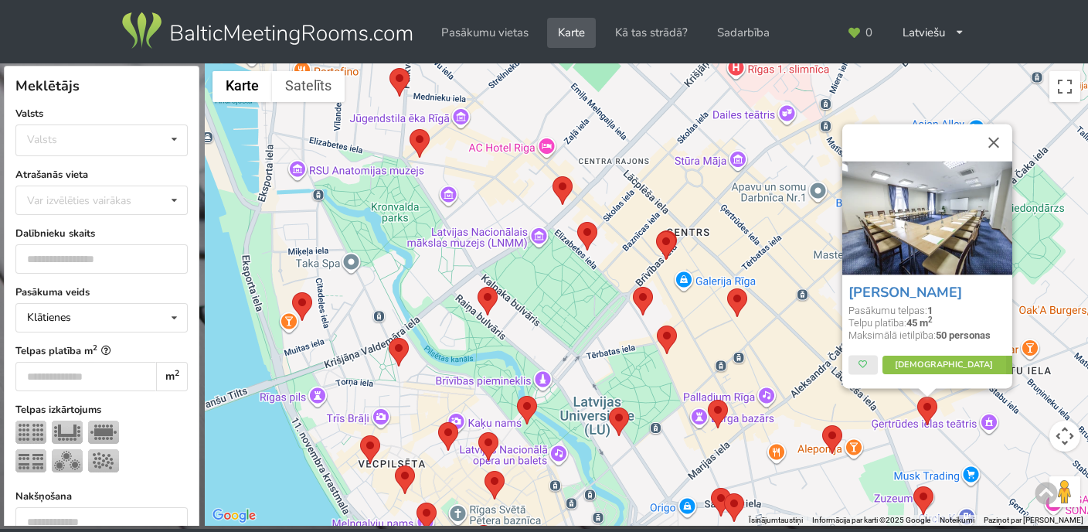
click at [937, 220] on img at bounding box center [928, 218] width 170 height 114
click at [992, 139] on button "Aizvērt" at bounding box center [993, 142] width 37 height 37
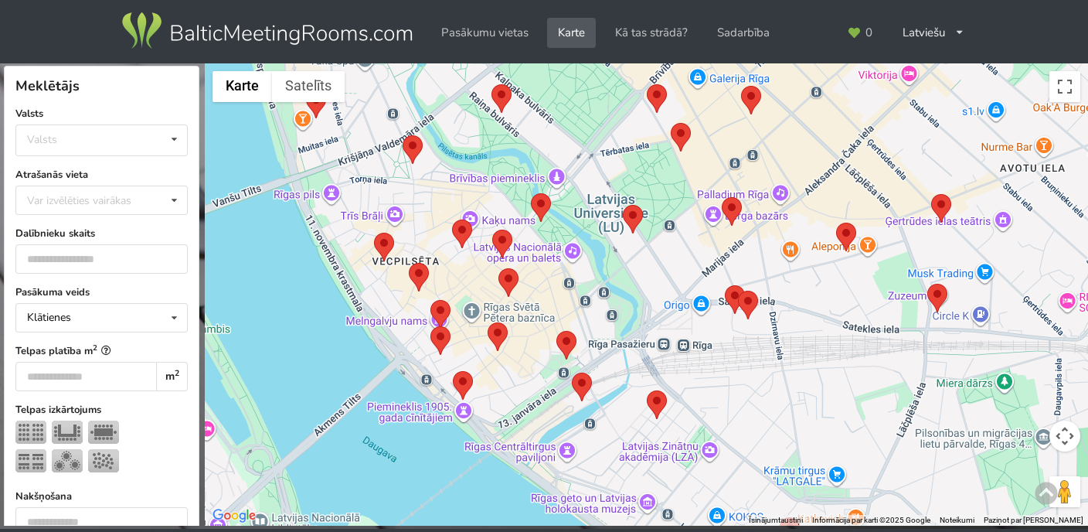
drag, startPoint x: 481, startPoint y: 380, endPoint x: 496, endPoint y: 171, distance: 210.0
click at [496, 171] on div at bounding box center [646, 294] width 883 height 463
click at [453, 371] on area at bounding box center [453, 371] width 0 height 0
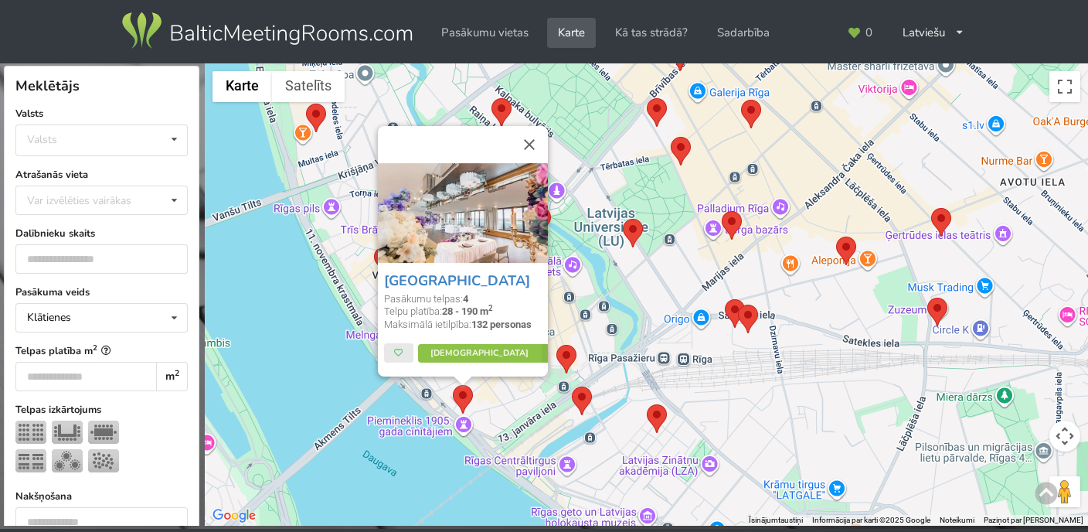
click at [529, 128] on button "Aizvērt" at bounding box center [529, 144] width 37 height 37
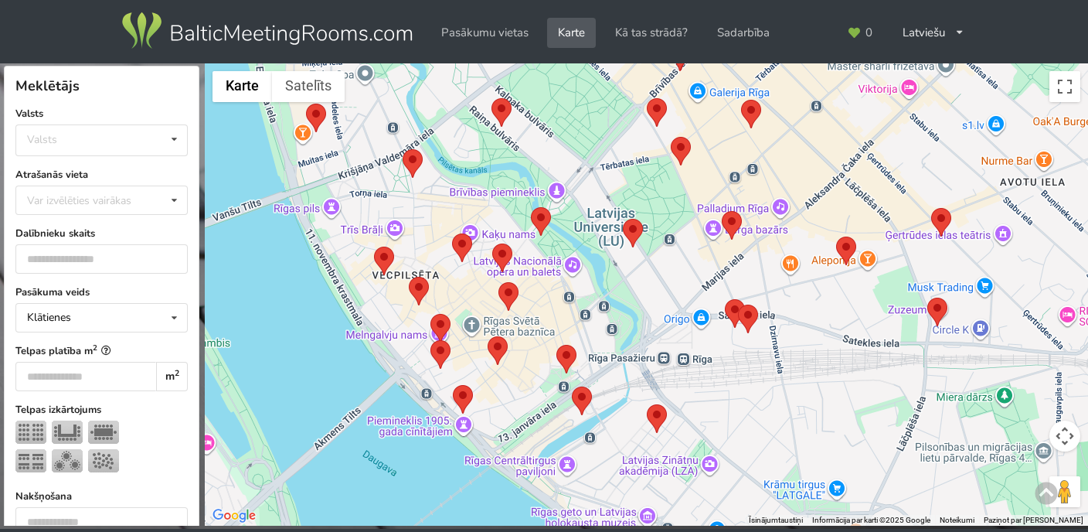
click at [431, 340] on area at bounding box center [431, 340] width 0 height 0
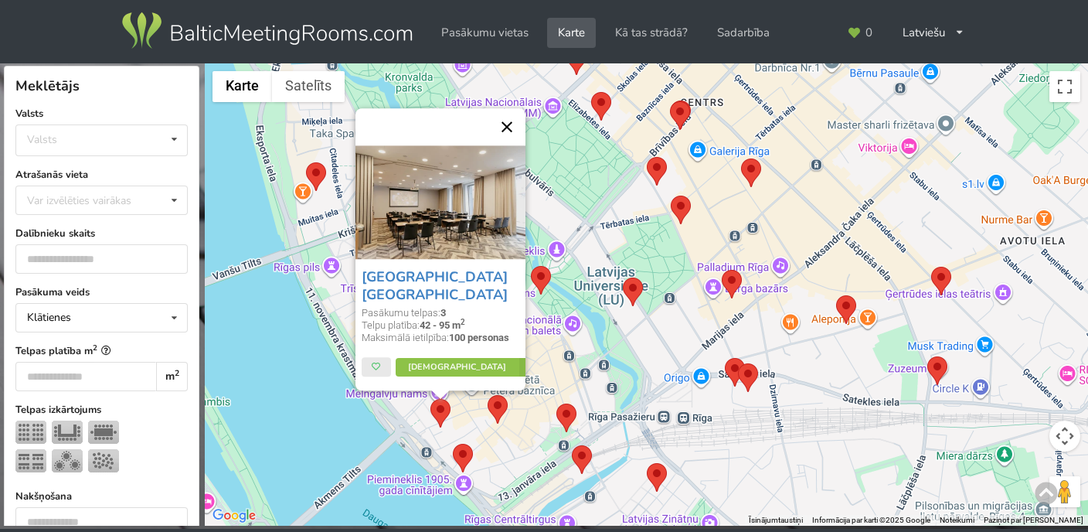
click at [509, 123] on button "Aizvērt" at bounding box center [506, 126] width 37 height 37
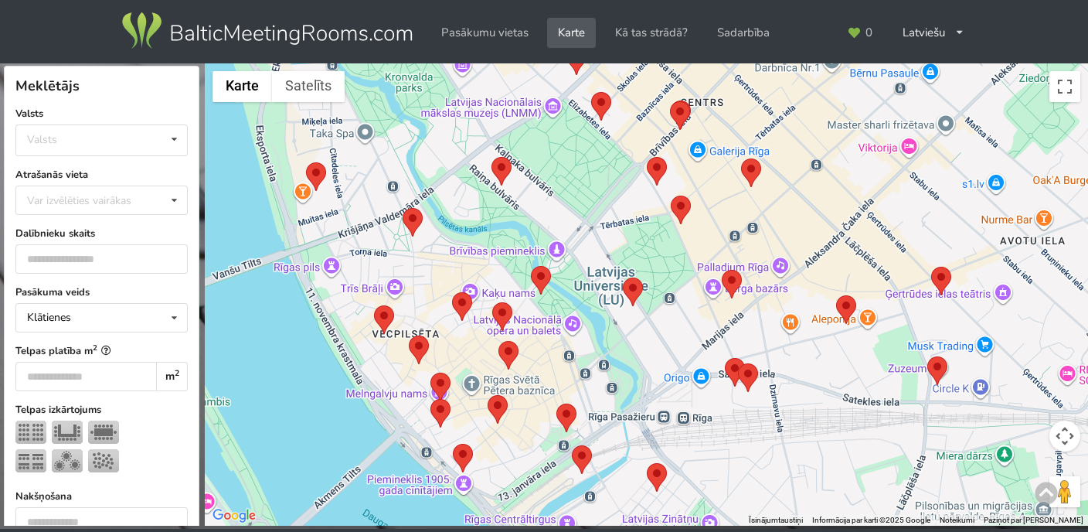
click at [409, 335] on area at bounding box center [409, 335] width 0 height 0
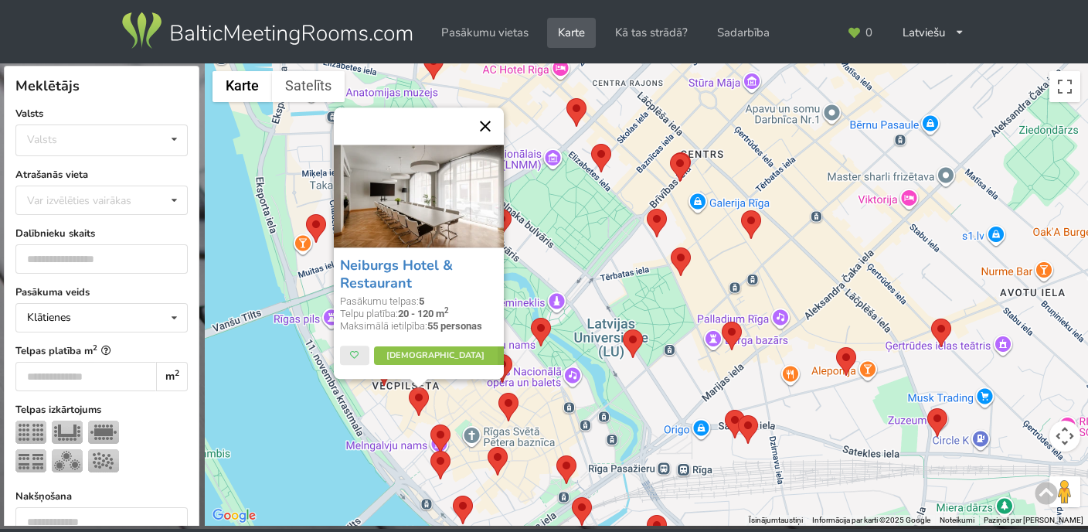
click at [482, 124] on button "Aizvērt" at bounding box center [485, 125] width 37 height 37
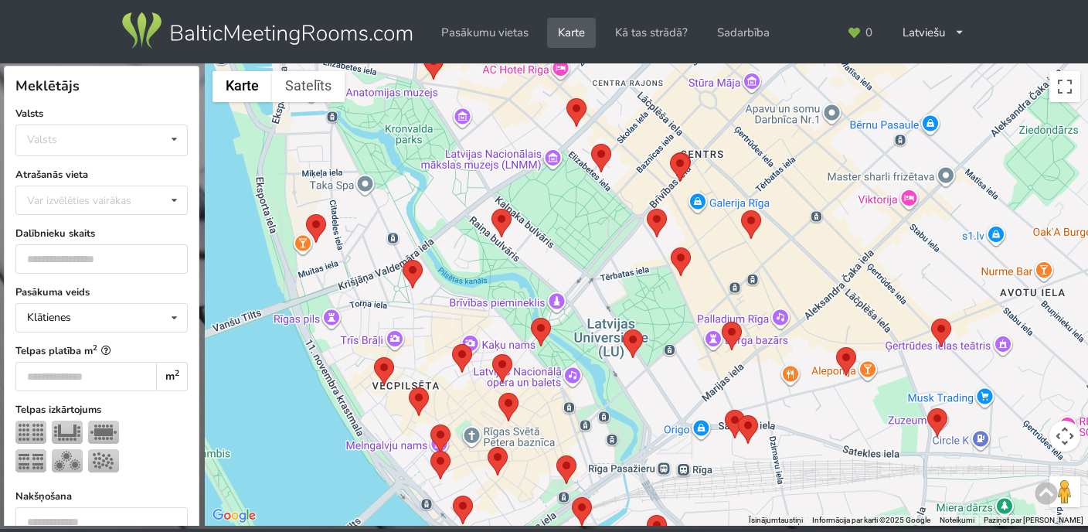
click at [623, 329] on area at bounding box center [623, 329] width 0 height 0
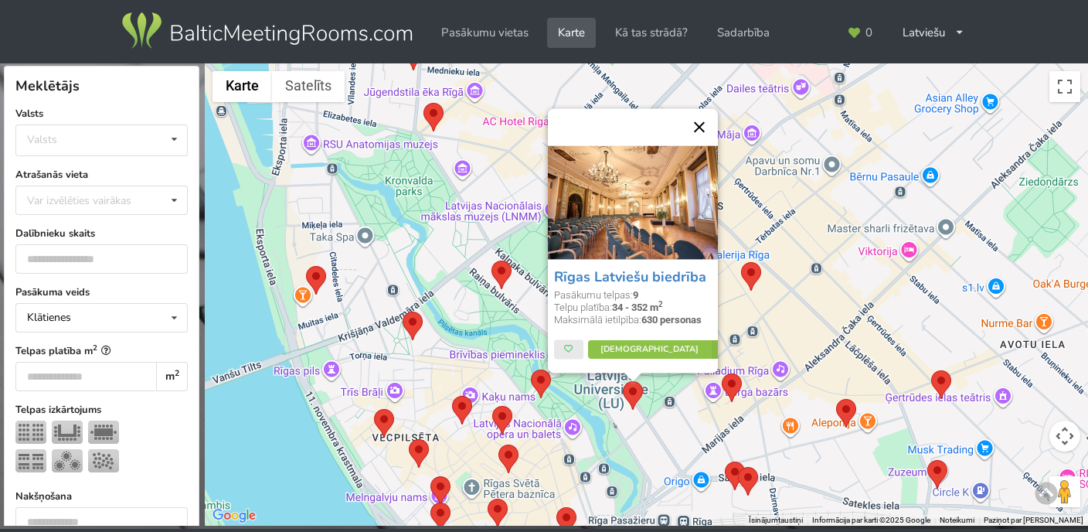
click at [696, 125] on button "Aizvērt" at bounding box center [699, 126] width 37 height 37
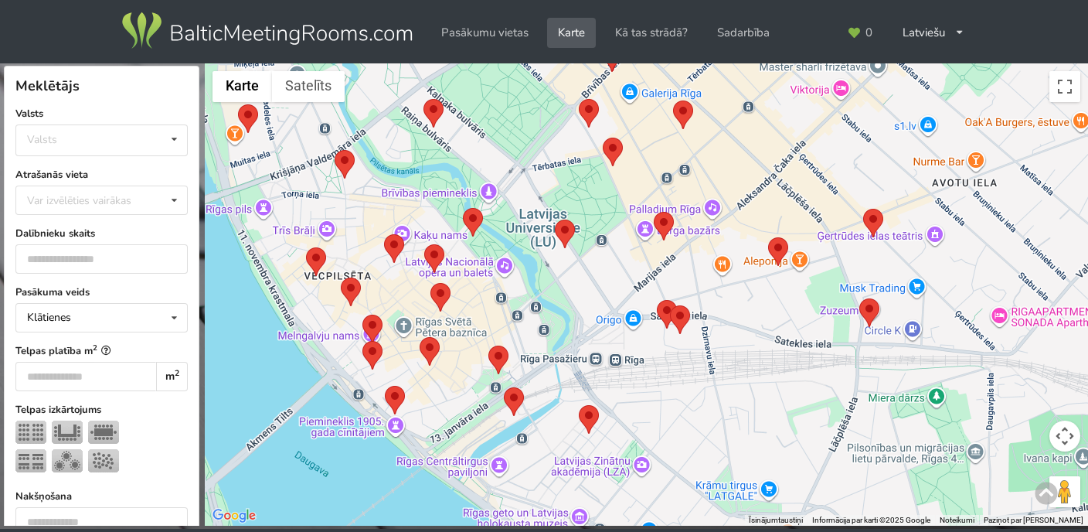
drag, startPoint x: 776, startPoint y: 455, endPoint x: 701, endPoint y: 271, distance: 198.7
click at [701, 271] on div at bounding box center [646, 294] width 883 height 463
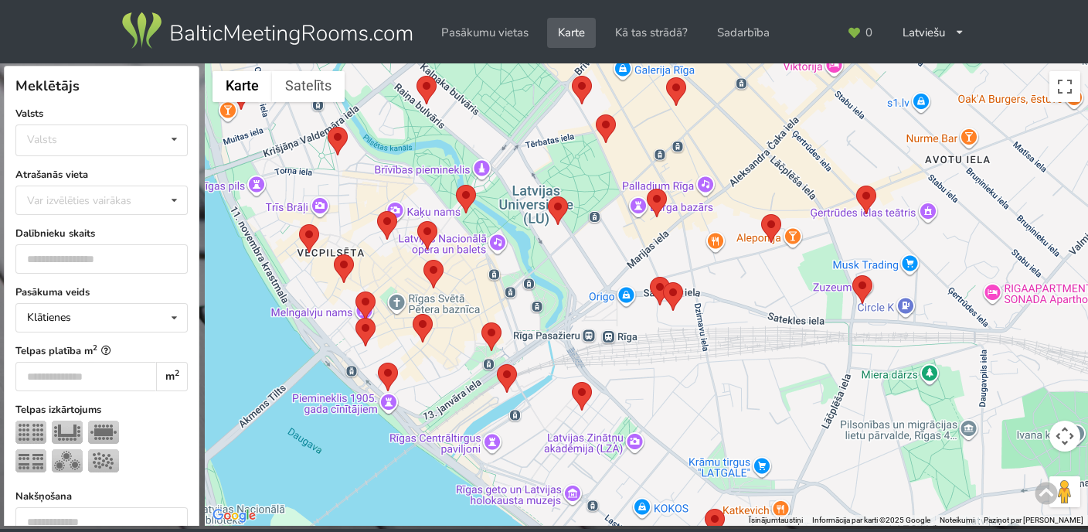
click at [663, 282] on area at bounding box center [663, 282] width 0 height 0
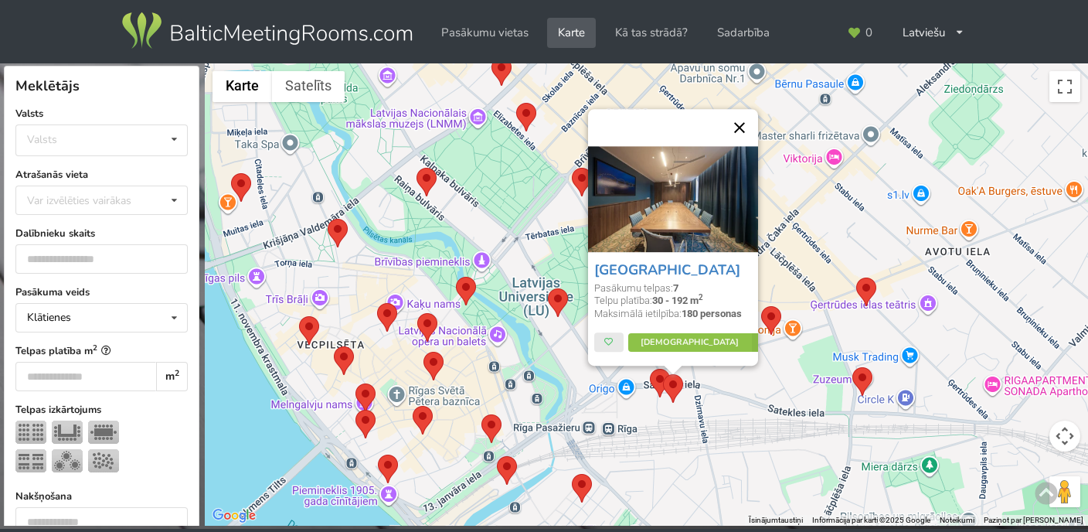
click at [738, 126] on button "Aizvērt" at bounding box center [739, 127] width 37 height 37
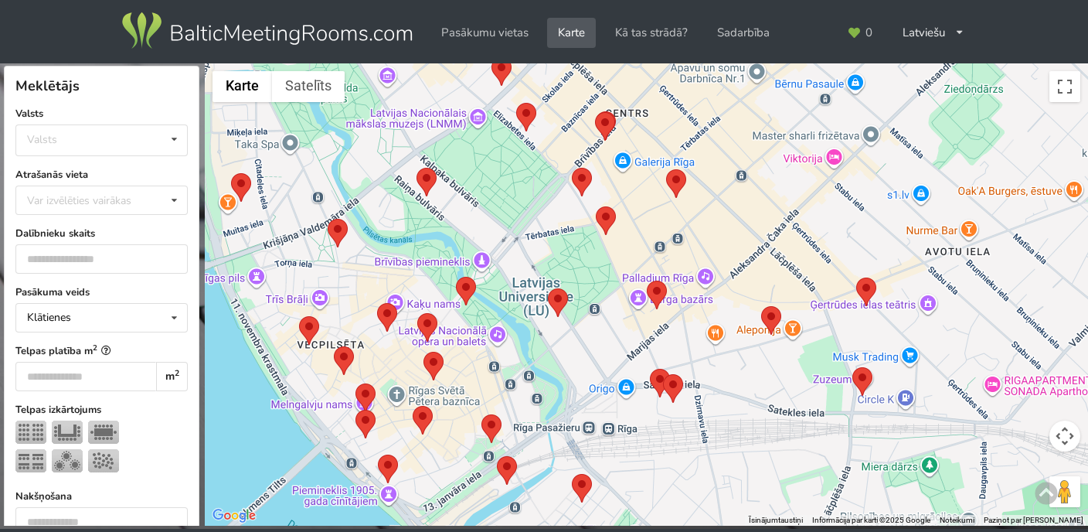
click at [650, 369] on area at bounding box center [650, 369] width 0 height 0
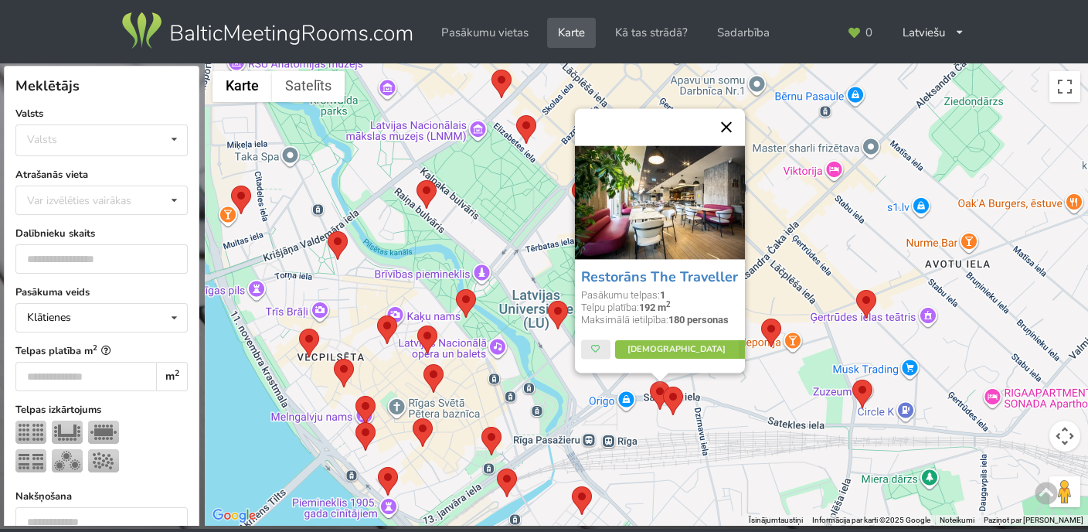
click at [731, 124] on button "Aizvērt" at bounding box center [726, 126] width 37 height 37
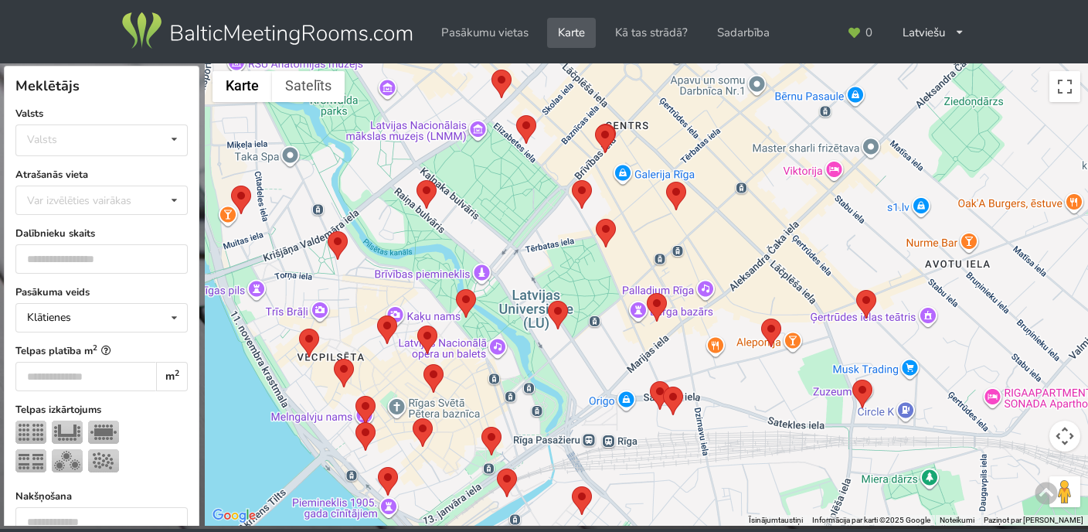
click at [761, 318] on area at bounding box center [761, 318] width 0 height 0
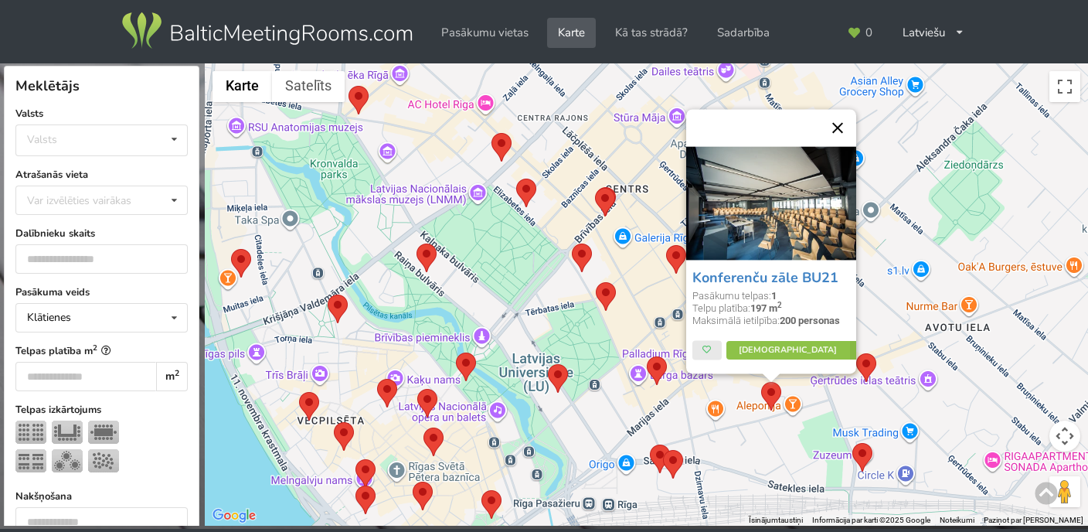
click at [837, 128] on button "Aizvērt" at bounding box center [837, 127] width 37 height 37
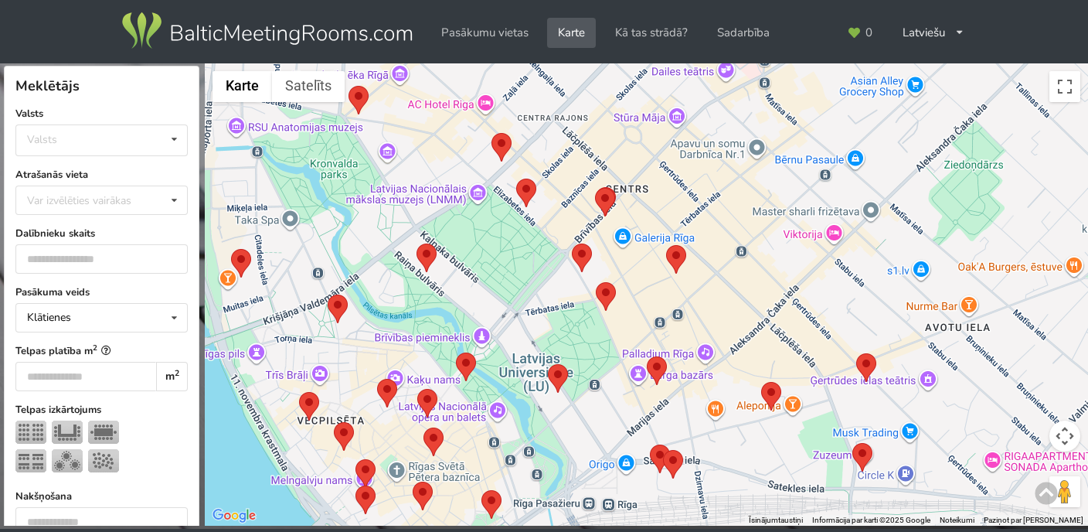
click at [853, 443] on area at bounding box center [853, 443] width 0 height 0
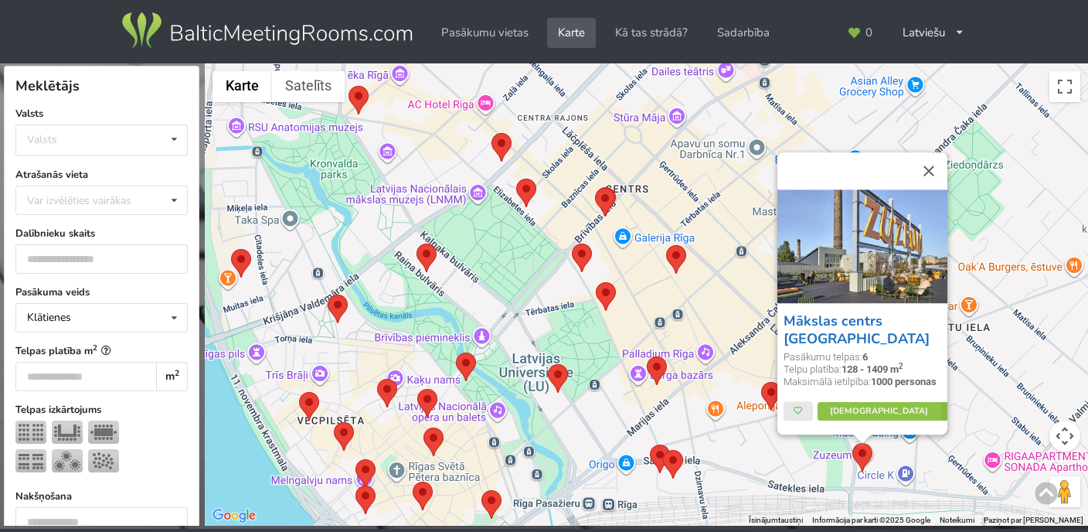
click at [835, 336] on link "Mākslas centrs [GEOGRAPHIC_DATA]" at bounding box center [857, 329] width 146 height 36
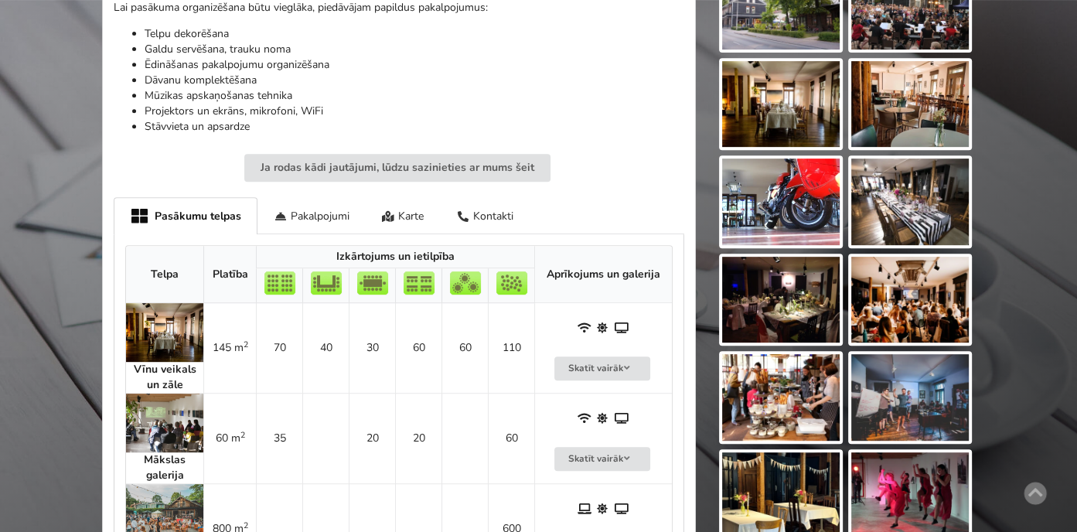
scroll to position [618, 0]
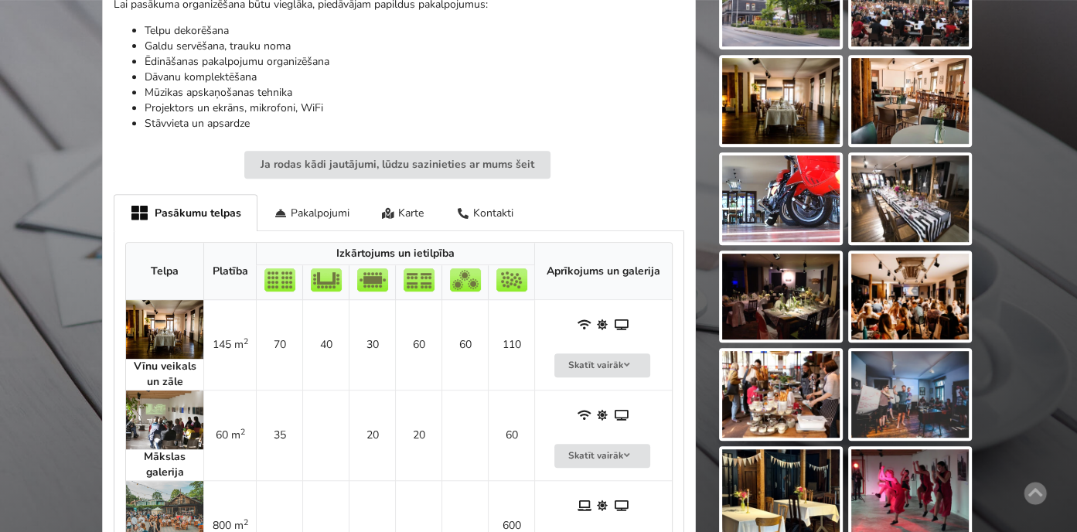
click at [159, 331] on img at bounding box center [164, 329] width 77 height 59
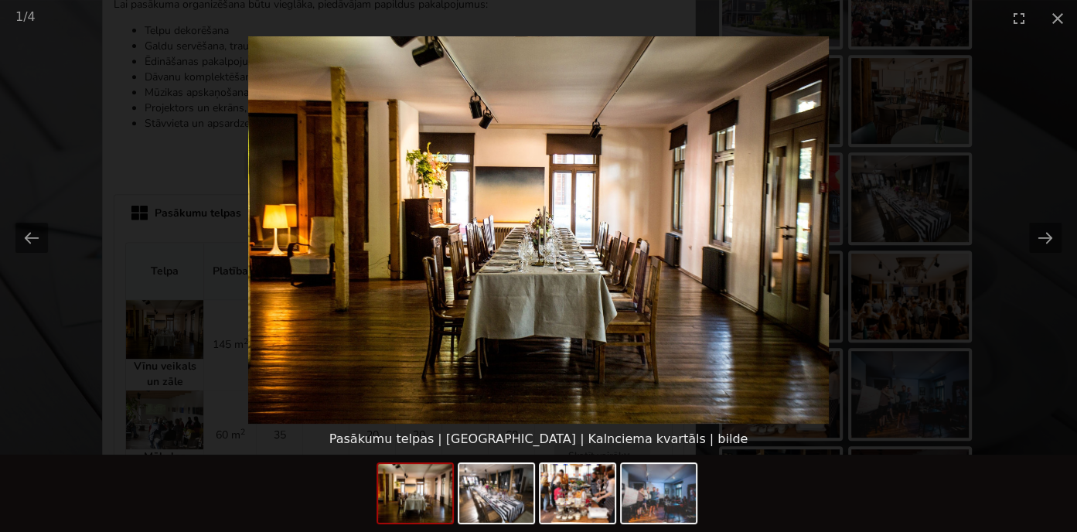
scroll to position [773, 0]
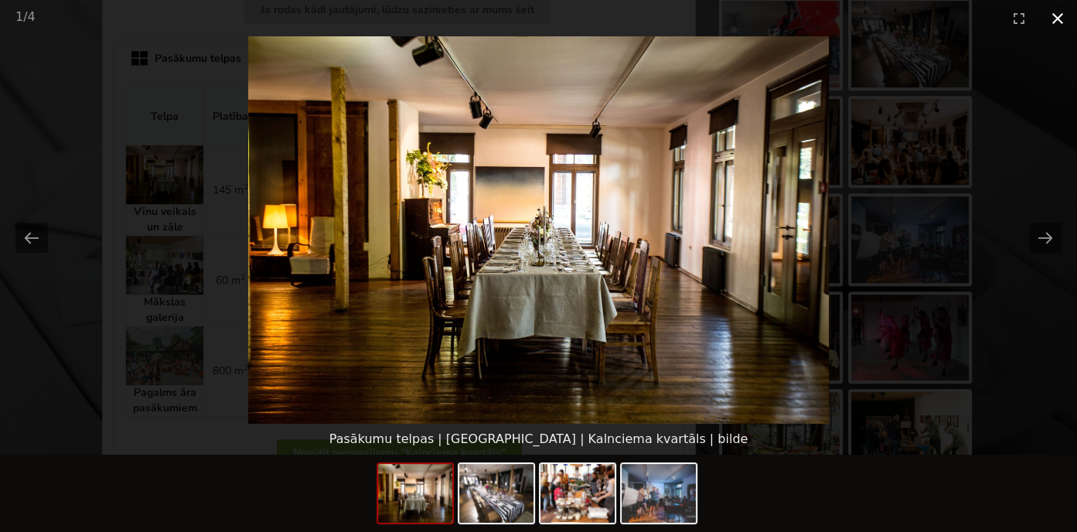
click at [1054, 15] on button "Close gallery" at bounding box center [1057, 18] width 39 height 36
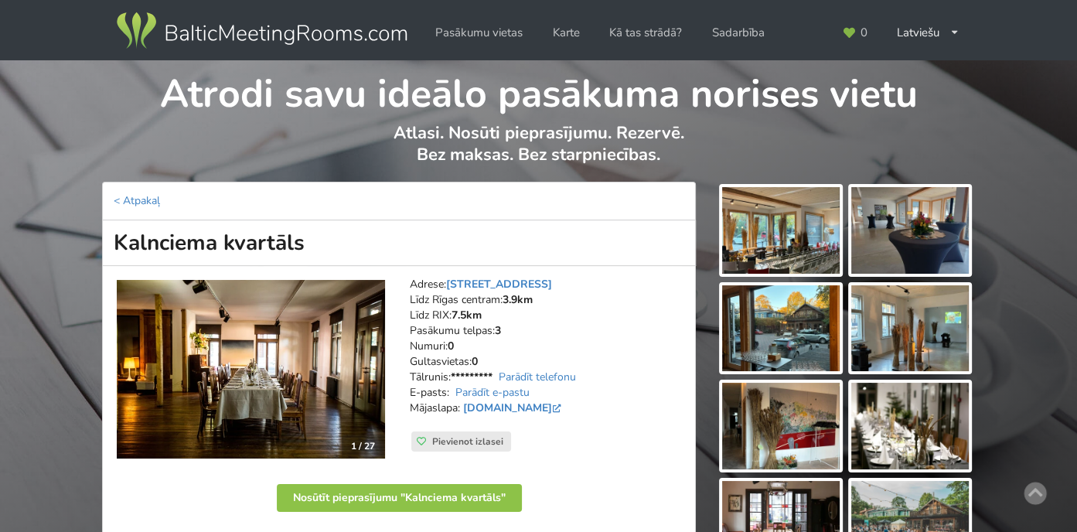
scroll to position [0, 0]
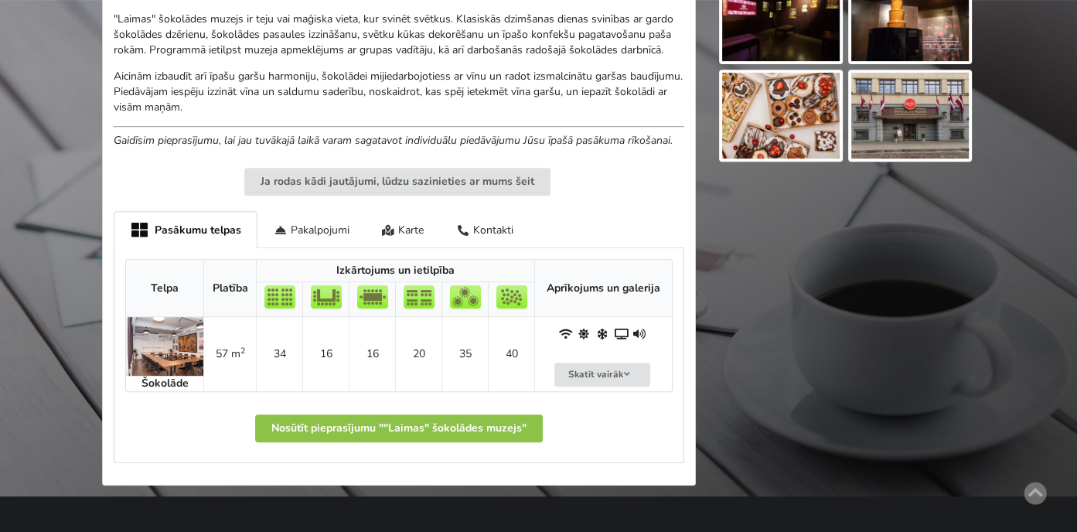
scroll to position [618, 0]
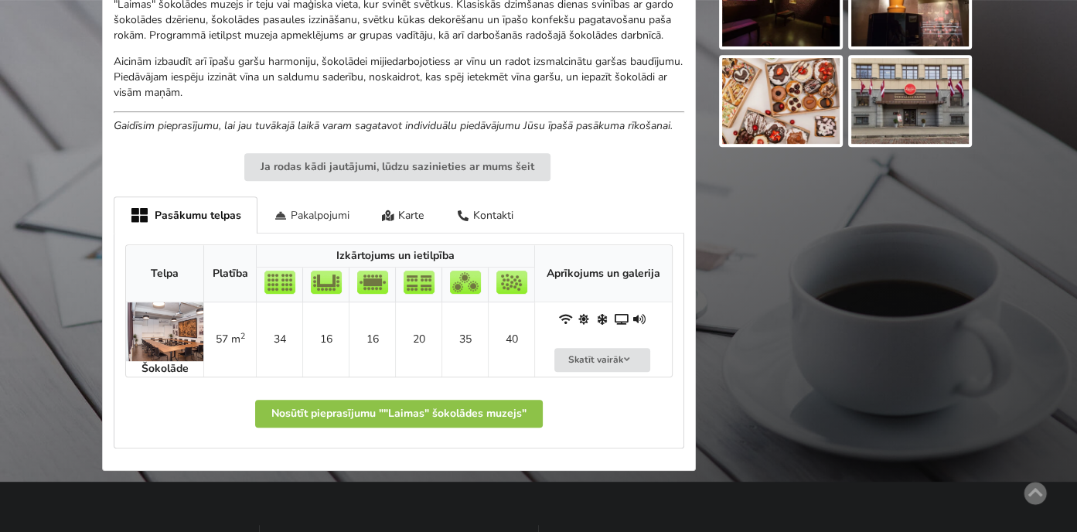
click at [295, 209] on div "Pakalpojumi" at bounding box center [311, 214] width 108 height 36
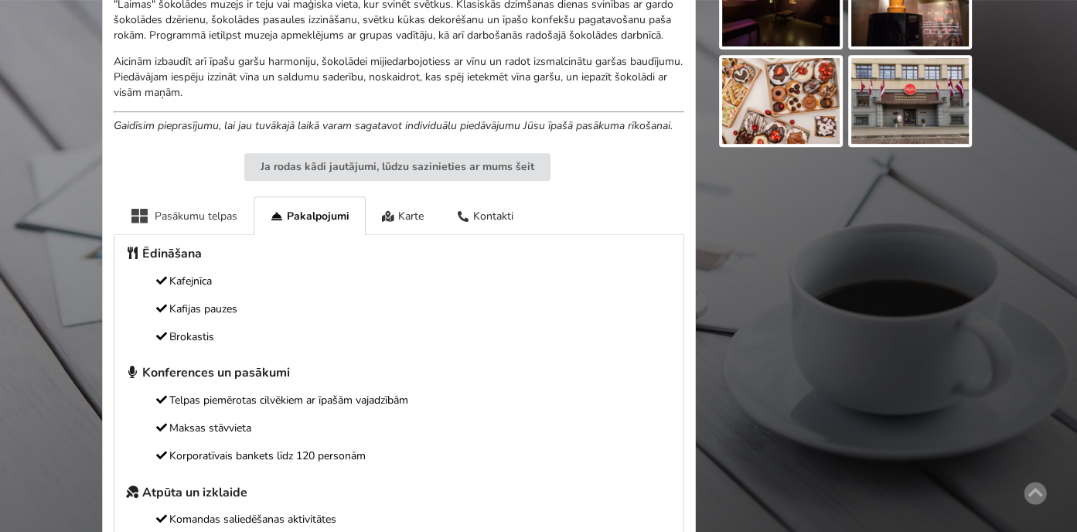
click at [207, 215] on div "Pasākumu telpas" at bounding box center [184, 215] width 140 height 38
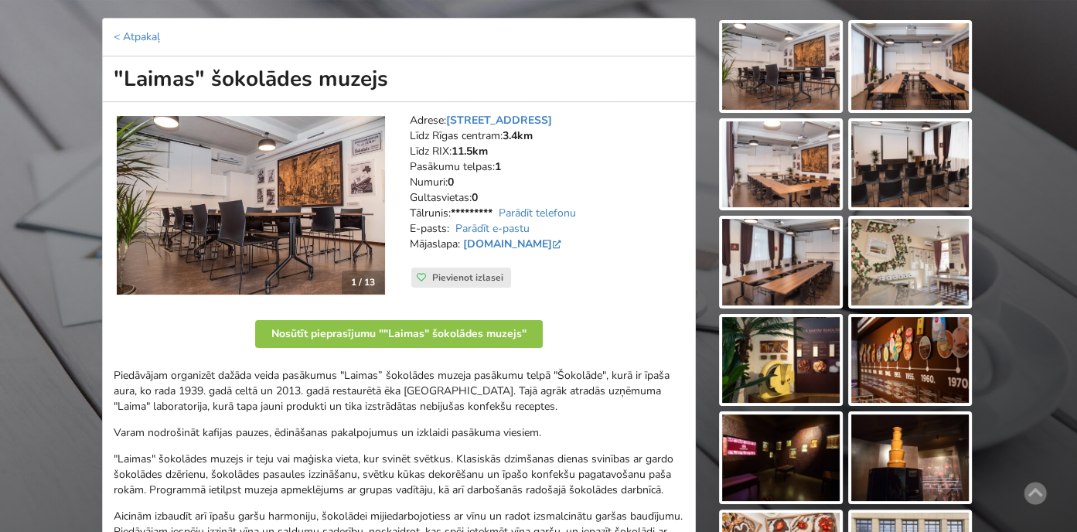
scroll to position [155, 0]
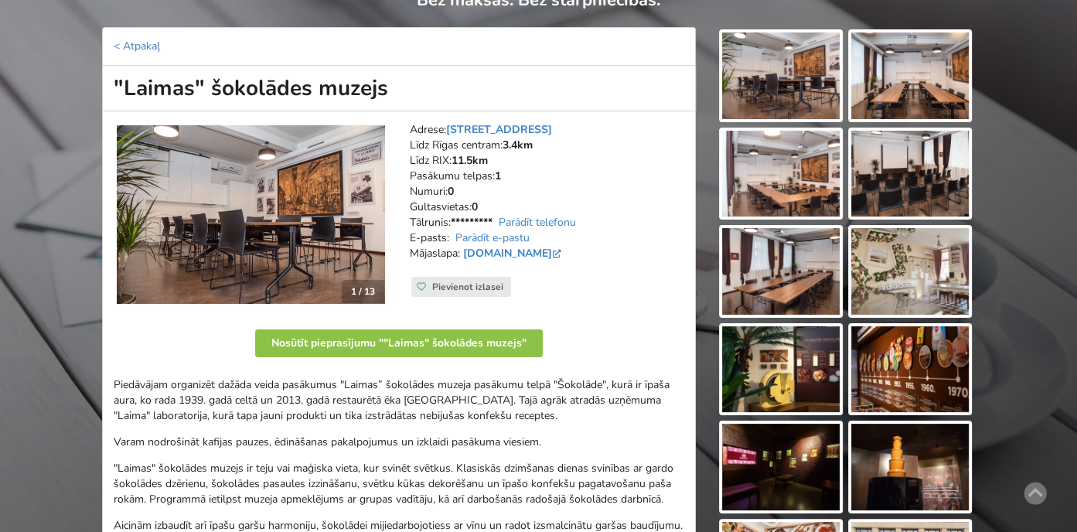
click at [311, 218] on img at bounding box center [251, 214] width 268 height 179
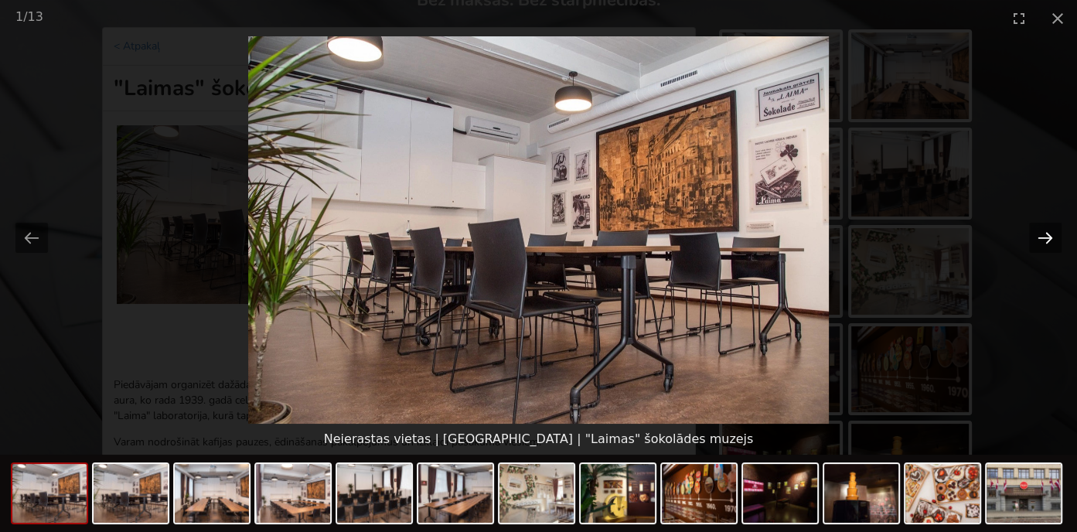
click at [1042, 228] on button "Next slide" at bounding box center [1045, 238] width 32 height 30
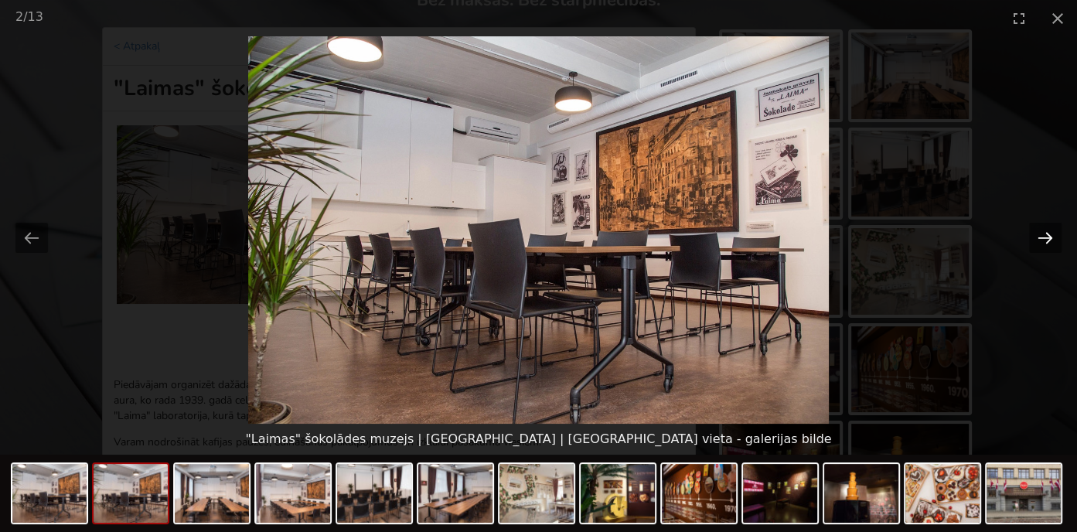
click at [1041, 237] on button "Next slide" at bounding box center [1045, 238] width 32 height 30
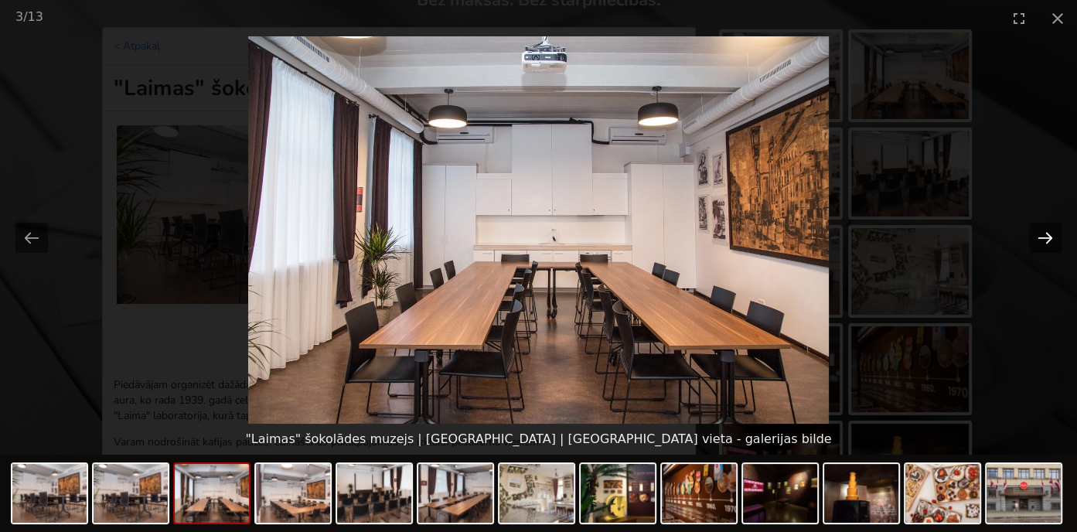
click at [1041, 237] on button "Next slide" at bounding box center [1045, 238] width 32 height 30
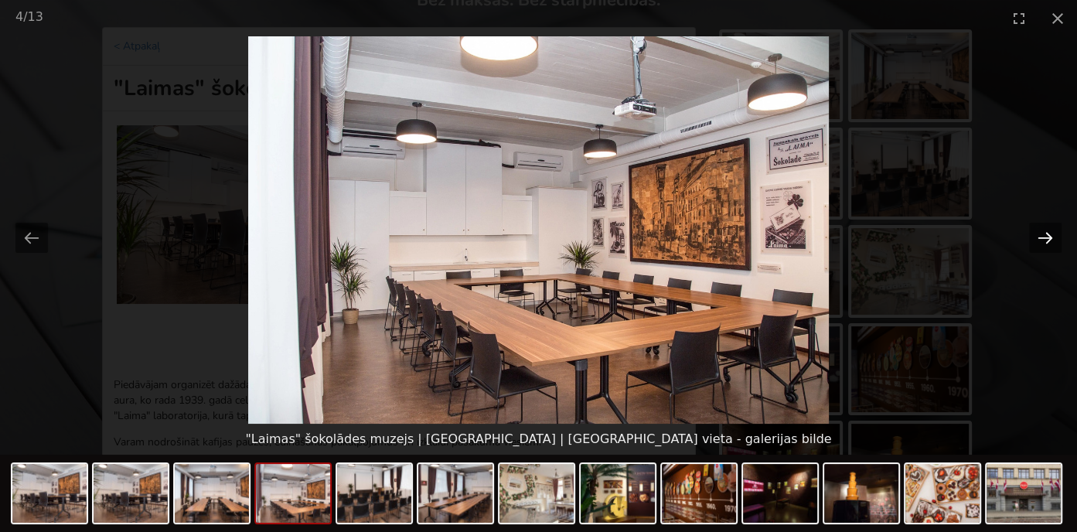
click at [1041, 237] on button "Next slide" at bounding box center [1045, 238] width 32 height 30
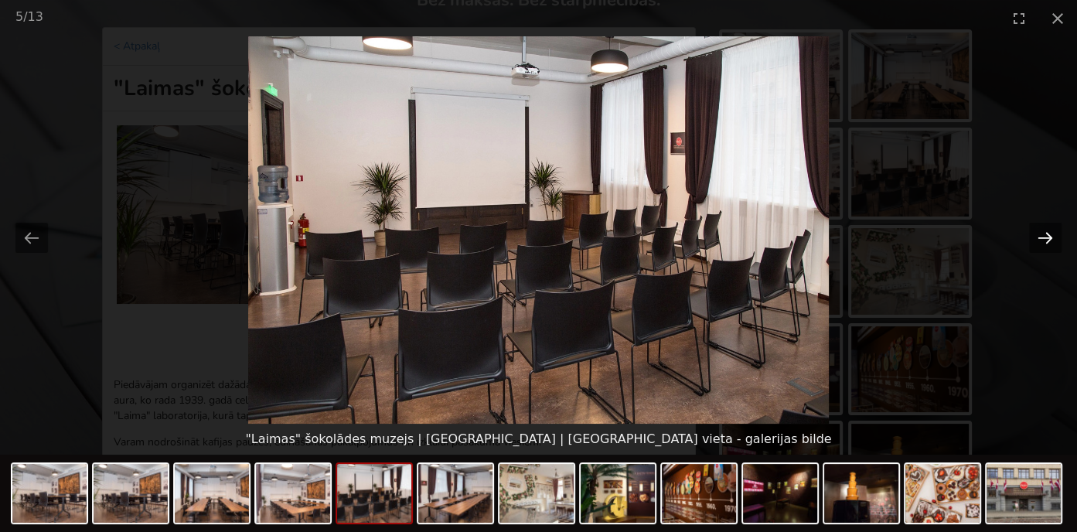
click at [1041, 237] on button "Next slide" at bounding box center [1045, 238] width 32 height 30
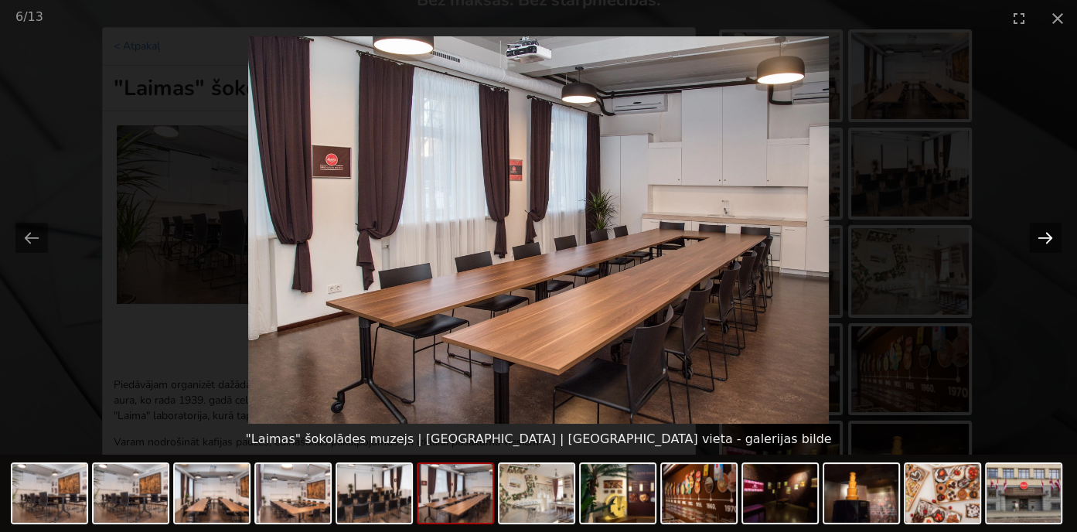
click at [1041, 237] on button "Next slide" at bounding box center [1045, 238] width 32 height 30
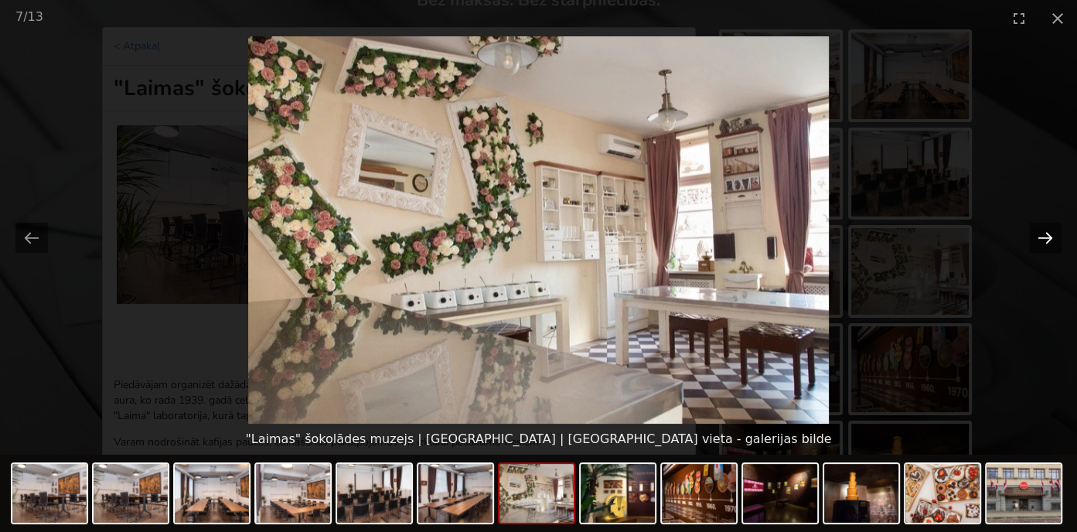
click at [1041, 237] on button "Next slide" at bounding box center [1045, 238] width 32 height 30
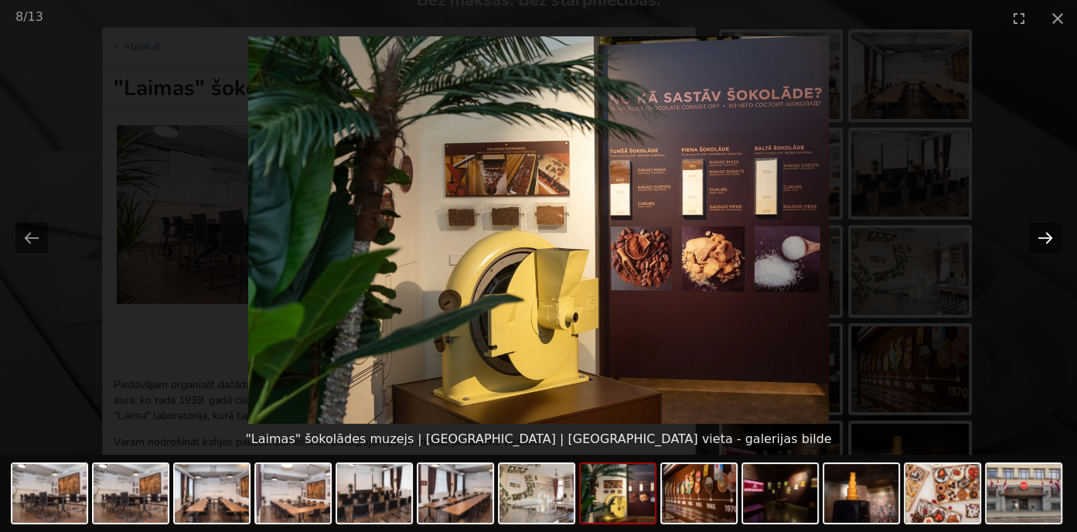
click at [1041, 237] on button "Next slide" at bounding box center [1045, 238] width 32 height 30
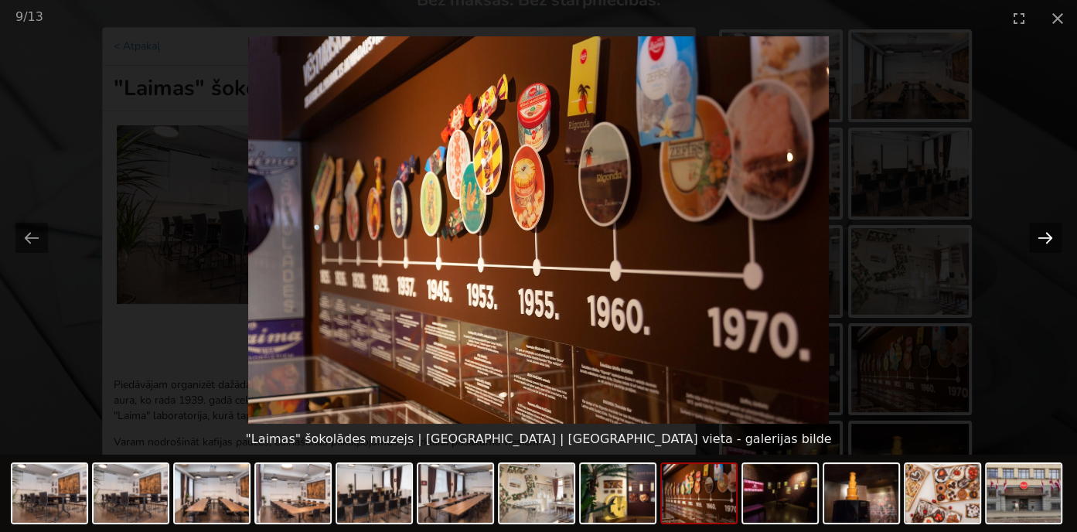
click at [1041, 237] on button "Next slide" at bounding box center [1045, 238] width 32 height 30
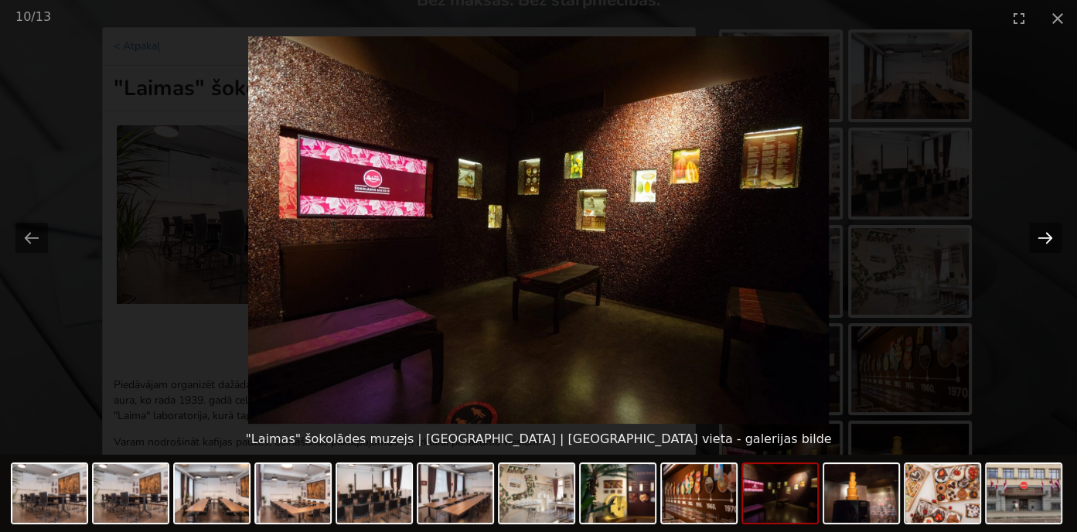
click at [1041, 237] on button "Next slide" at bounding box center [1045, 238] width 32 height 30
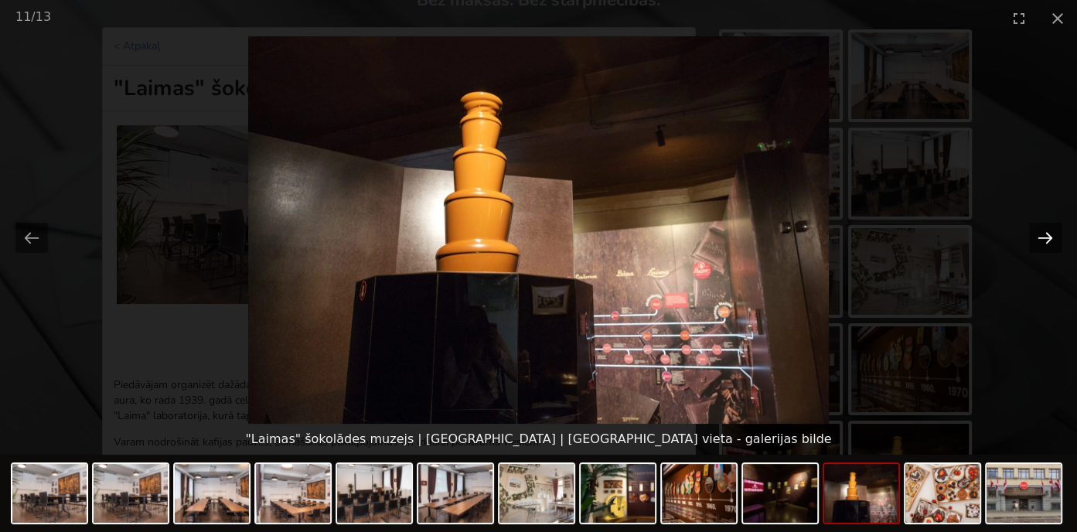
click at [1041, 237] on button "Next slide" at bounding box center [1045, 238] width 32 height 30
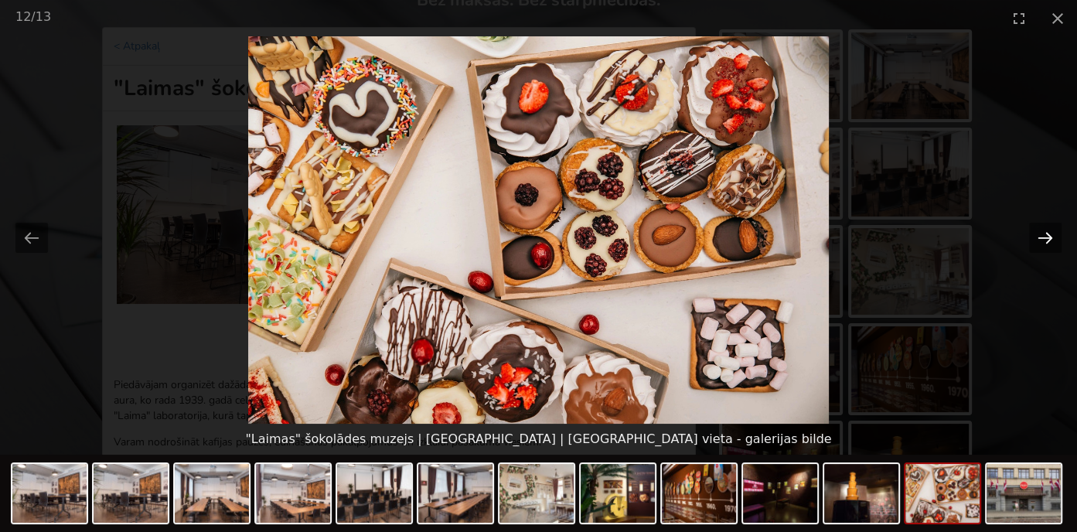
click at [1041, 237] on button "Next slide" at bounding box center [1045, 238] width 32 height 30
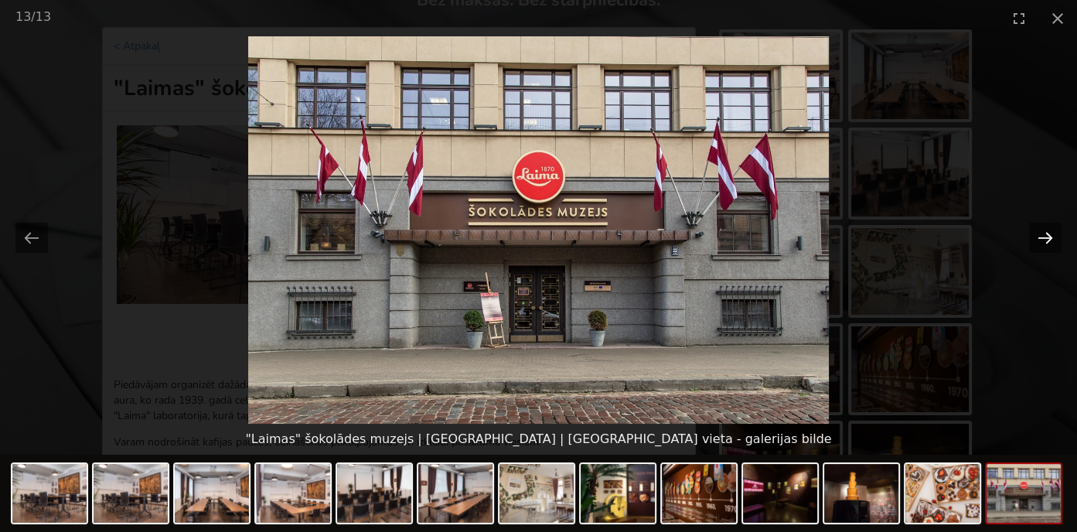
click at [1041, 237] on button "Next slide" at bounding box center [1045, 238] width 32 height 30
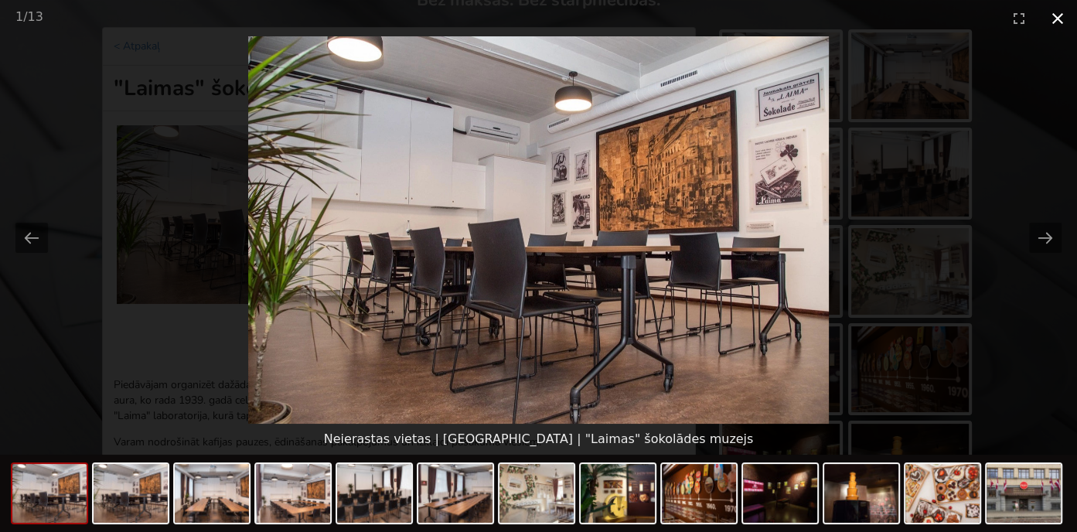
click at [1054, 15] on button "Close gallery" at bounding box center [1057, 18] width 39 height 36
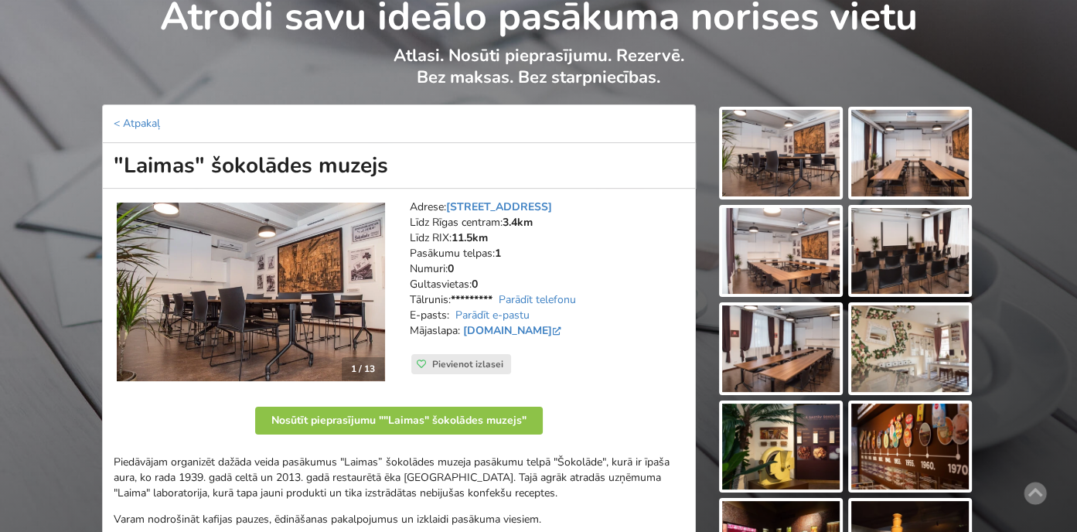
scroll to position [0, 0]
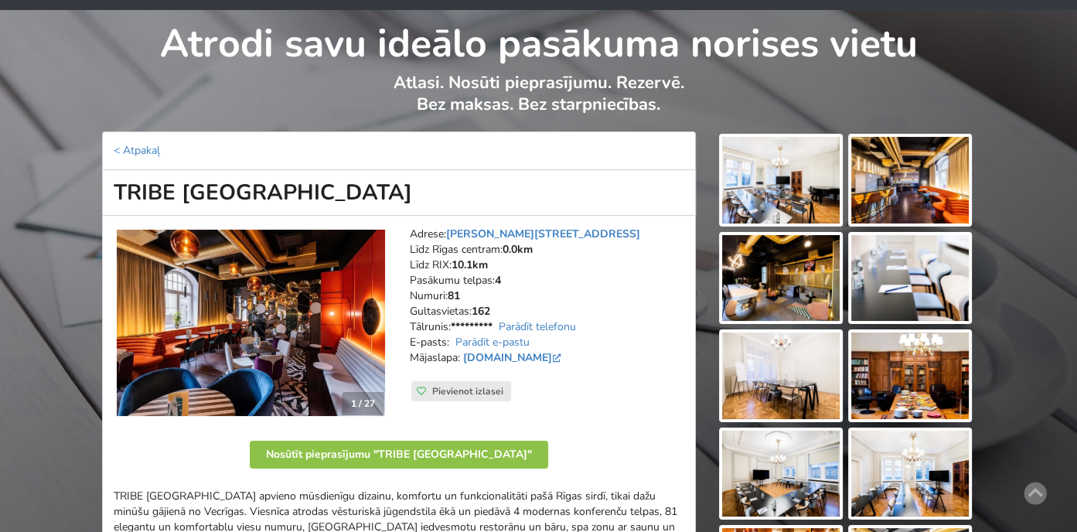
scroll to position [77, 0]
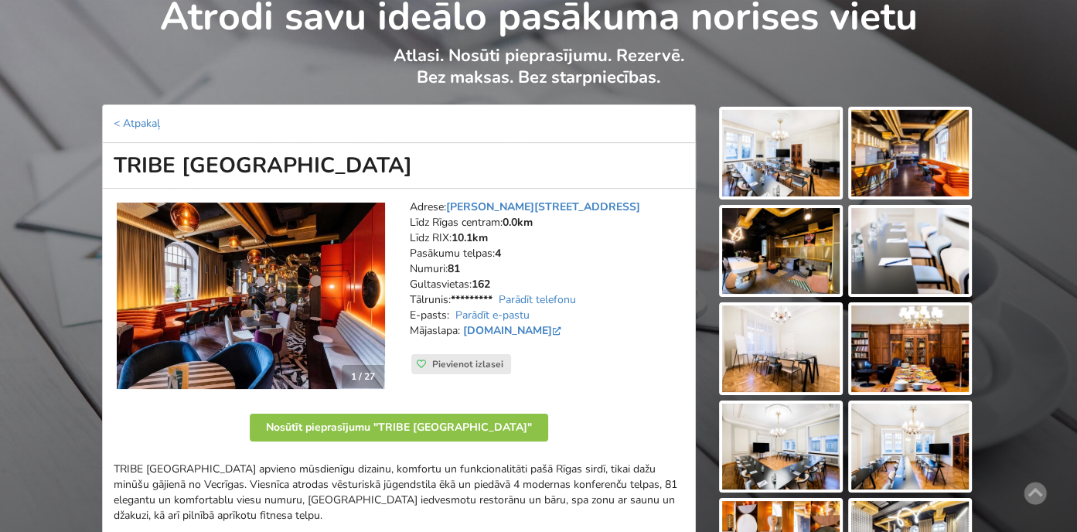
click at [318, 283] on img at bounding box center [251, 296] width 268 height 186
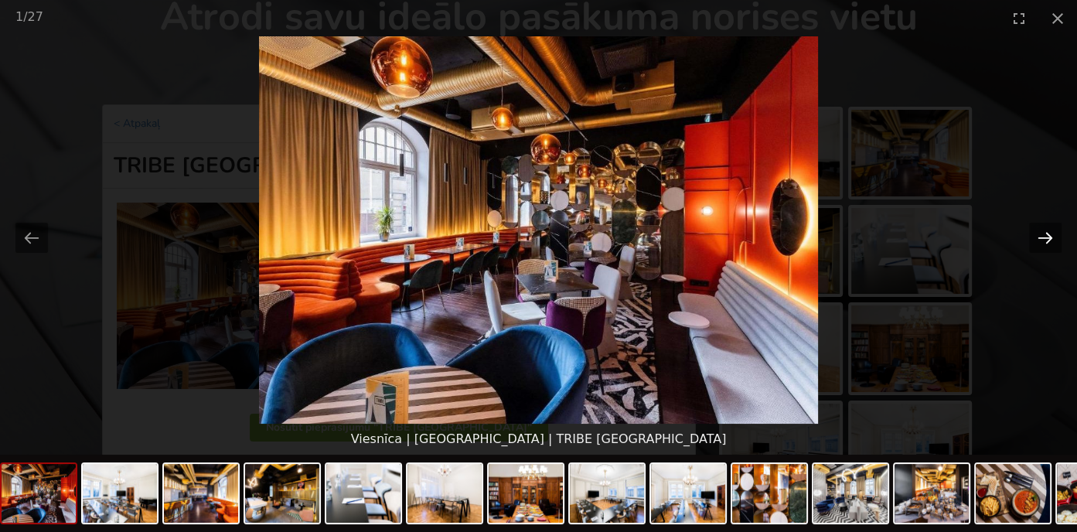
click at [1035, 234] on button "Next slide" at bounding box center [1045, 238] width 32 height 30
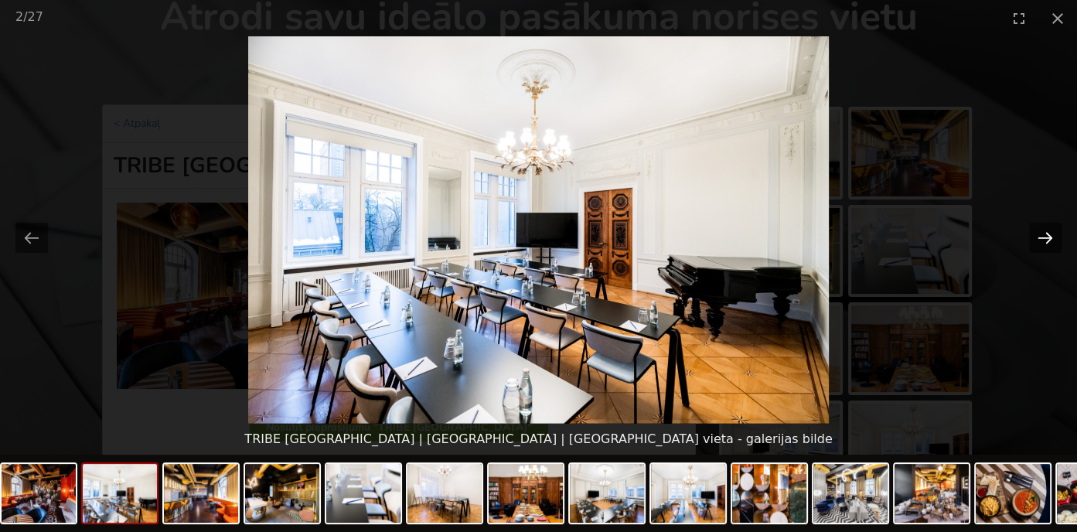
click at [1037, 235] on button "Next slide" at bounding box center [1045, 238] width 32 height 30
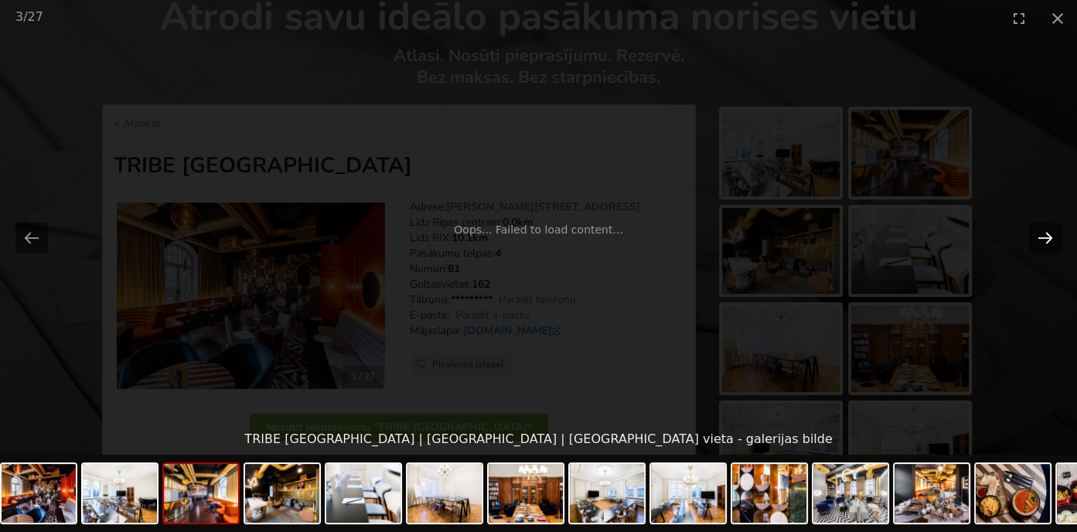
click at [1048, 234] on button "Next slide" at bounding box center [1045, 238] width 32 height 30
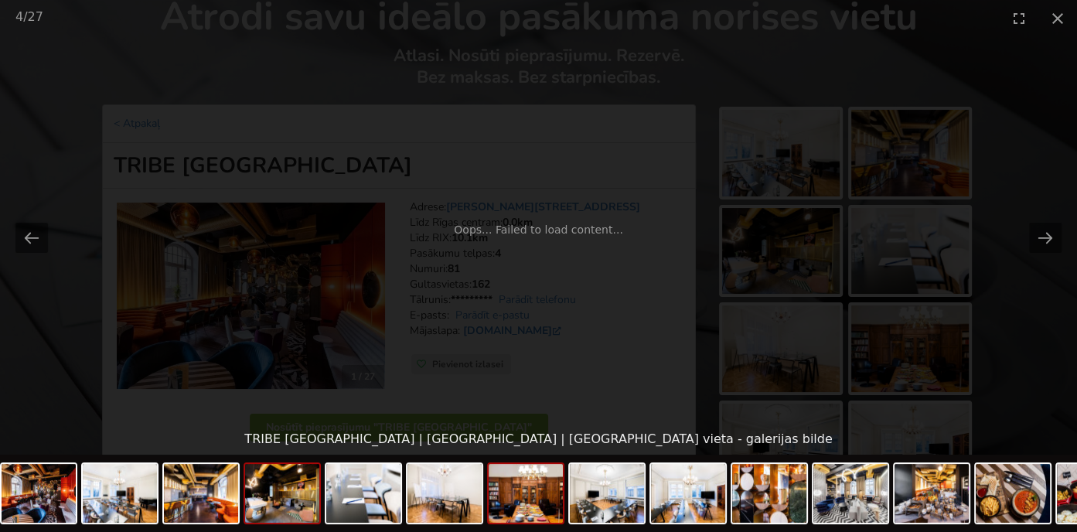
click at [532, 500] on img at bounding box center [525, 493] width 74 height 59
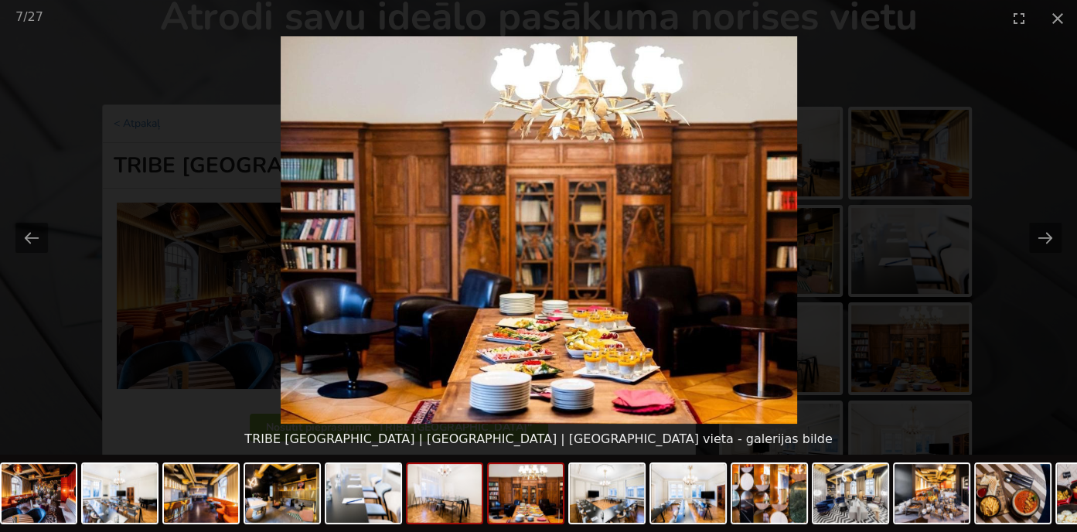
click at [458, 500] on img at bounding box center [444, 493] width 74 height 59
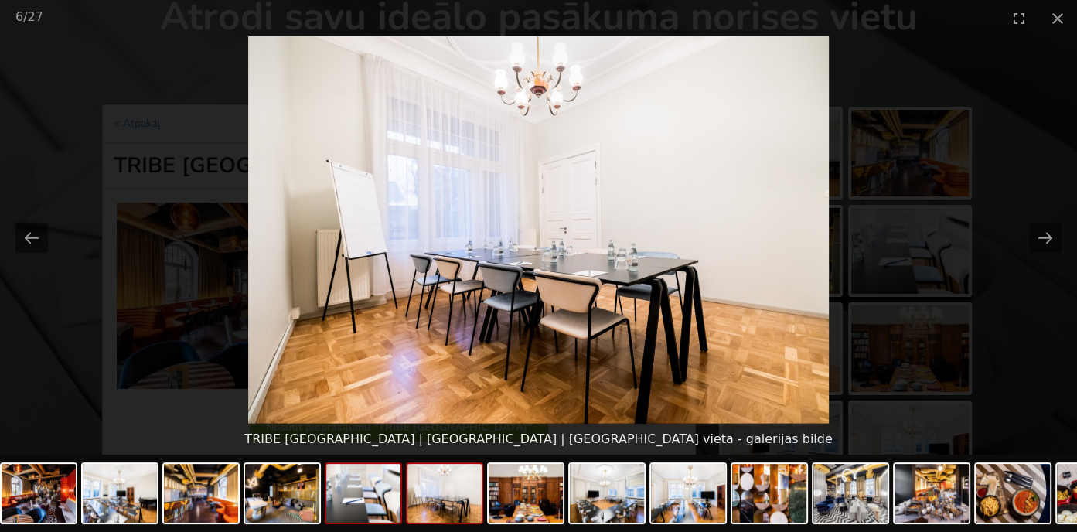
scroll to position [0, 0]
click at [371, 506] on img at bounding box center [363, 493] width 74 height 59
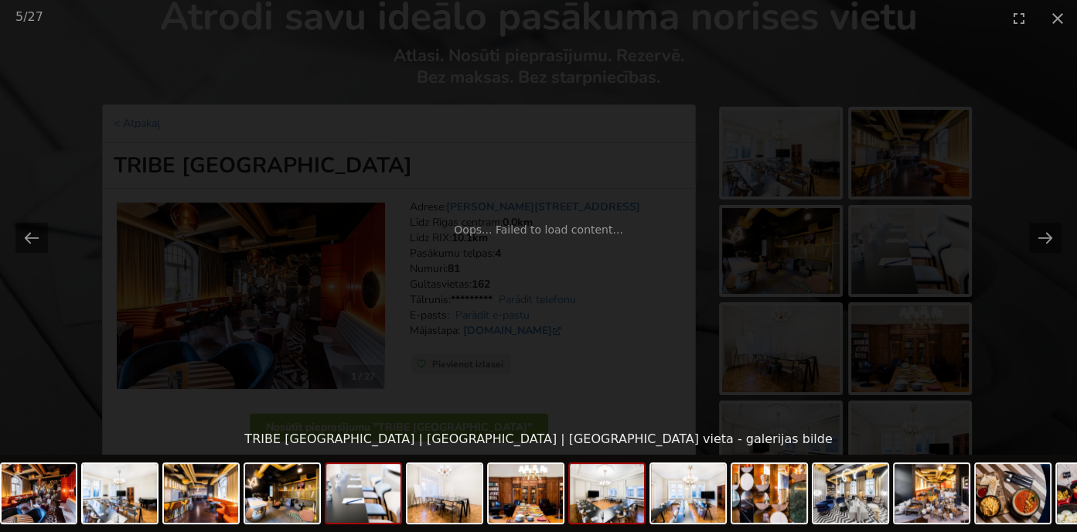
click at [591, 500] on img at bounding box center [607, 493] width 74 height 59
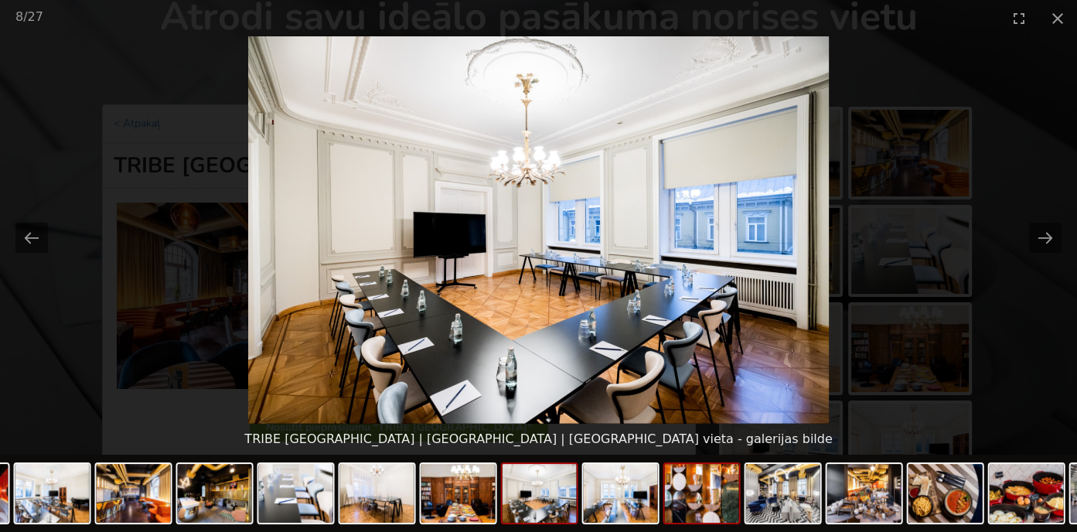
click at [704, 506] on img at bounding box center [702, 493] width 74 height 59
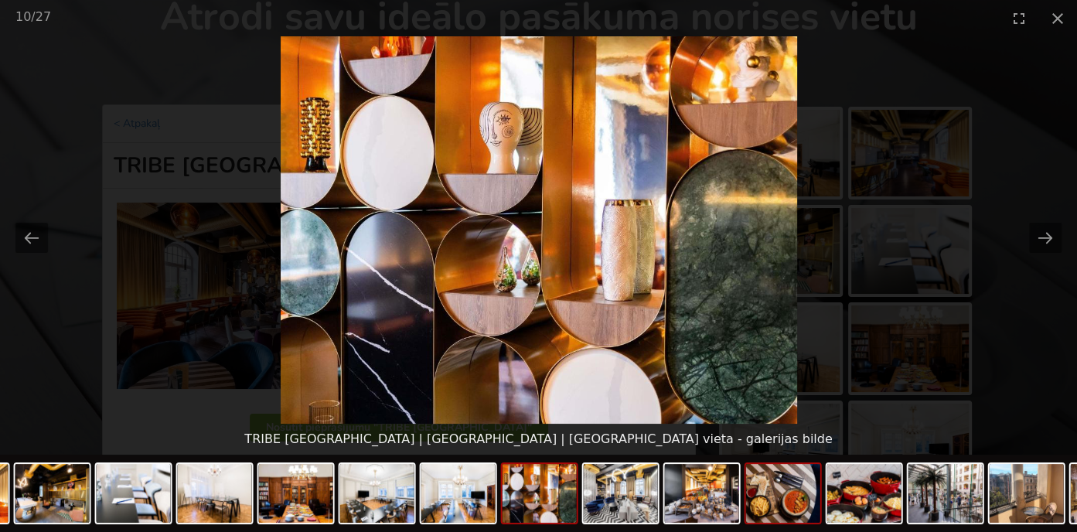
click at [797, 505] on img at bounding box center [783, 493] width 74 height 59
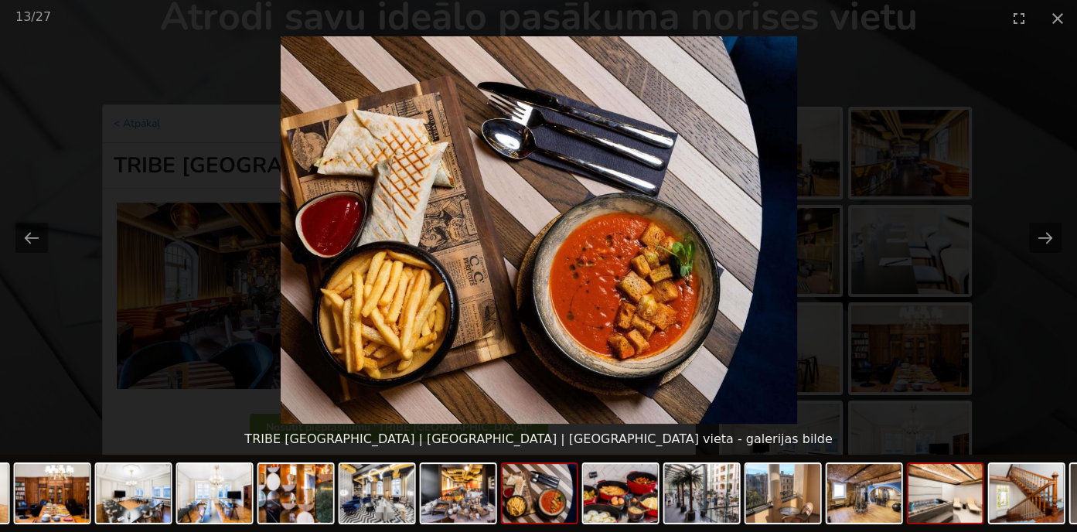
click at [940, 505] on img at bounding box center [945, 493] width 74 height 59
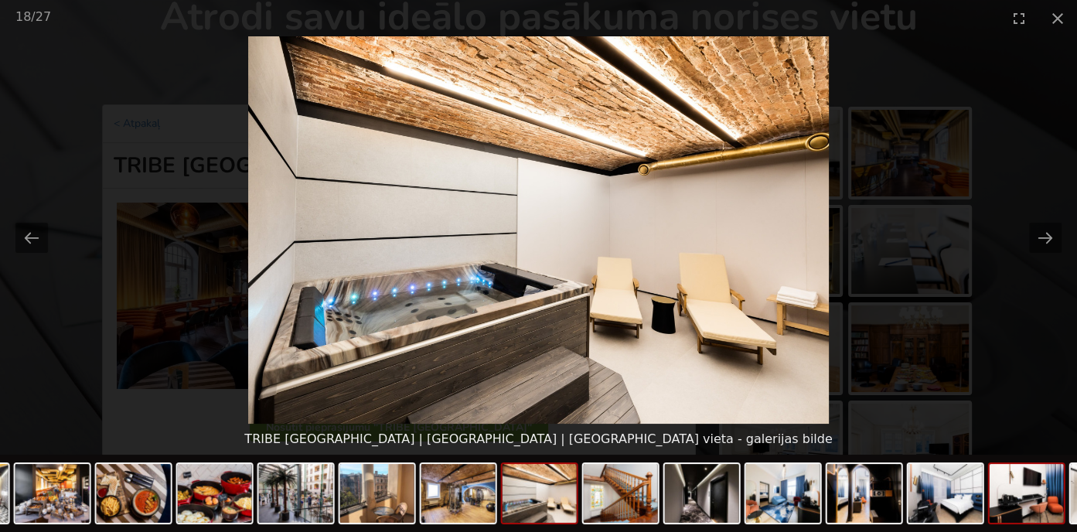
click at [1037, 501] on img at bounding box center [1026, 493] width 74 height 59
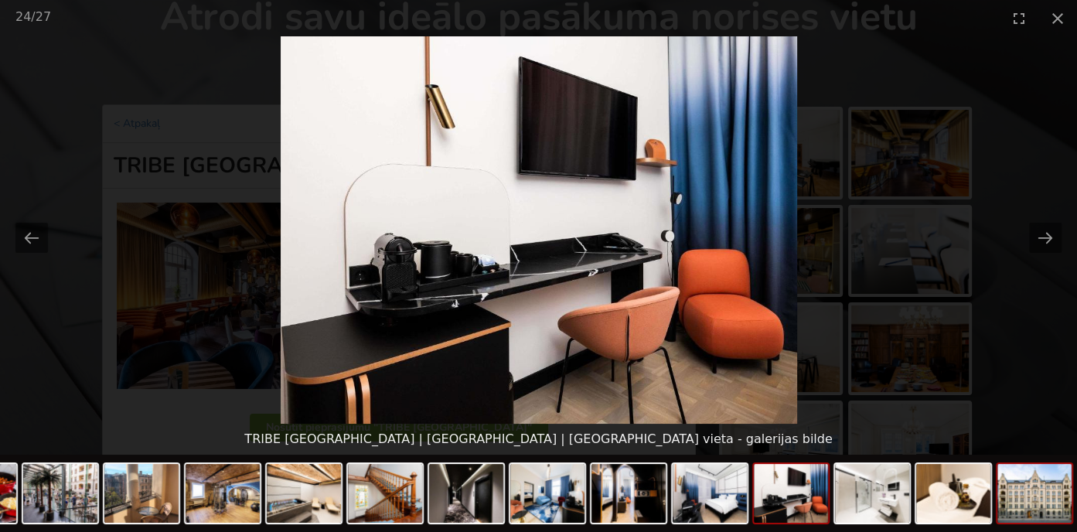
click at [1047, 503] on img at bounding box center [1034, 493] width 74 height 59
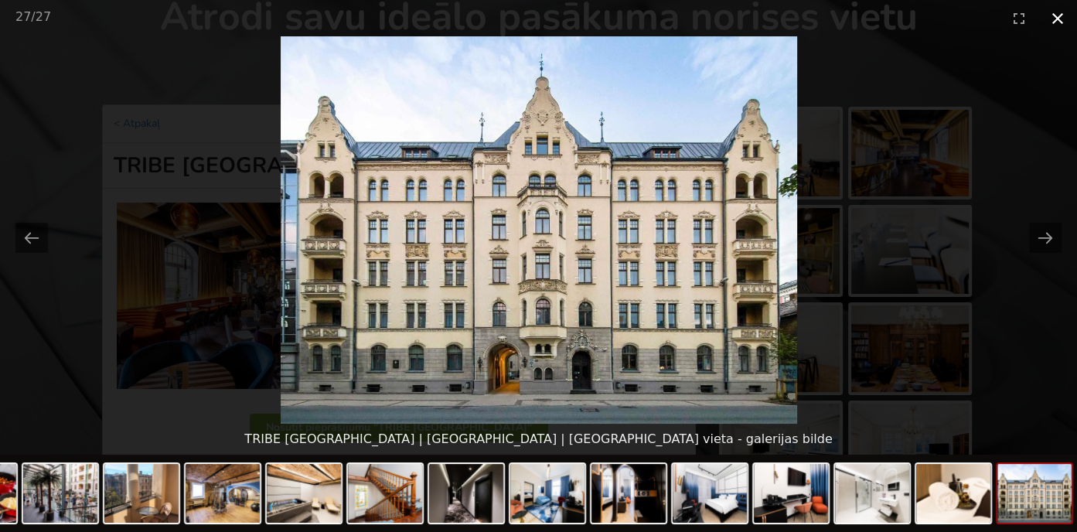
click at [1054, 13] on button "Close gallery" at bounding box center [1057, 18] width 39 height 36
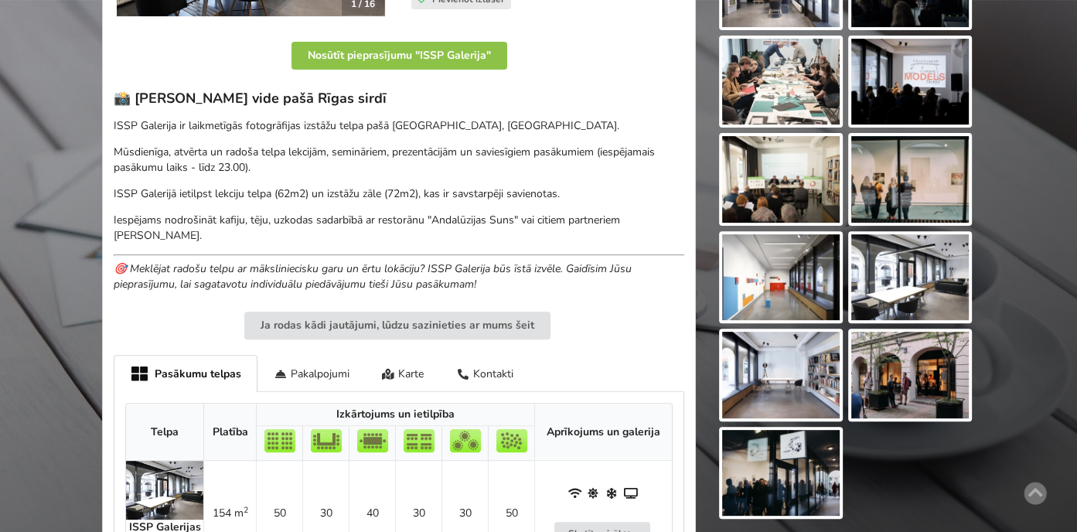
scroll to position [464, 0]
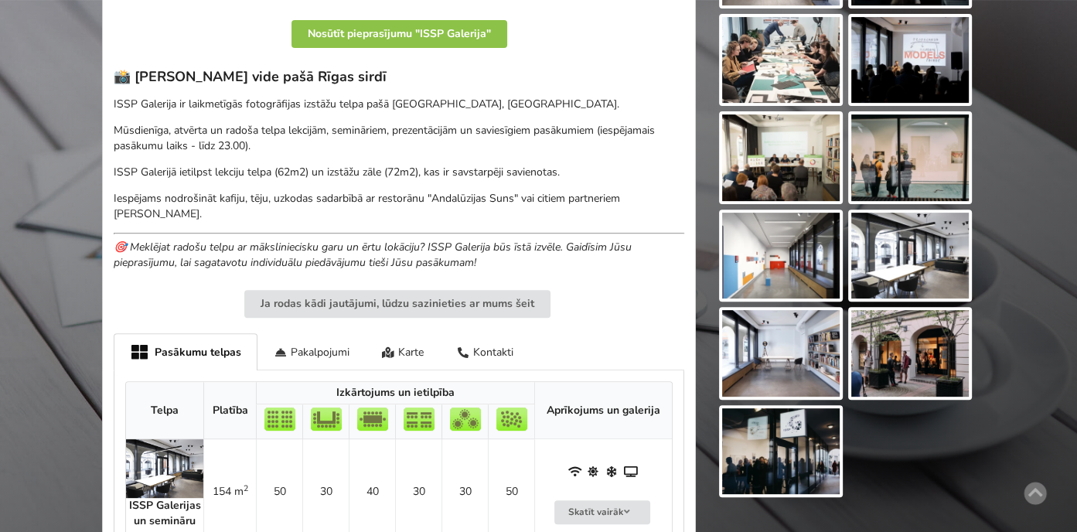
click at [914, 343] on img at bounding box center [909, 353] width 117 height 87
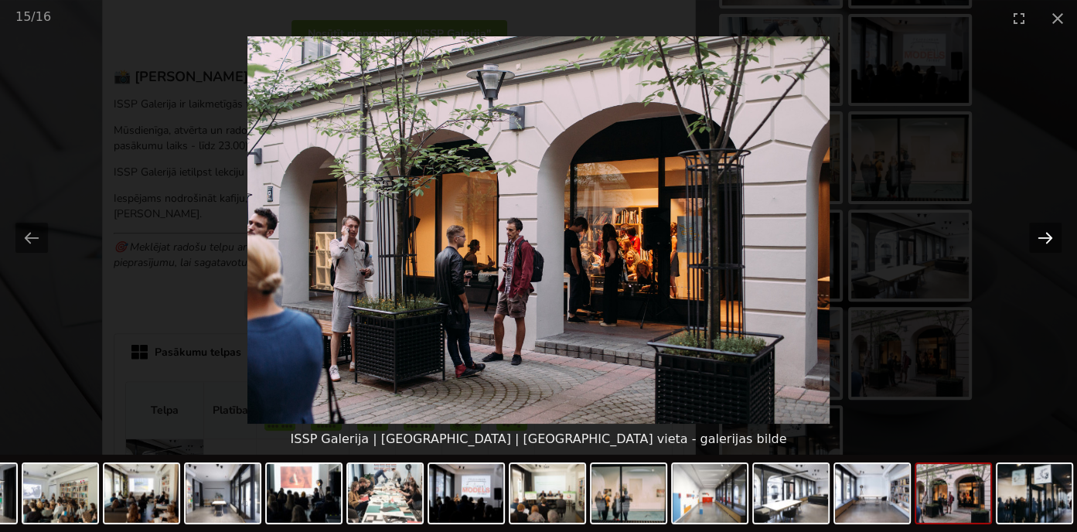
click at [1042, 237] on button "Next slide" at bounding box center [1045, 238] width 32 height 30
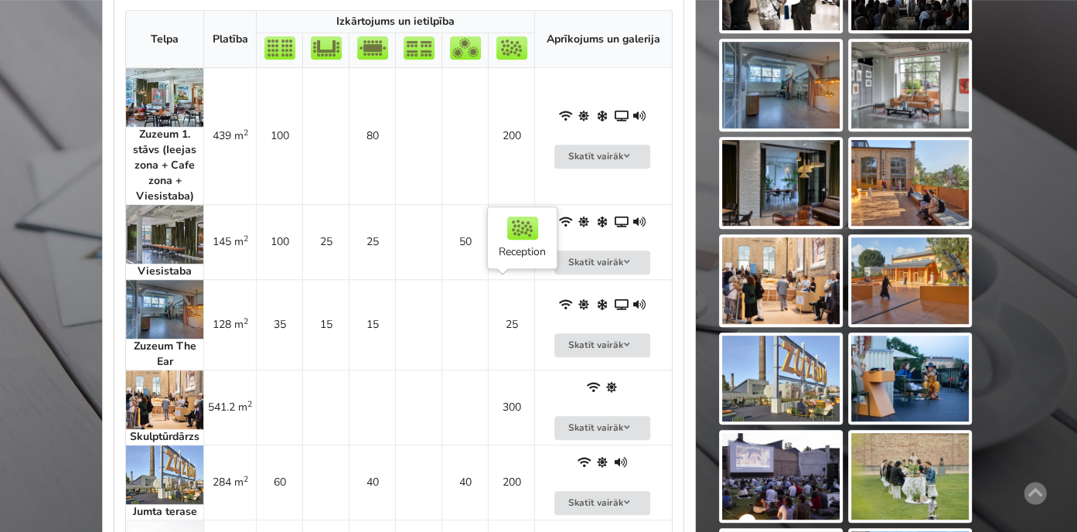
scroll to position [850, 0]
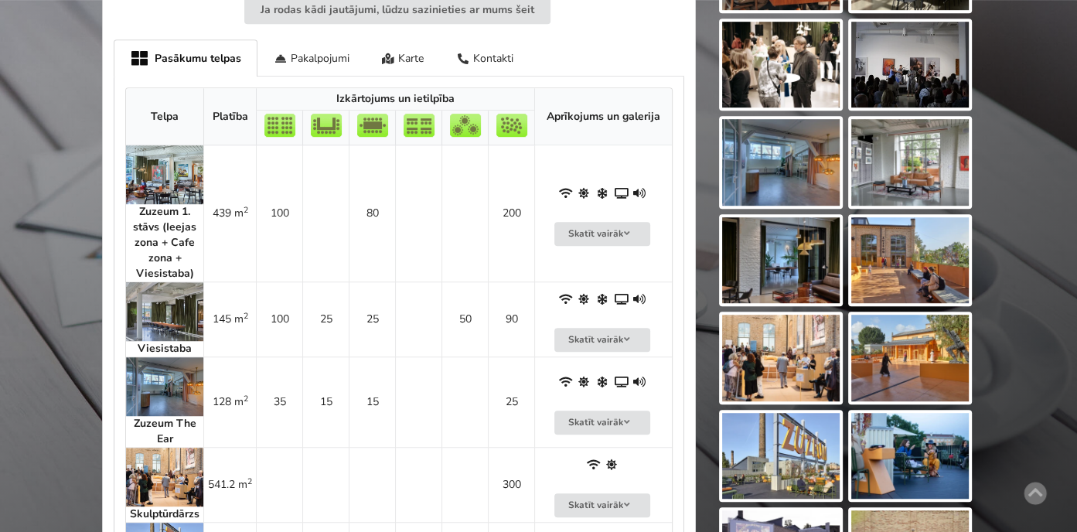
click at [165, 169] on img at bounding box center [164, 174] width 77 height 59
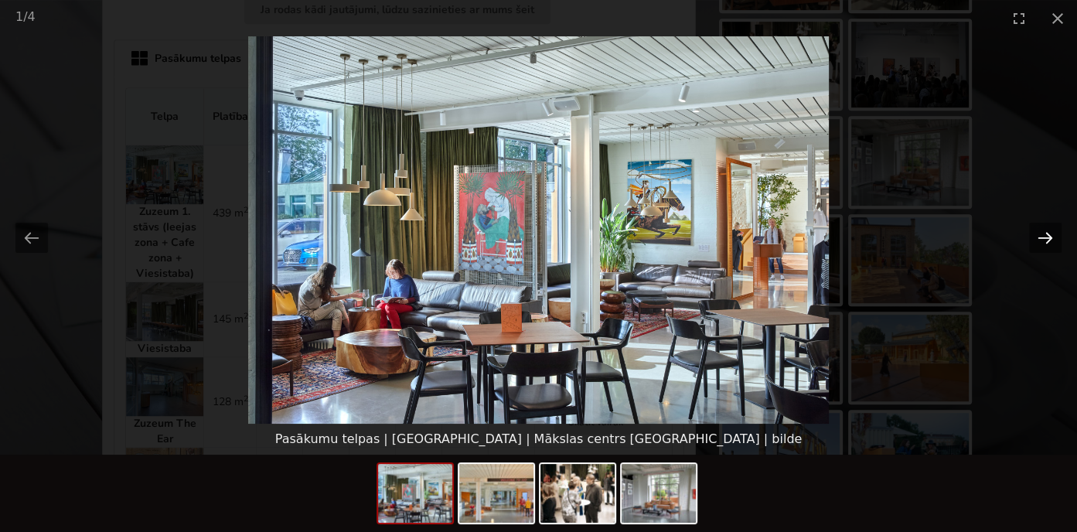
click at [1044, 235] on button "Next slide" at bounding box center [1045, 238] width 32 height 30
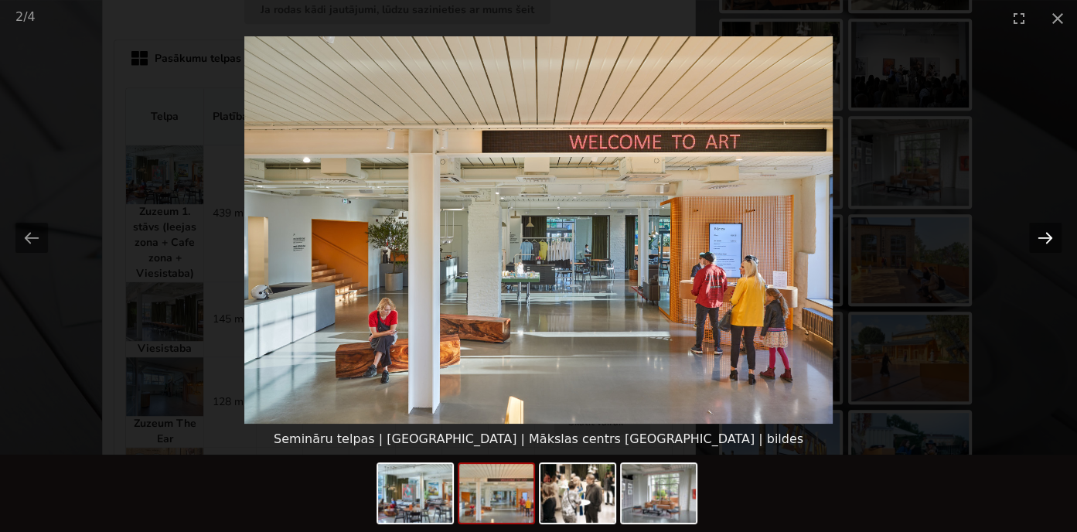
click at [1044, 235] on button "Next slide" at bounding box center [1045, 238] width 32 height 30
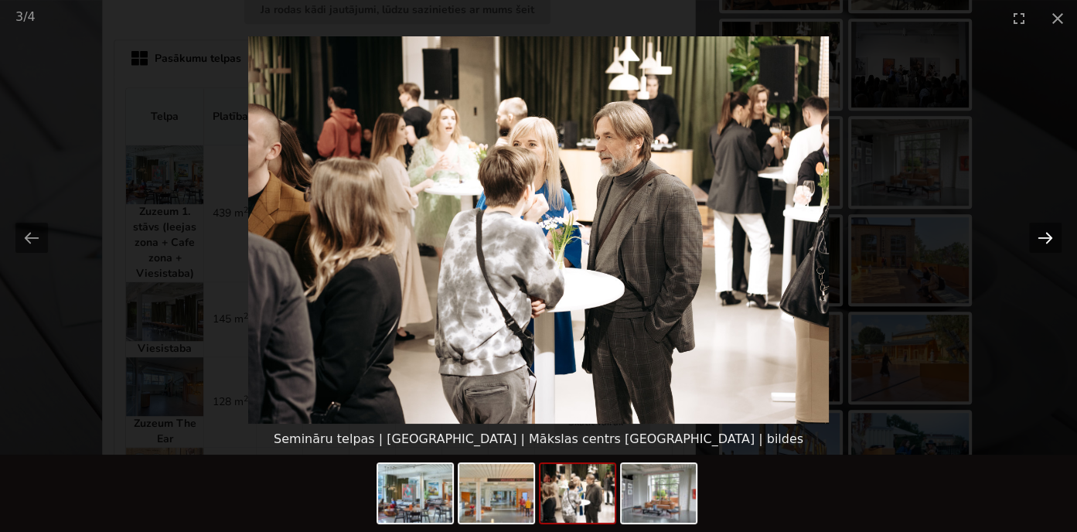
click at [1044, 235] on button "Next slide" at bounding box center [1045, 238] width 32 height 30
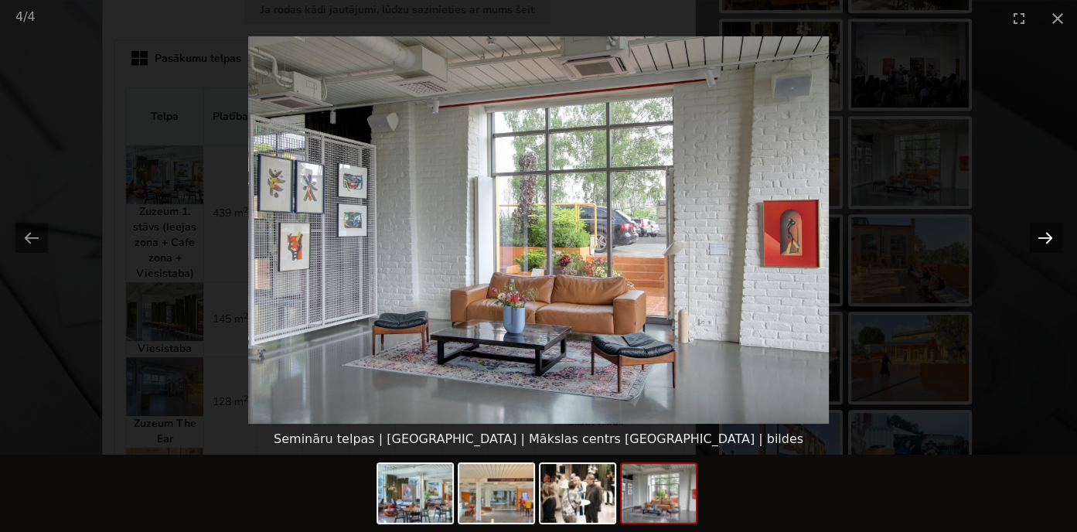
click at [1044, 235] on button "Next slide" at bounding box center [1045, 238] width 32 height 30
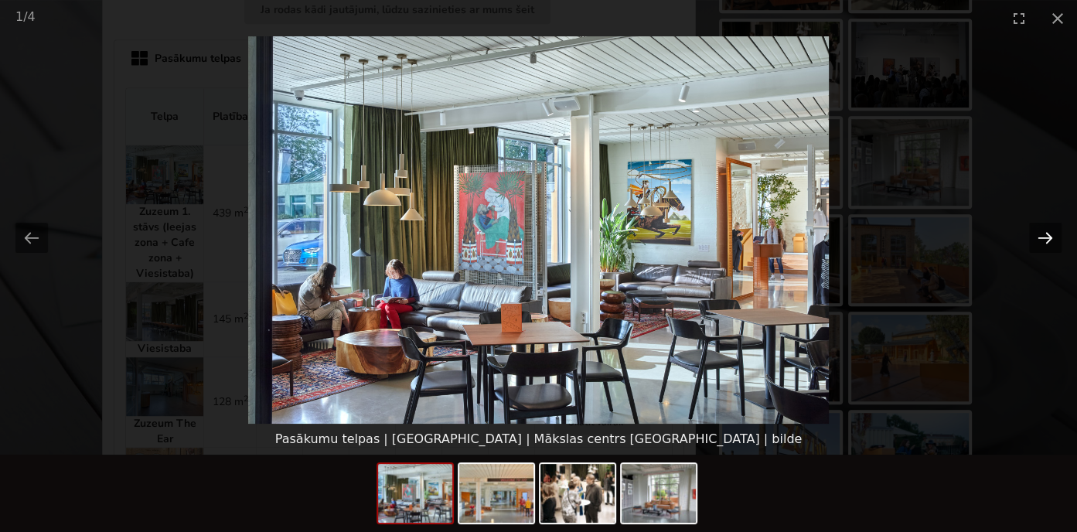
click at [1044, 235] on button "Next slide" at bounding box center [1045, 238] width 32 height 30
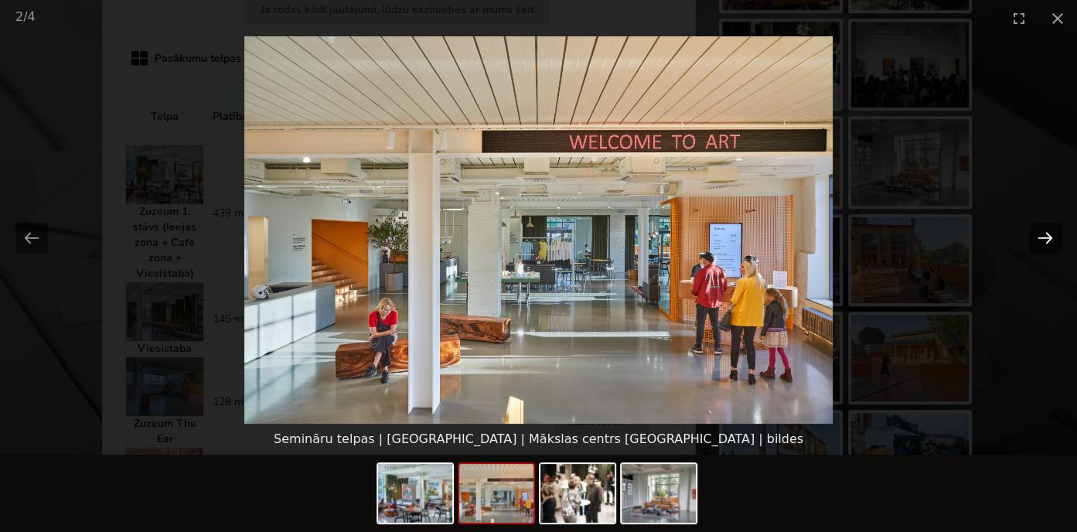
click at [1044, 235] on button "Next slide" at bounding box center [1045, 238] width 32 height 30
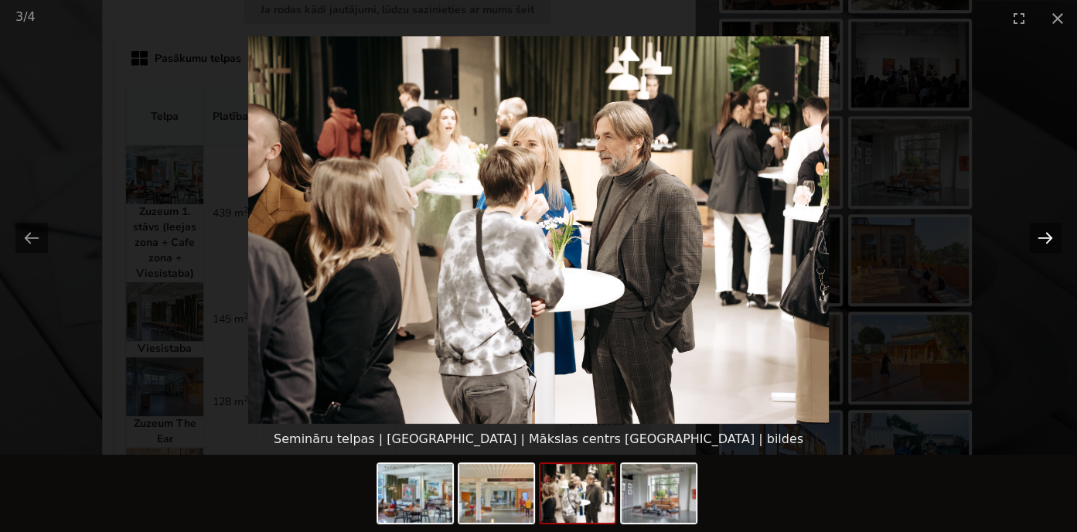
click at [1044, 235] on button "Next slide" at bounding box center [1045, 238] width 32 height 30
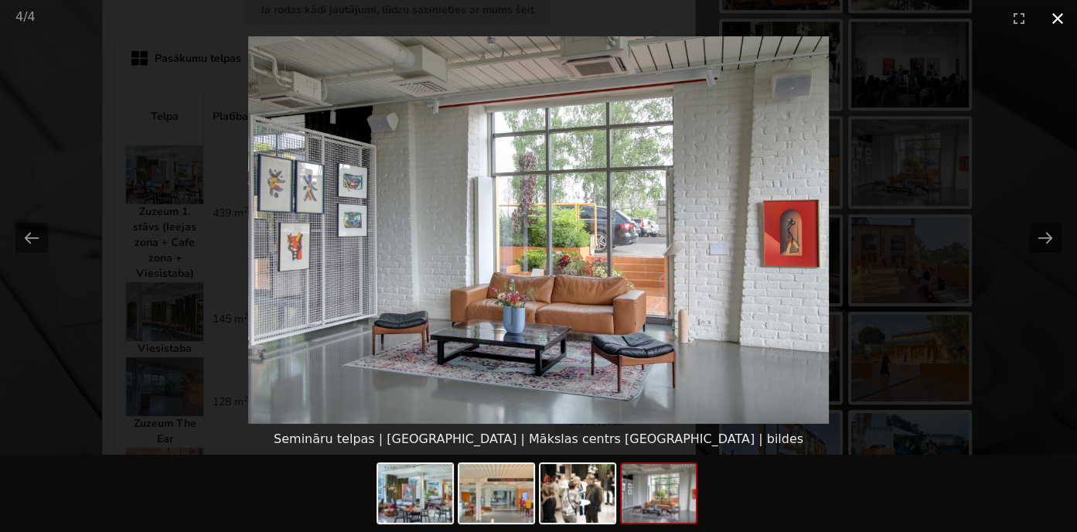
click at [1055, 18] on button "Close gallery" at bounding box center [1057, 18] width 39 height 36
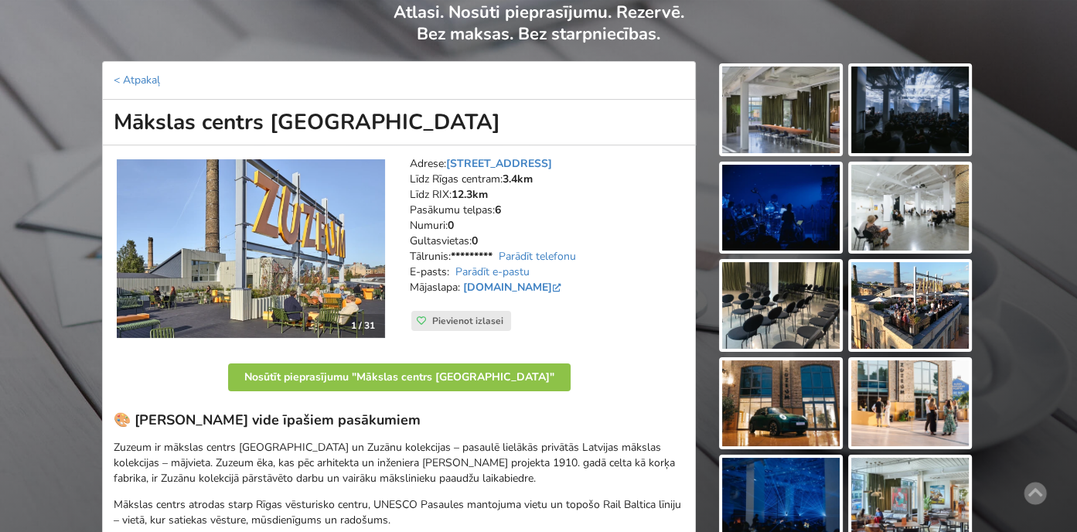
scroll to position [77, 0]
